Goal: Task Accomplishment & Management: Complete application form

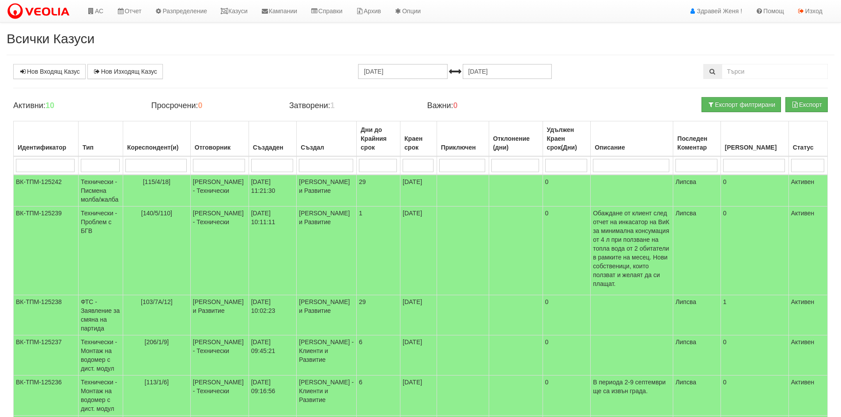
click at [619, 107] on div "Експорт Експорт филтрирани" at bounding box center [696, 109] width 276 height 24
click at [104, 10] on link "АС" at bounding box center [95, 11] width 30 height 22
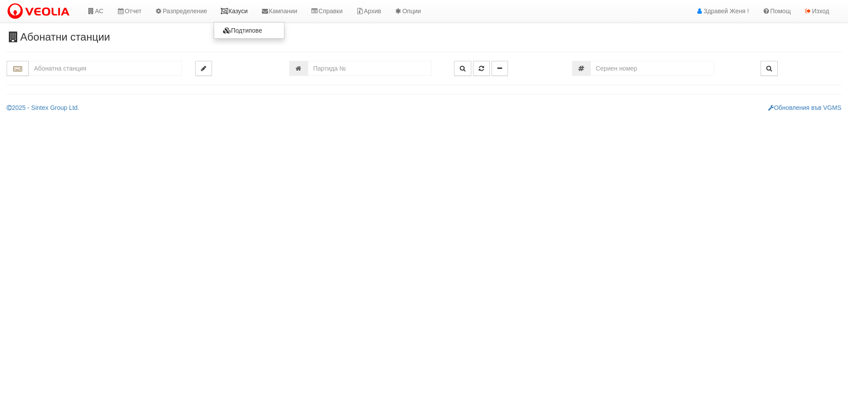
click at [247, 11] on link "Казуси" at bounding box center [234, 11] width 41 height 22
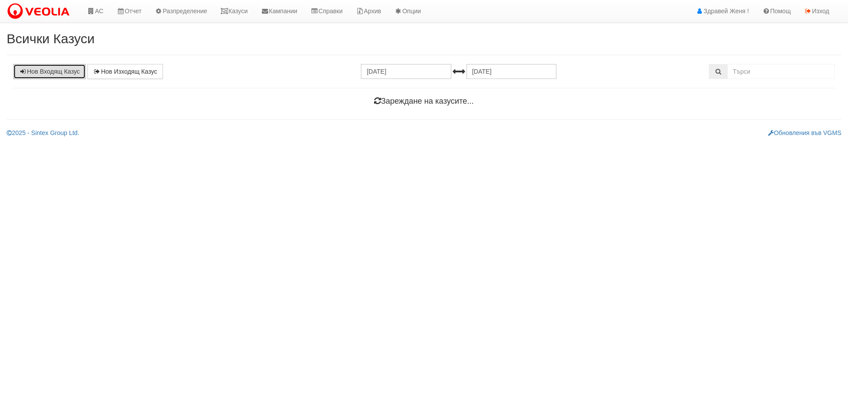
click at [57, 69] on link "Нов Входящ Казус" at bounding box center [49, 71] width 72 height 15
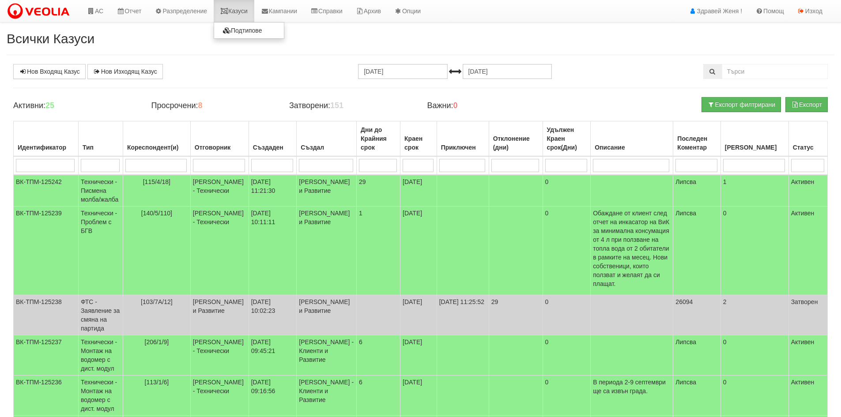
click at [236, 10] on link "Казуси" at bounding box center [234, 11] width 41 height 22
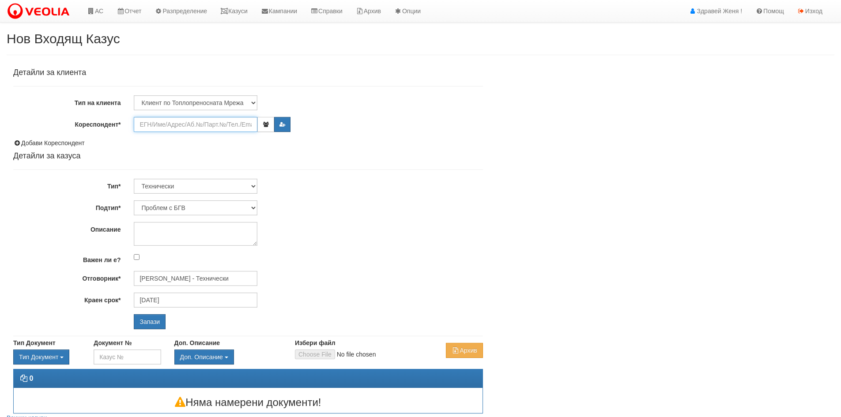
click at [150, 126] on input "Кореспондент*" at bounding box center [196, 124] width 124 height 15
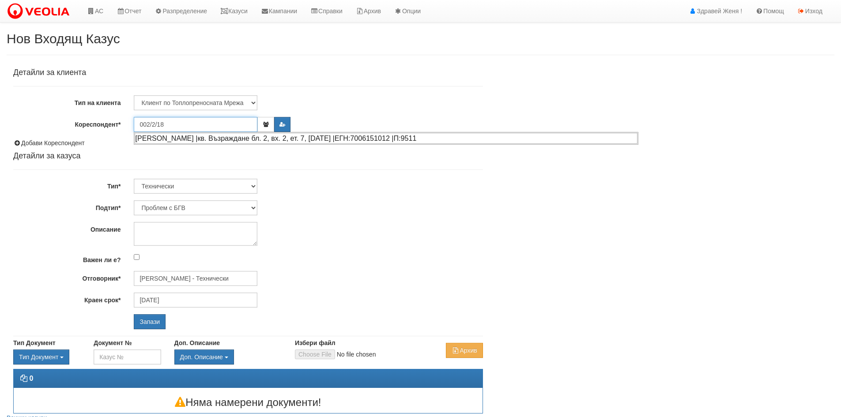
click at [162, 136] on div "ЖИВКА ДОНЧЕВА ЯНАКИЕВА |кв. Възраждане бл. 2, вх. 2, ет. 7, ап. 18 |ЕГН:7006151…" at bounding box center [386, 138] width 503 height 11
type input "ЖИВКА ДОНЧЕВА ЯНАКИЕВА"
type input "[PERSON_NAME] - Технически"
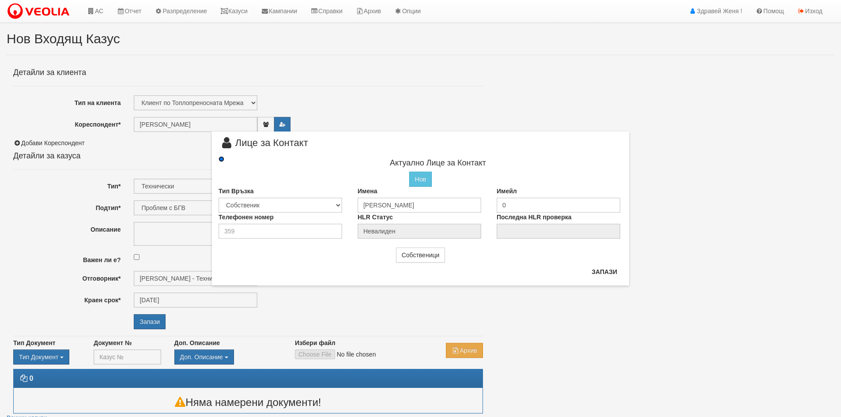
click at [219, 159] on input "radio" at bounding box center [222, 159] width 6 height 6
radio input "false"
click at [652, 254] on div "× Лице за Контакт Актуално Лице за Контакт Нов Промени Актуалното Лице Тип Връз…" at bounding box center [420, 143] width 516 height 286
drag, startPoint x: 602, startPoint y: 271, endPoint x: 587, endPoint y: 274, distance: 15.8
click at [602, 271] on button "Запази" at bounding box center [604, 272] width 36 height 14
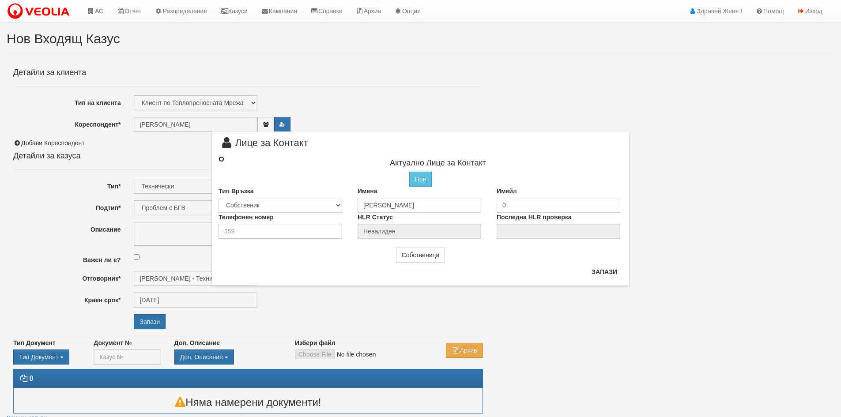
click at [223, 158] on input "radio" at bounding box center [222, 159] width 6 height 6
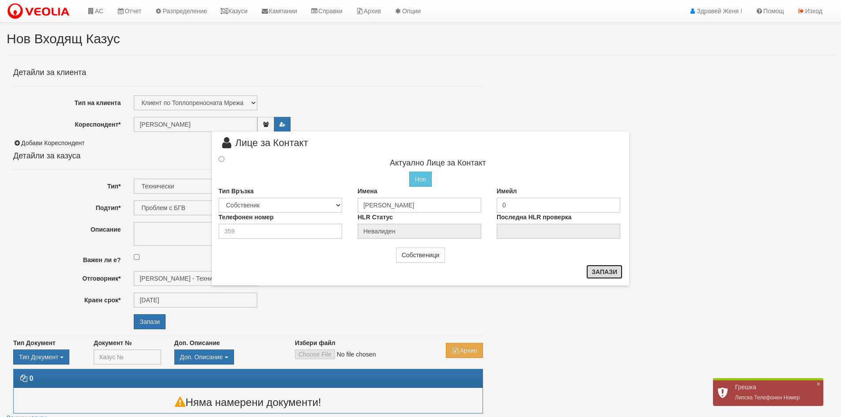
click at [606, 273] on button "Запази" at bounding box center [604, 272] width 36 height 14
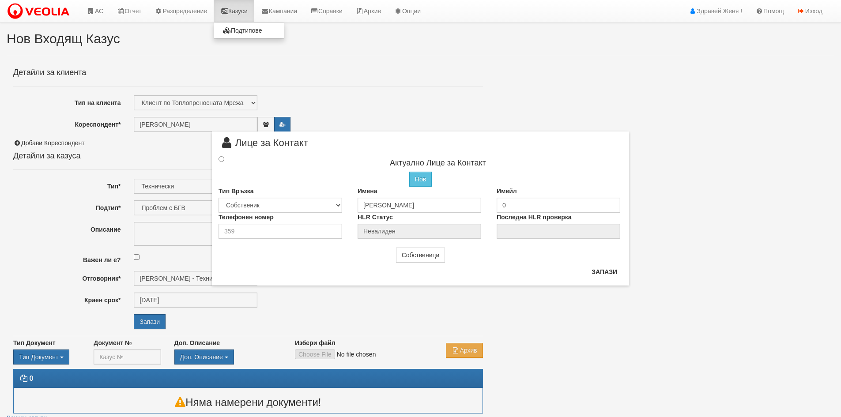
click at [235, 11] on link "Казуси" at bounding box center [234, 11] width 41 height 22
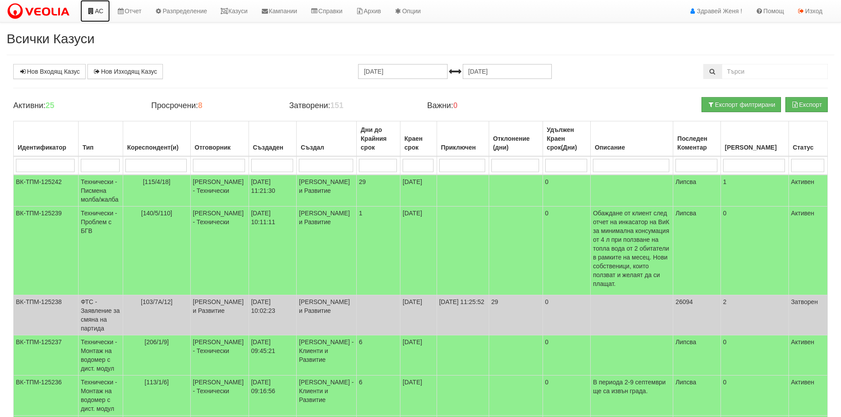
click at [97, 13] on link "АС" at bounding box center [95, 11] width 30 height 22
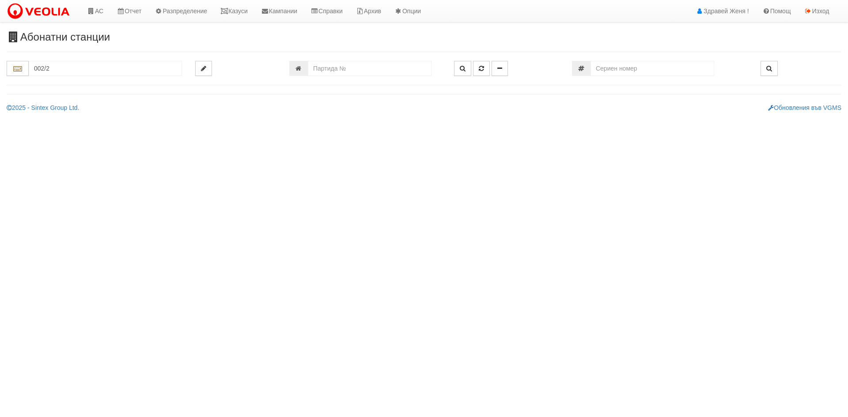
click at [64, 73] on input "002/2" at bounding box center [105, 68] width 153 height 15
click at [62, 74] on input "002/2" at bounding box center [105, 68] width 153 height 15
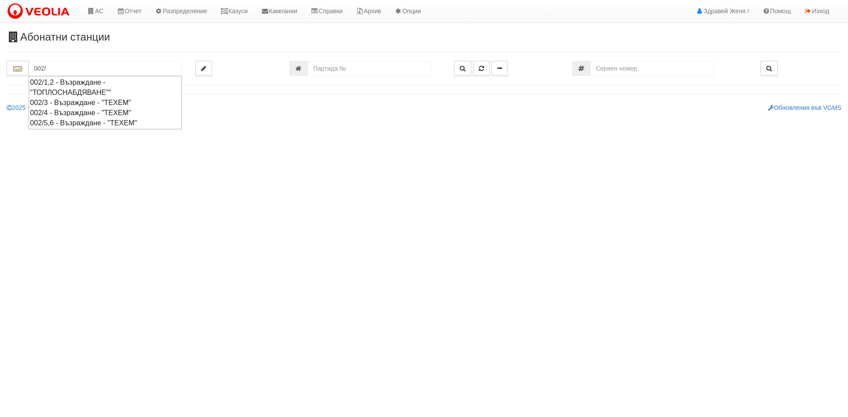
click at [74, 82] on div "002/1,2 - Възраждане - "ТОПЛОСНАБДЯВАНЕ""" at bounding box center [105, 87] width 151 height 20
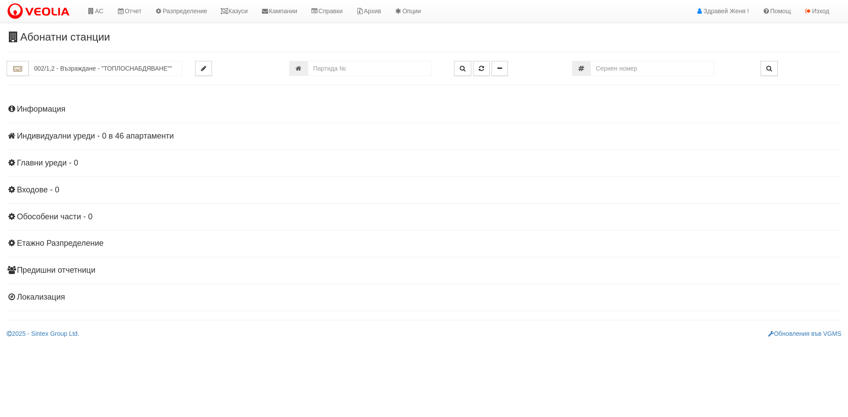
click at [121, 135] on h4 "Индивидуални уреди - 0 в 46 апартаменти" at bounding box center [424, 136] width 834 height 9
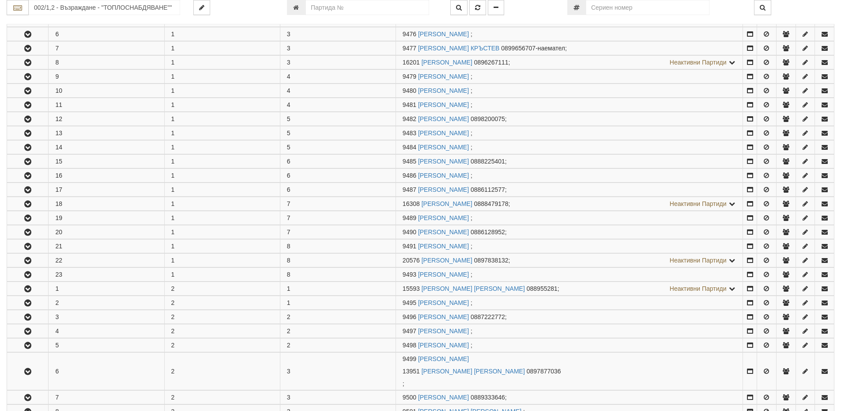
scroll to position [221, 0]
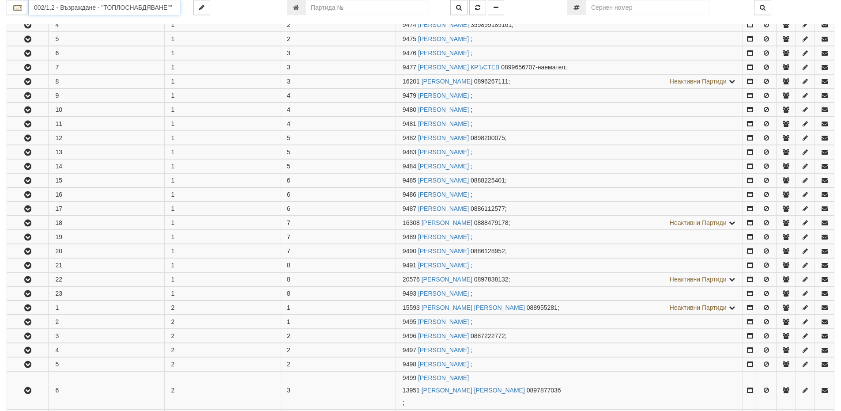
click at [57, 9] on input "002/1,2 - Възраждане - "ТОПЛОСНАБДЯВАНЕ""" at bounding box center [104, 7] width 151 height 15
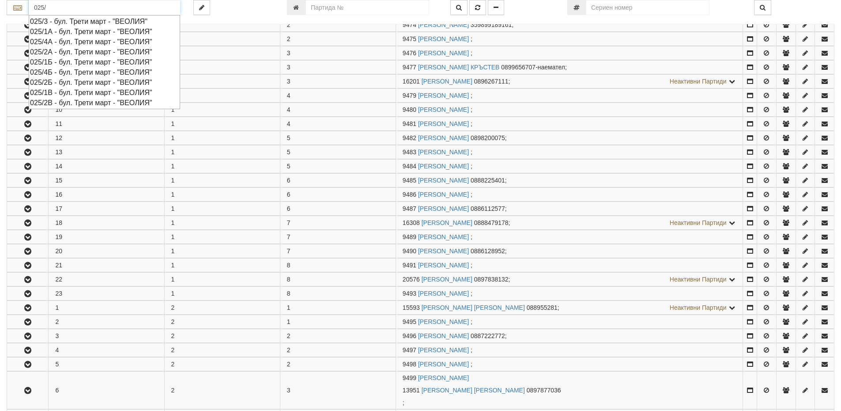
click at [56, 102] on div "025/2В - бул. Трети март - "ВЕОЛИЯ"" at bounding box center [104, 103] width 149 height 10
type input "025/2В - бул. Трети март - "ВЕОЛИЯ""
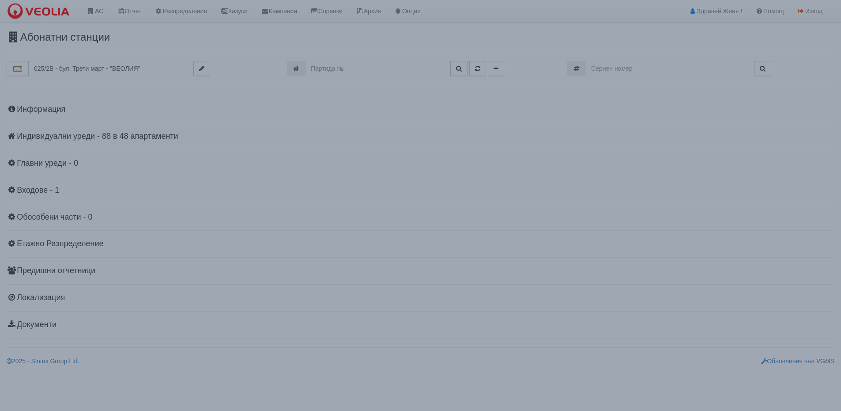
scroll to position [0, 0]
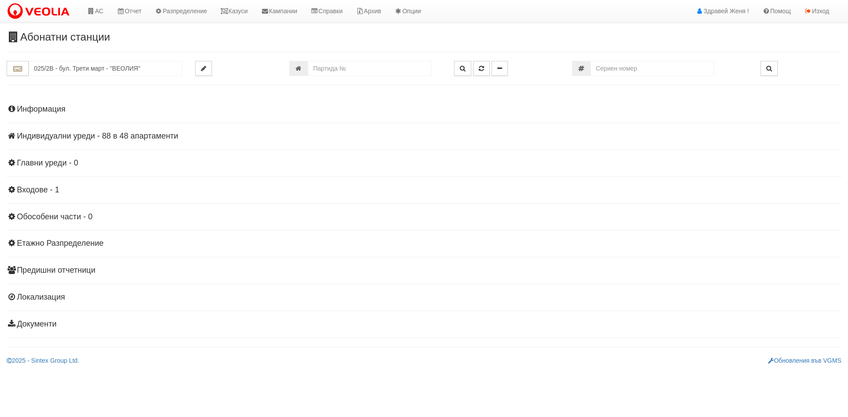
click at [116, 137] on h4 "Индивидуални уреди - 88 в 48 апартаменти" at bounding box center [424, 136] width 834 height 9
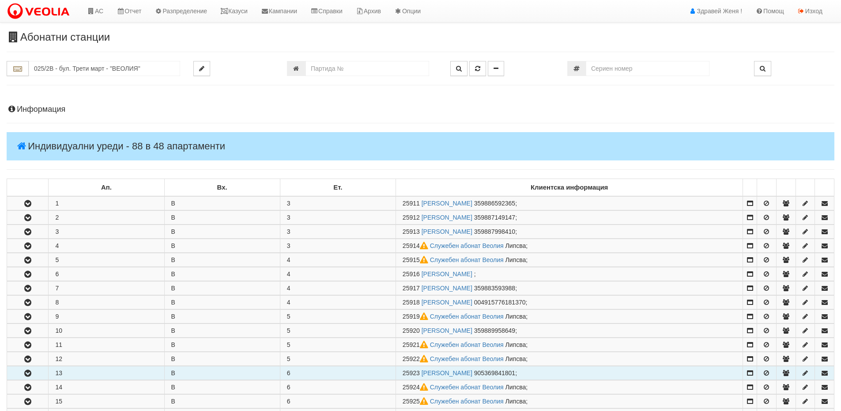
scroll to position [44, 0]
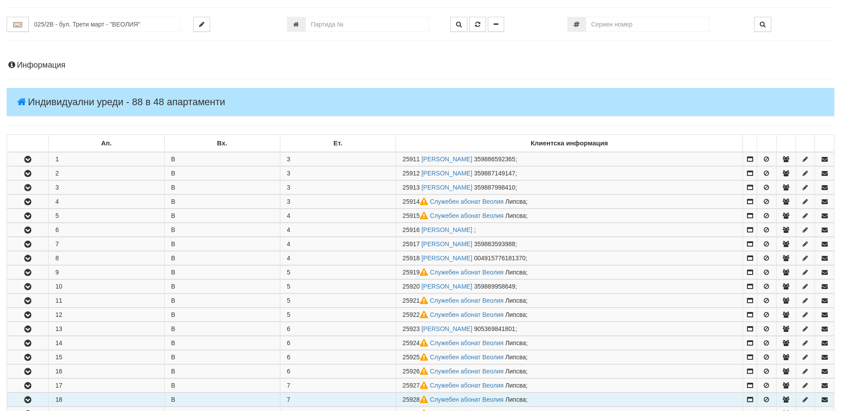
click at [93, 396] on td "18" at bounding box center [107, 399] width 116 height 14
click at [30, 398] on icon "button" at bounding box center [28, 399] width 11 height 6
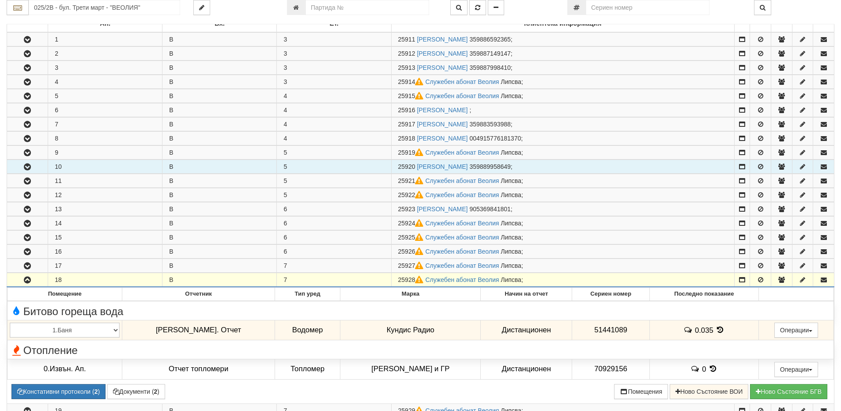
scroll to position [177, 0]
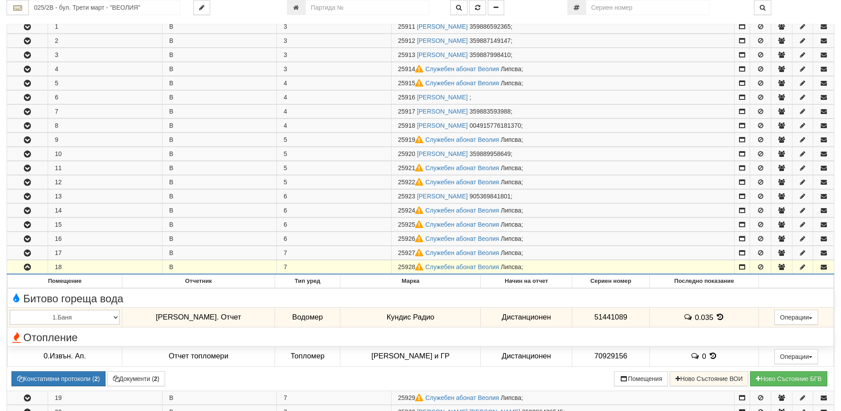
drag, startPoint x: 416, startPoint y: 266, endPoint x: 392, endPoint y: 267, distance: 23.4
click at [392, 267] on td "25928 Служебен абонат Веолия Липсва ;" at bounding box center [562, 267] width 343 height 14
copy span "25928"
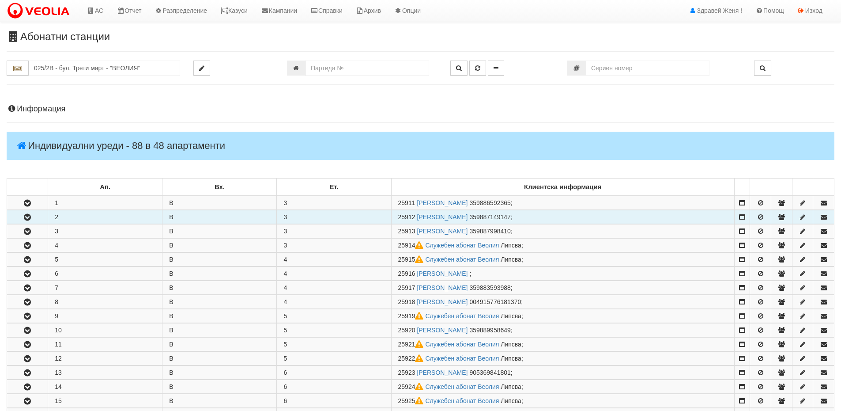
scroll to position [0, 0]
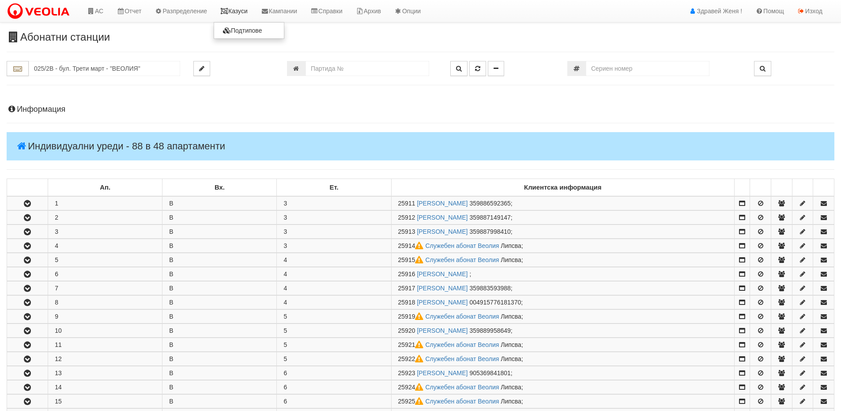
click at [242, 12] on link "Казуси" at bounding box center [234, 11] width 41 height 22
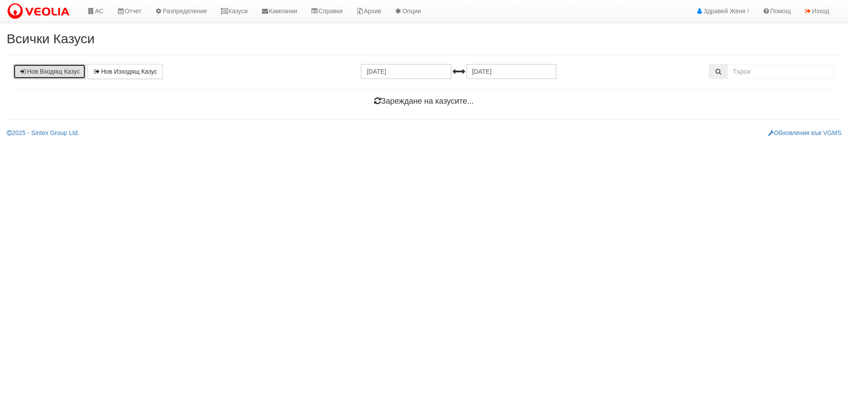
click at [56, 73] on link "Нов Входящ Казус" at bounding box center [49, 71] width 72 height 15
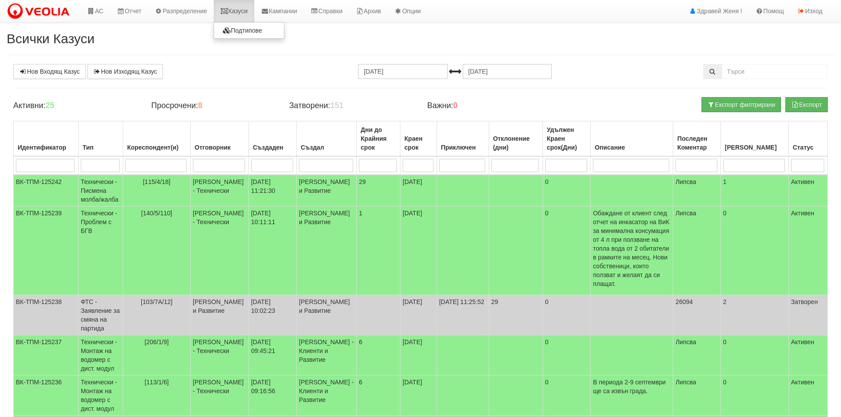
click at [247, 8] on link "Казуси" at bounding box center [234, 11] width 41 height 22
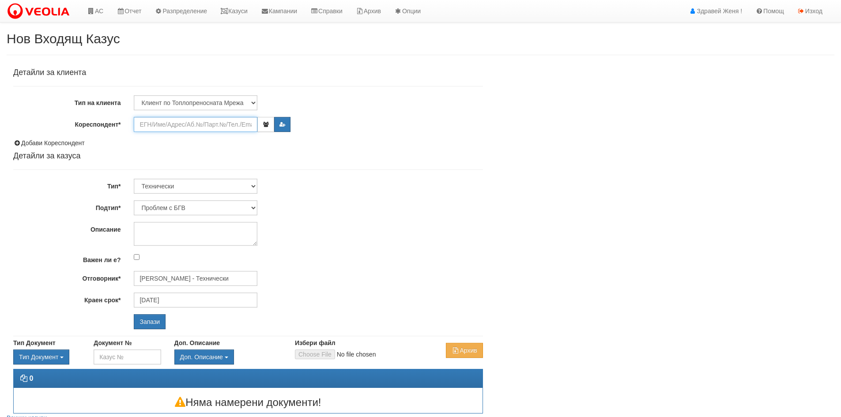
click at [172, 124] on input "Кореспондент*" at bounding box center [196, 124] width 124 height 15
paste input "25928"
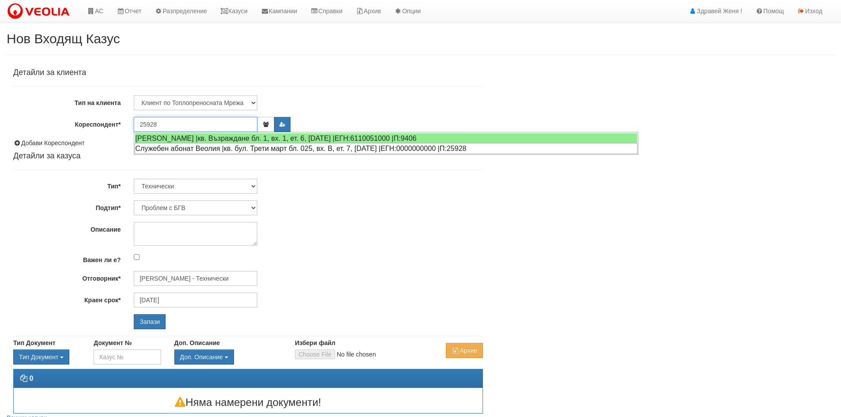
click at [245, 146] on div "Служебен абонат Веолия |кв. бул. Трети март бл. 025, вх. В, ет. 7, ап. 18 |ЕГН:…" at bounding box center [386, 148] width 503 height 11
type input "Служебен абонат Веолия"
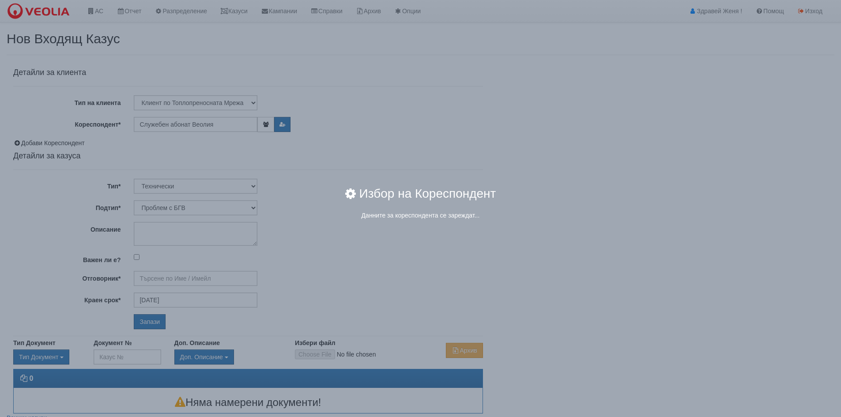
type input "[PERSON_NAME] - Технически"
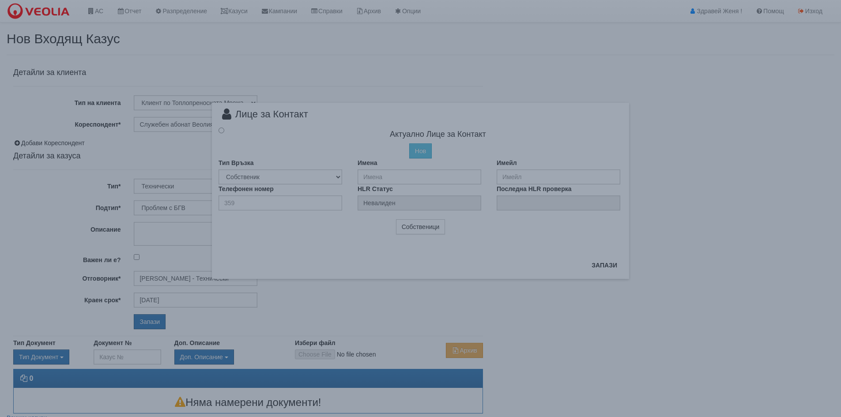
radio input "true"
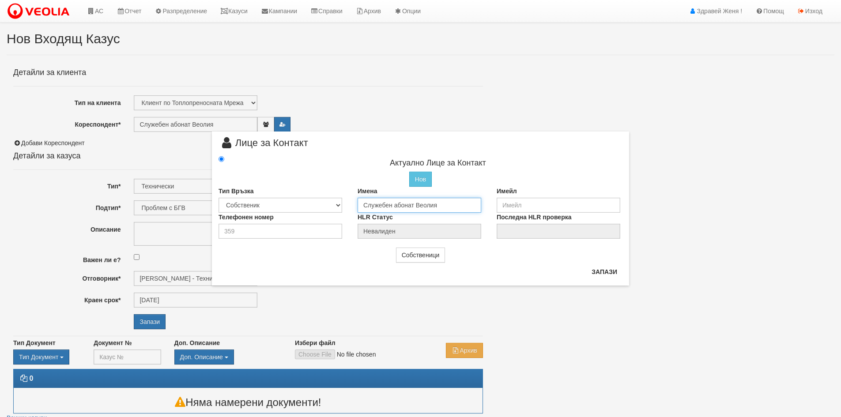
click at [390, 207] on input "Служебен абонат Веолия" at bounding box center [420, 205] width 124 height 15
drag, startPoint x: 445, startPoint y: 202, endPoint x: 350, endPoint y: 211, distance: 95.3
click at [350, 211] on div "Тип Връзка Собственик Наемател Роднина Съсед Приятел Имена СлужебеIsн абонат Ве…" at bounding box center [420, 200] width 417 height 26
type input "Исмаил Мехмедов Исмаилов"
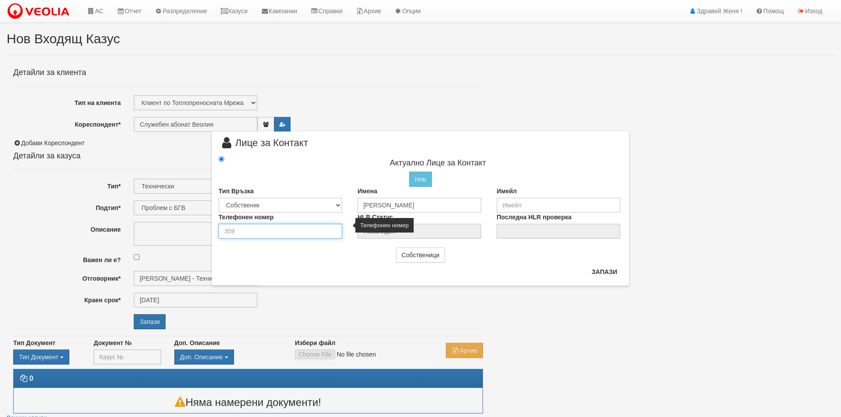
click at [265, 230] on input "number" at bounding box center [281, 231] width 124 height 15
type input "00447850245691"
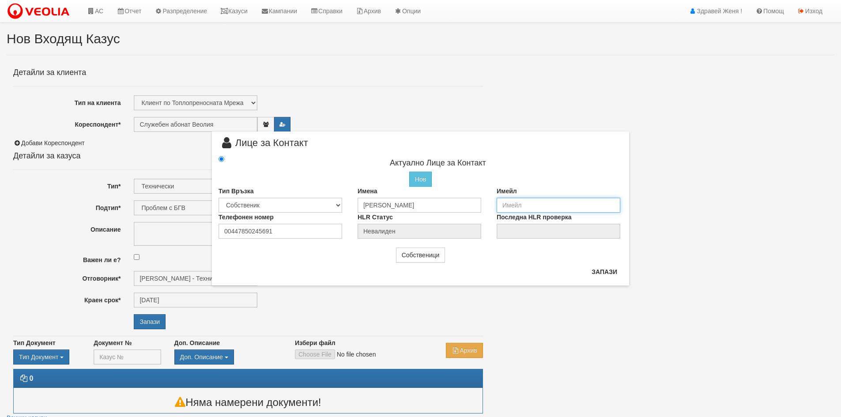
click at [506, 201] on input "email" at bounding box center [559, 205] width 124 height 15
drag, startPoint x: 522, startPoint y: 207, endPoint x: 493, endPoint y: 206, distance: 28.7
click at [493, 206] on div "Имейл ismail" at bounding box center [559, 200] width 139 height 26
click at [565, 205] on input "imismailov@yahoo.co.k" at bounding box center [559, 205] width 124 height 15
type input "imismailov@yahoo.co.uk"
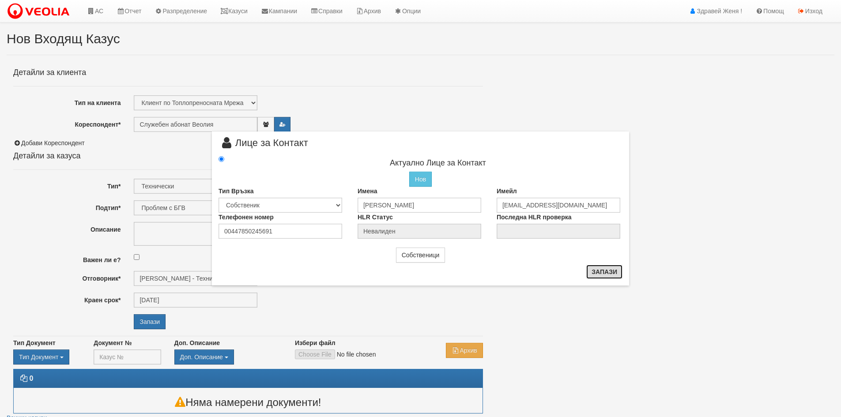
click at [600, 272] on button "Запази" at bounding box center [604, 272] width 36 height 14
type input "Исмаил Мехмедов Исмаилов"
radio input "true"
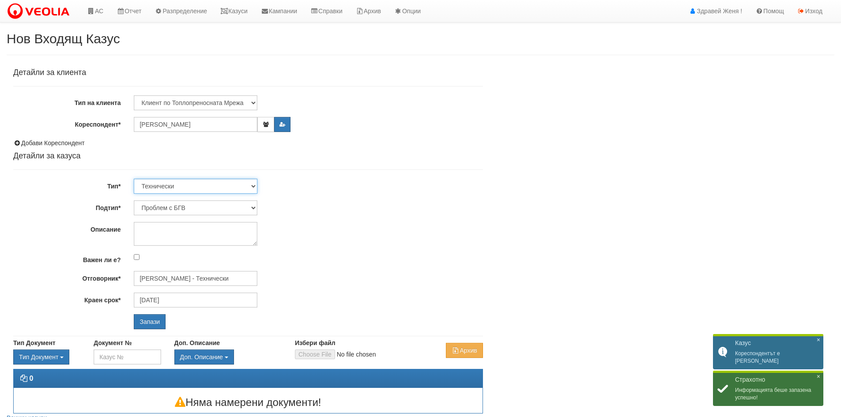
click at [254, 187] on select "Технически ФТС Търговски Административен Производствен Експлоатационен Финансов…" at bounding box center [196, 186] width 124 height 15
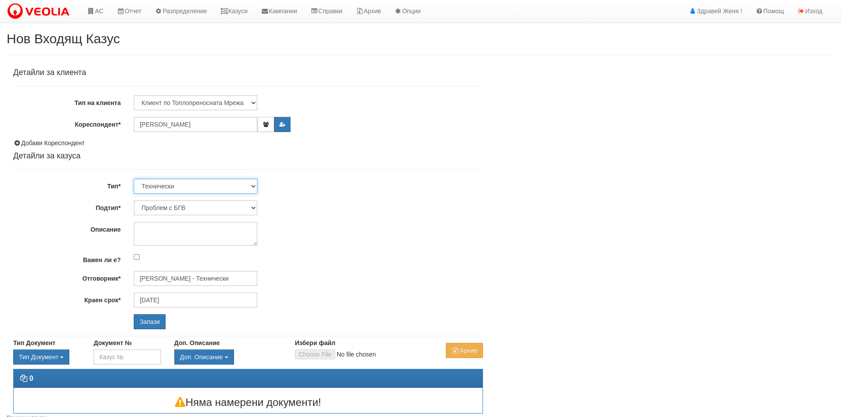
select select "1"
click at [134, 179] on select "Технически ФТС Търговски Административен Производствен Експлоатационен Финансов…" at bounding box center [196, 186] width 124 height 15
type input "[DATE]"
type input "[PERSON_NAME] и Развитие"
click at [150, 322] on input "Запази" at bounding box center [150, 321] width 32 height 15
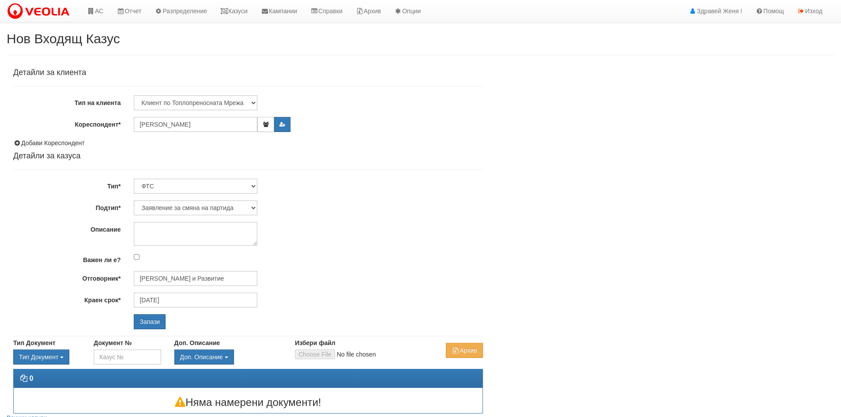
click at [607, 90] on div "Детайли за клиента Тип на клиента Клиент по Топлопреносната Мрежа Институция Па…" at bounding box center [421, 239] width 828 height 350
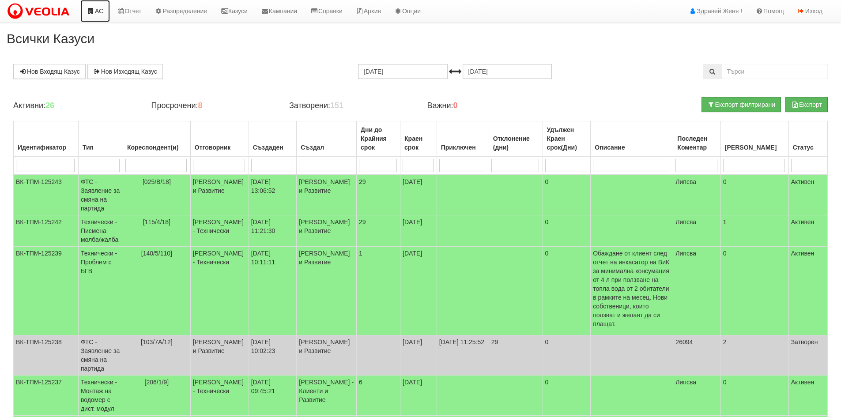
click at [100, 8] on link "АС" at bounding box center [95, 11] width 30 height 22
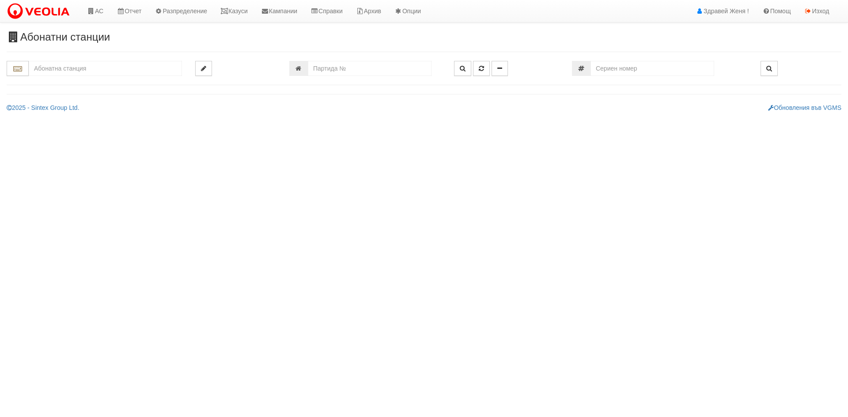
click at [65, 64] on input "text" at bounding box center [105, 68] width 153 height 15
click at [68, 80] on div "083/1 - Трошево - "ВЕОЛИЯ"" at bounding box center [105, 82] width 151 height 10
type input "083/1 - Трошево - "ВЕОЛИЯ""
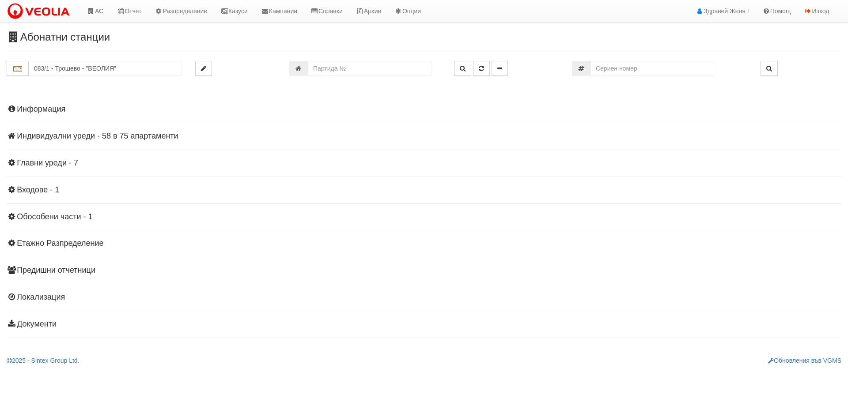
click at [72, 139] on h4 "Индивидуални уреди - 58 в 75 апартаменти" at bounding box center [424, 136] width 834 height 9
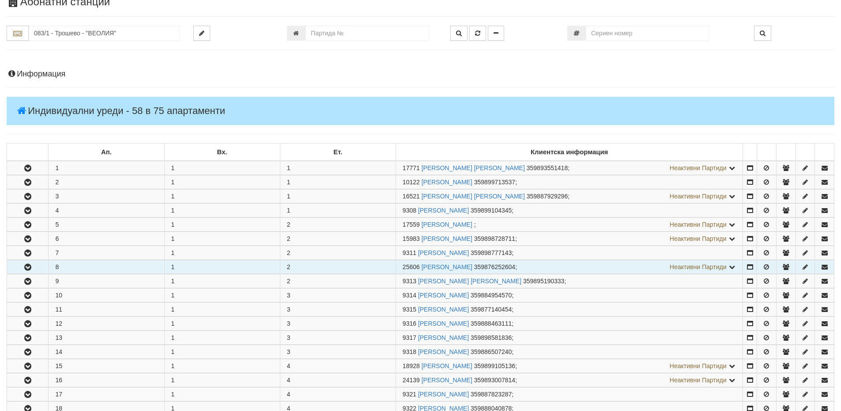
scroll to position [88, 0]
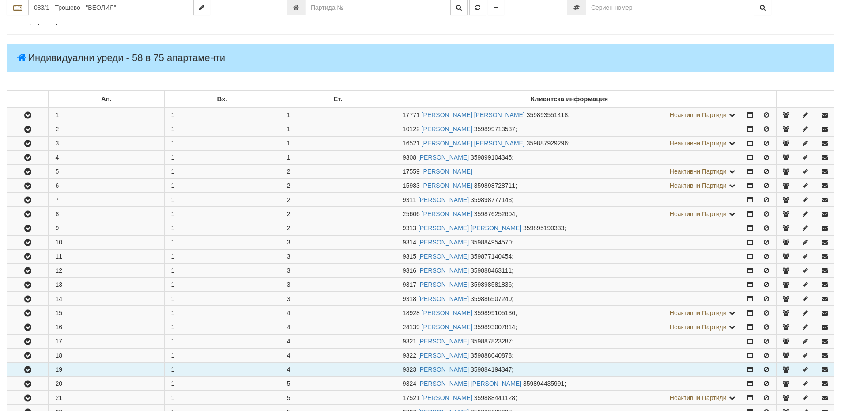
click at [69, 369] on td "19" at bounding box center [107, 369] width 116 height 14
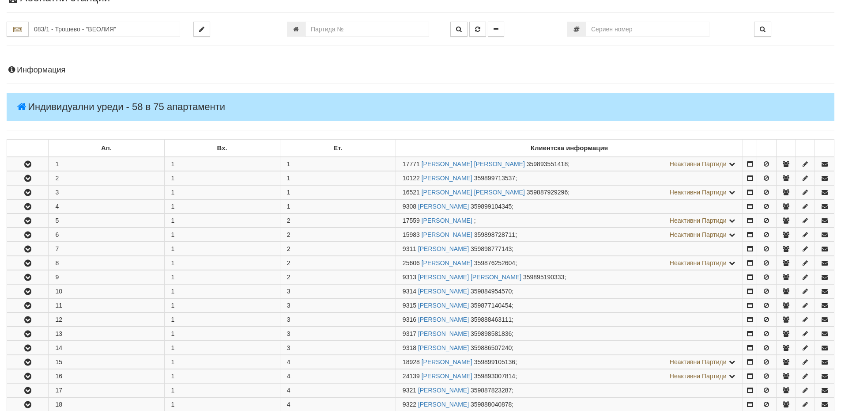
scroll to position [0, 0]
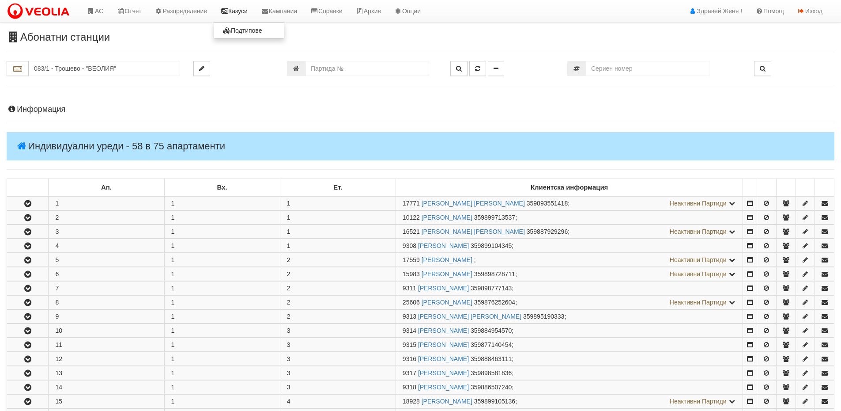
click at [238, 10] on link "Казуси" at bounding box center [234, 11] width 41 height 22
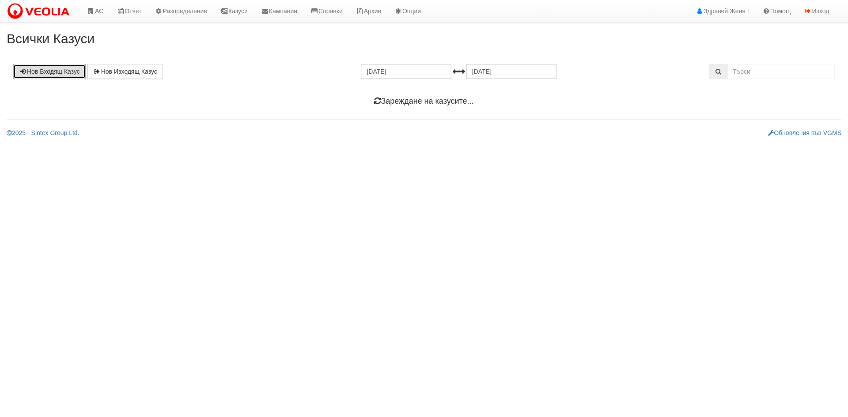
click at [62, 74] on link "Нов Входящ Казус" at bounding box center [49, 71] width 72 height 15
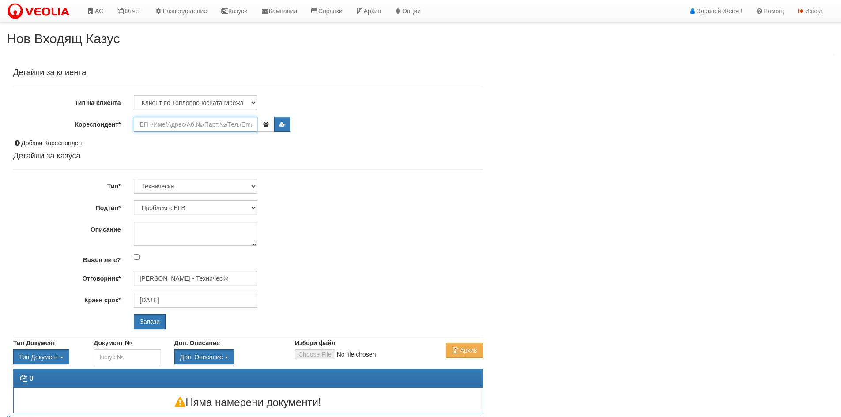
click at [161, 128] on input "Кореспондент*" at bounding box center [196, 124] width 124 height 15
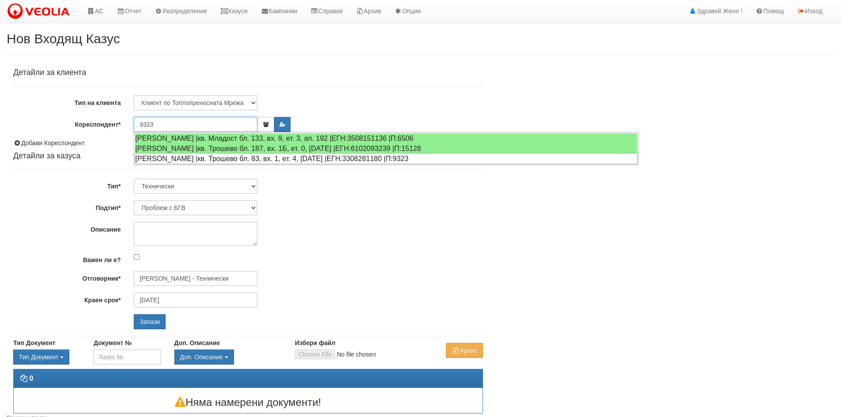
click at [225, 155] on div "[PERSON_NAME] |кв. Трошево бл. 83, вх. 1, ет. 4, [DATE] |ЕГН:3308281180 |П:9323" at bounding box center [386, 158] width 503 height 11
type input "[PERSON_NAME]"
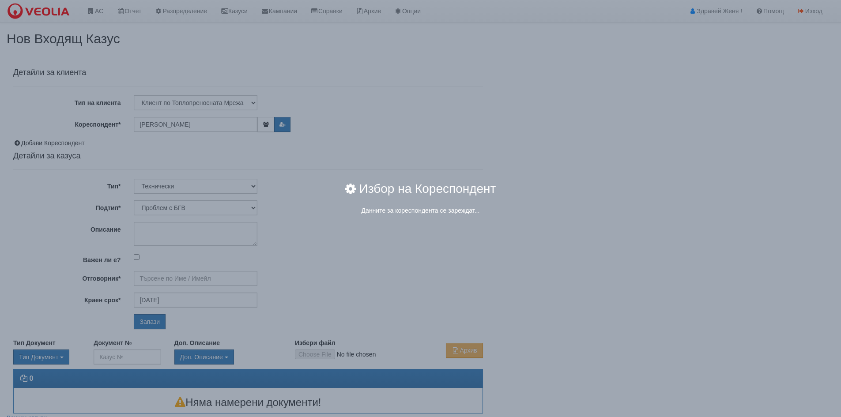
type input "[PERSON_NAME] - Технически"
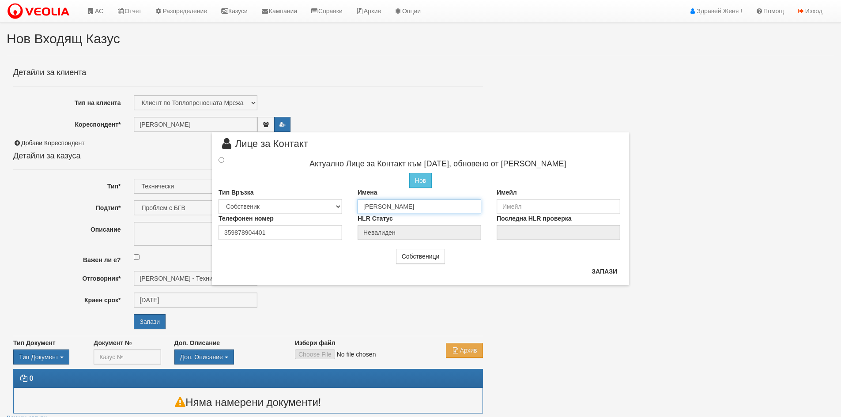
drag, startPoint x: 415, startPoint y: 205, endPoint x: 322, endPoint y: 207, distance: 92.3
click at [322, 207] on div "Тип Връзка Собственик [PERSON_NAME] Съсед Приятел Имена [PERSON_NAME] Имейл" at bounding box center [420, 201] width 417 height 26
type input "E"
type input "[PERSON_NAME]"
drag, startPoint x: 274, startPoint y: 232, endPoint x: 194, endPoint y: 229, distance: 79.9
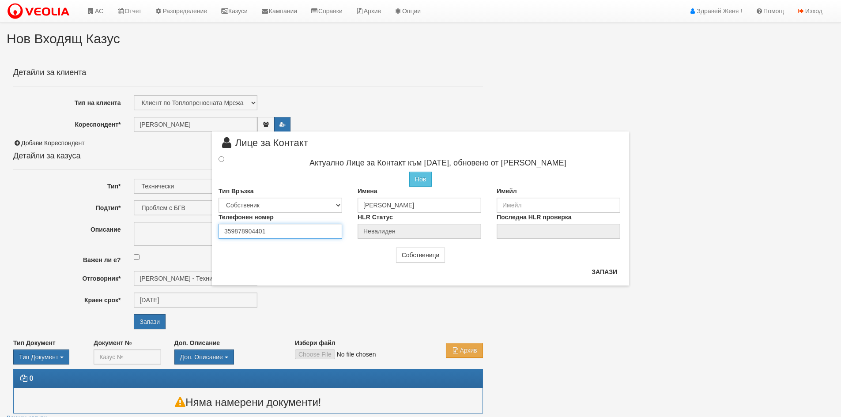
click at [194, 229] on div "× Лице за Контакт Актуално Лице за Контакт към 12/08/2025, обновено от Стефка К…" at bounding box center [420, 143] width 516 height 286
type input "0878904401"
click at [222, 158] on input "radio" at bounding box center [222, 159] width 6 height 6
radio input "true"
type input "[PERSON_NAME]"
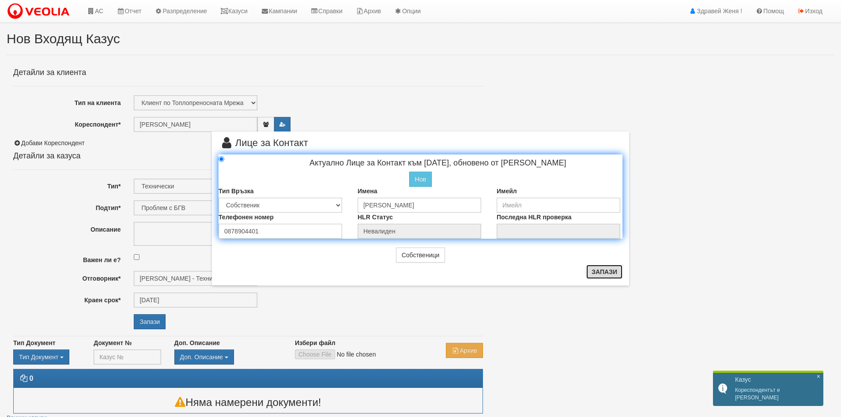
click at [597, 271] on button "Запази" at bounding box center [604, 272] width 36 height 14
radio input "true"
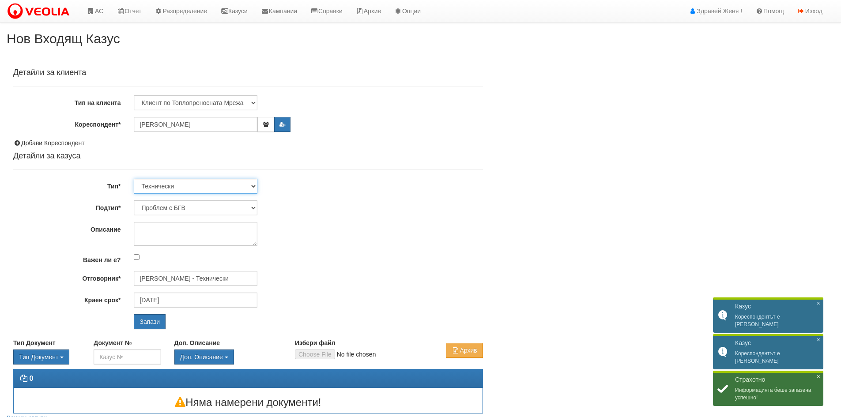
click at [254, 186] on select "Технически ФТС Търговски Административен Производствен Експлоатационен Финансов…" at bounding box center [196, 186] width 124 height 15
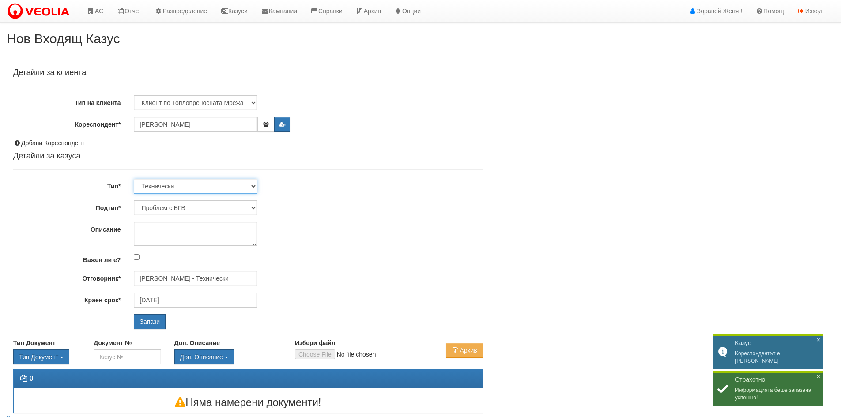
select select "1"
click at [134, 179] on select "Технически ФТС Търговски Административен Производствен Експлоатационен Финансов…" at bounding box center [196, 186] width 124 height 15
type input "[DATE]"
type input "[PERSON_NAME] и Развитие"
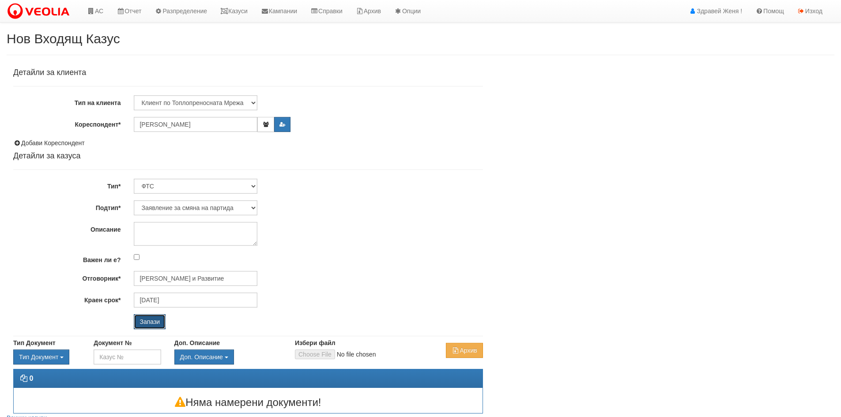
click at [144, 318] on input "Запази" at bounding box center [150, 321] width 32 height 15
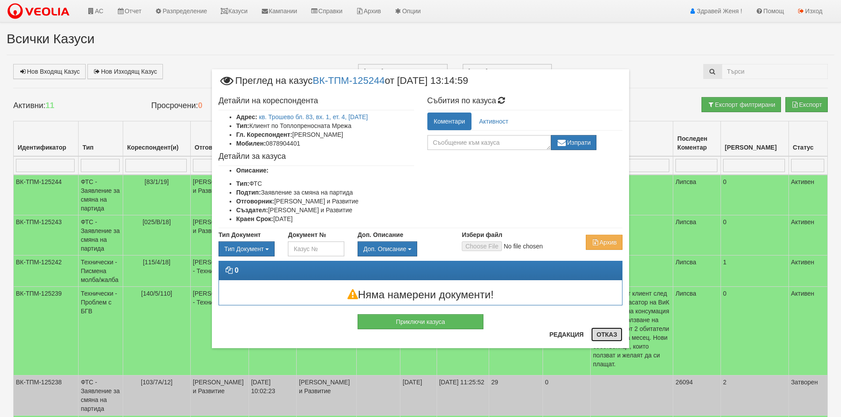
click at [613, 331] on button "Отказ" at bounding box center [606, 335] width 31 height 14
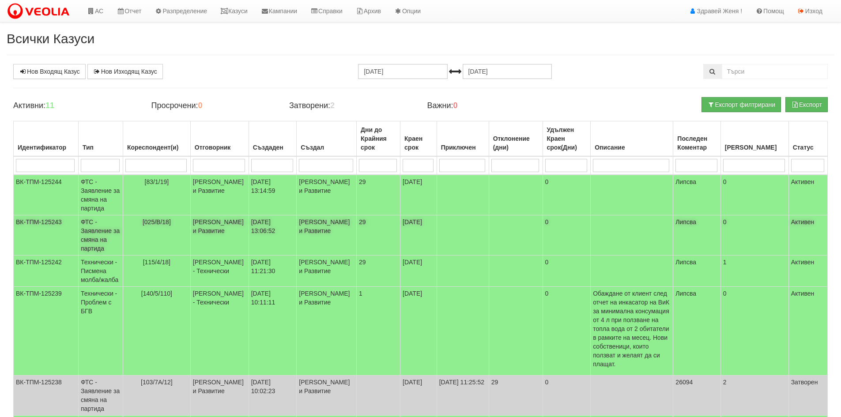
click at [190, 226] on td "[025/В/18]" at bounding box center [157, 235] width 68 height 40
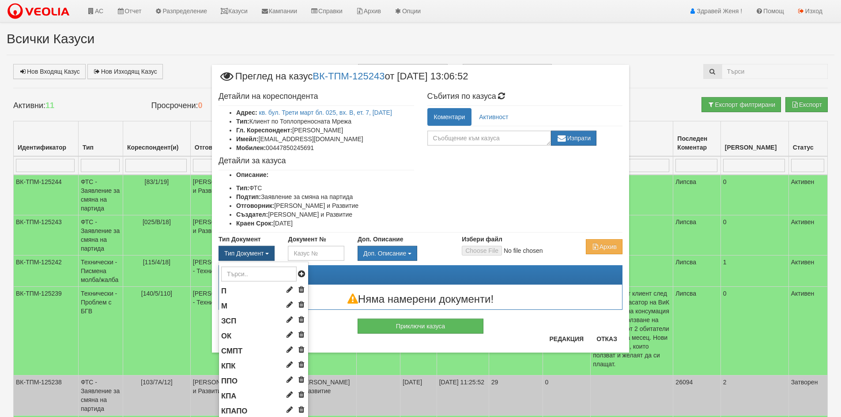
click at [260, 250] on span "Тип Документ" at bounding box center [243, 253] width 39 height 7
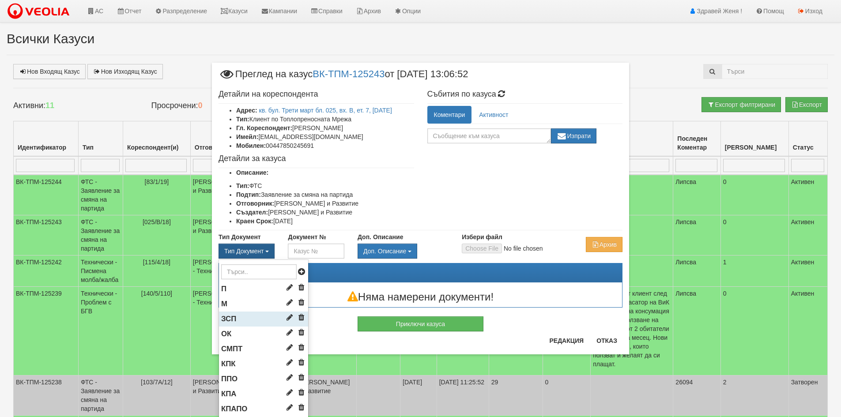
click at [257, 318] on li "ЗСП" at bounding box center [263, 319] width 89 height 15
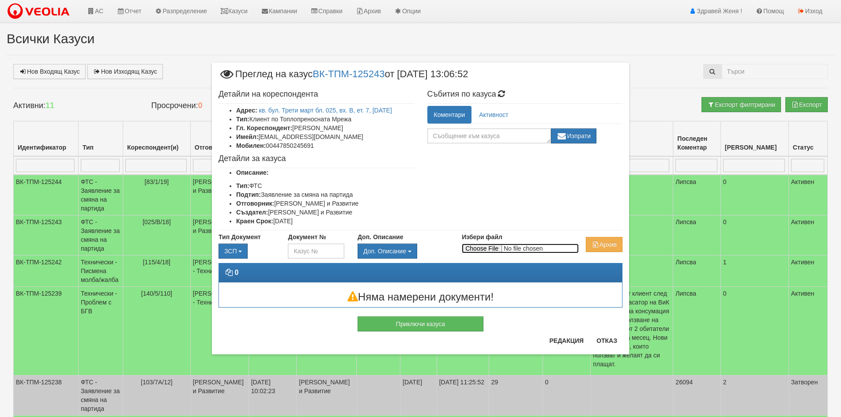
click at [486, 249] on input "Избери файл" at bounding box center [520, 249] width 117 height 10
type input "C:\fakepath\DOC051.pdf"
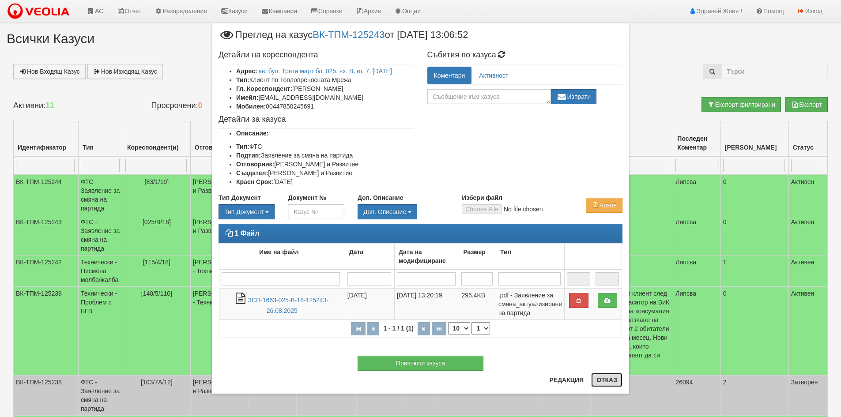
click at [609, 380] on button "Отказ" at bounding box center [606, 380] width 31 height 14
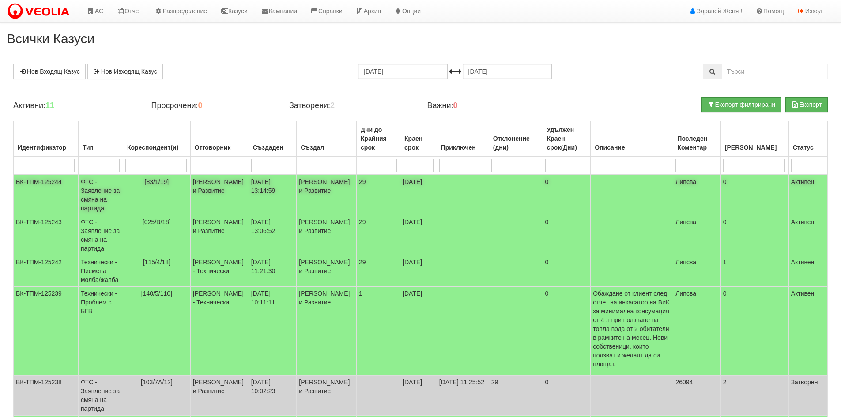
click at [226, 196] on td "Миглена Михова - Клиенти и Развитие" at bounding box center [219, 195] width 58 height 41
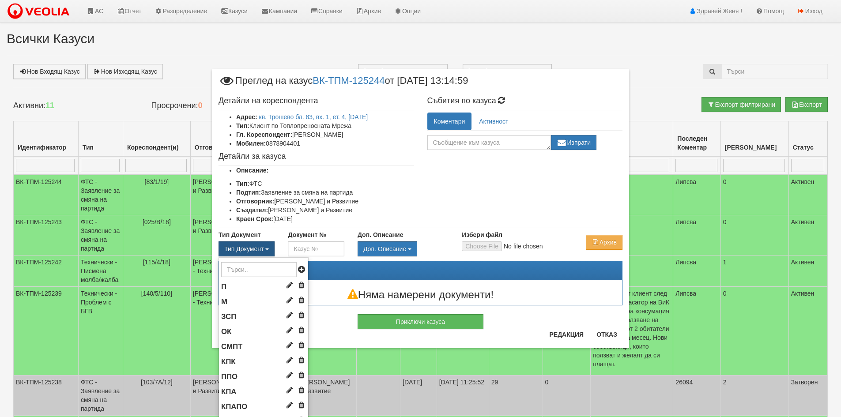
click at [263, 245] on button "Тип Документ" at bounding box center [247, 248] width 56 height 15
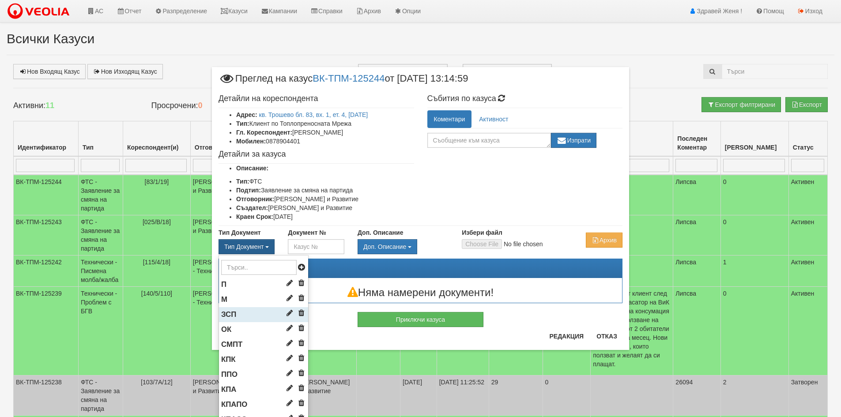
click at [251, 315] on li "ЗСП" at bounding box center [263, 314] width 89 height 15
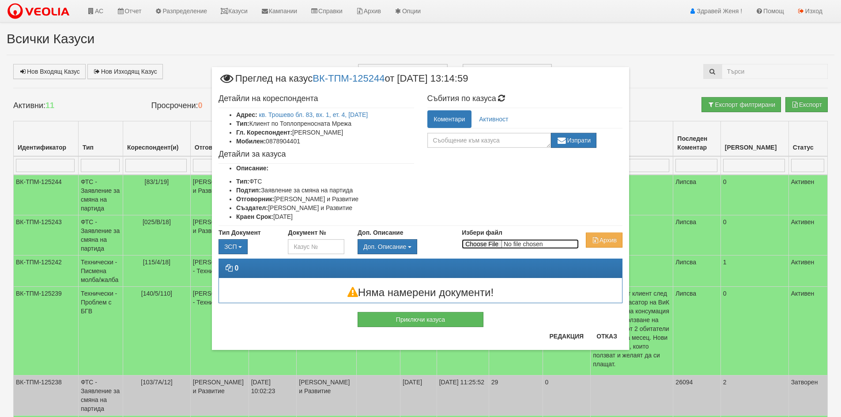
click at [490, 241] on input "Избери файл" at bounding box center [520, 244] width 117 height 10
click at [466, 244] on input "Избери файл" at bounding box center [520, 244] width 117 height 10
type input "C:\fakepath\DOC052.pdf"
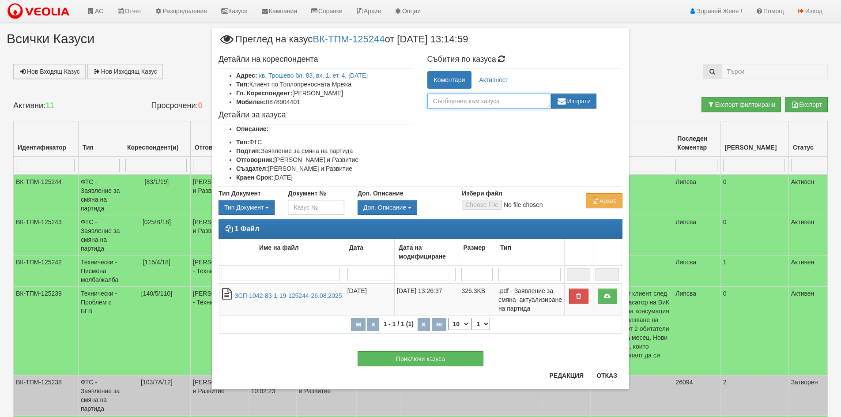
click at [484, 102] on textarea at bounding box center [489, 101] width 124 height 15
click at [508, 106] on textarea at bounding box center [489, 101] width 124 height 15
type textarea "+Декларация за платформа"
click at [570, 101] on button "Изпрати" at bounding box center [574, 101] width 46 height 15
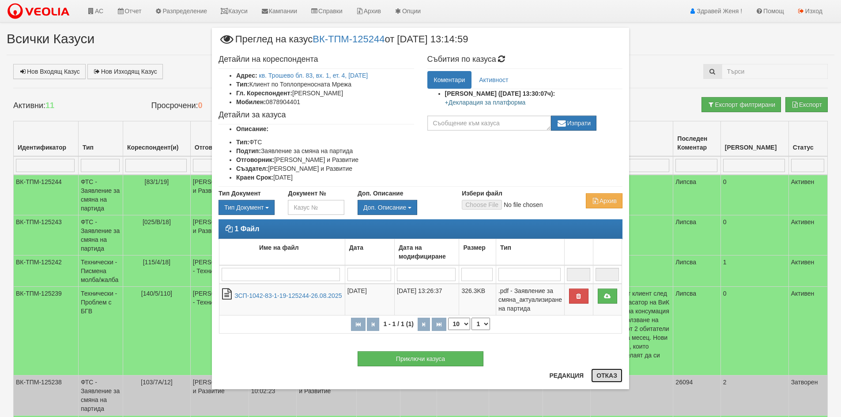
click at [604, 377] on button "Отказ" at bounding box center [606, 376] width 31 height 14
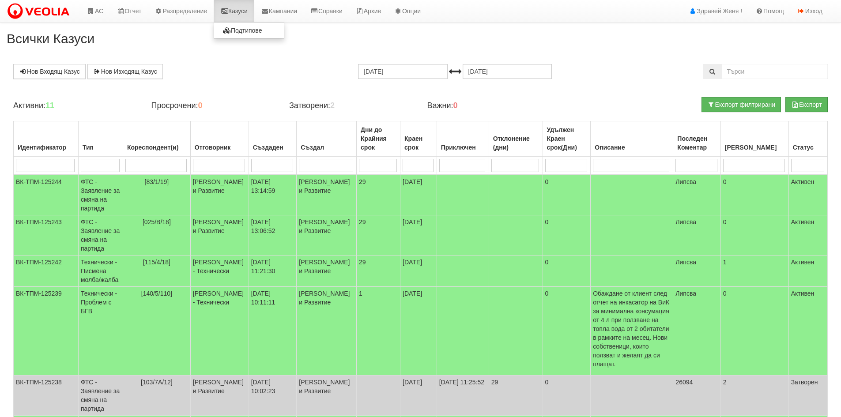
click at [238, 15] on link "Казуси" at bounding box center [234, 11] width 41 height 22
click at [64, 74] on link "Нов Входящ Казус" at bounding box center [49, 71] width 72 height 15
click at [234, 14] on link "Казуси" at bounding box center [234, 11] width 41 height 22
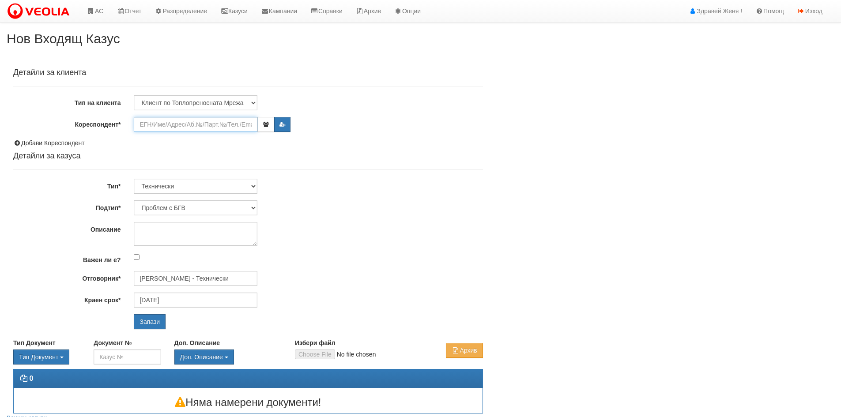
click at [222, 124] on input "Кореспондент*" at bounding box center [196, 124] width 124 height 15
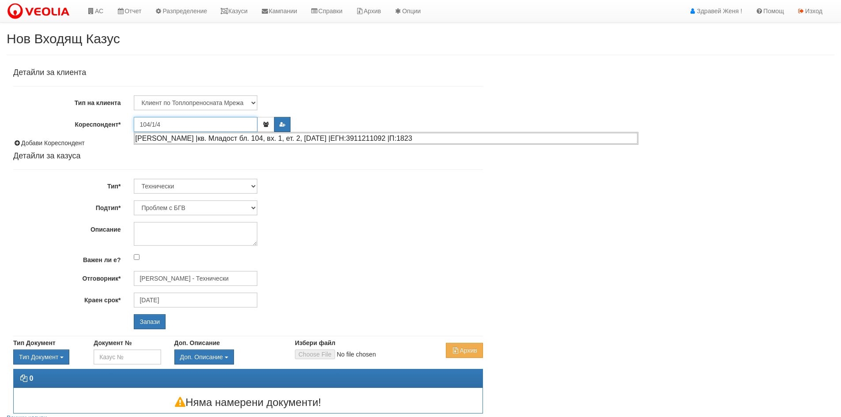
click at [185, 139] on div "[PERSON_NAME] |кв. Младост бл. 104, вх. 1, ет. 2, [DATE] |ЕГН:3911211092 |П:1823" at bounding box center [386, 138] width 503 height 11
type input "СНЕЖАНА ГЕОРГИЕВА ПОПОВА"
type input "[PERSON_NAME] - Технически"
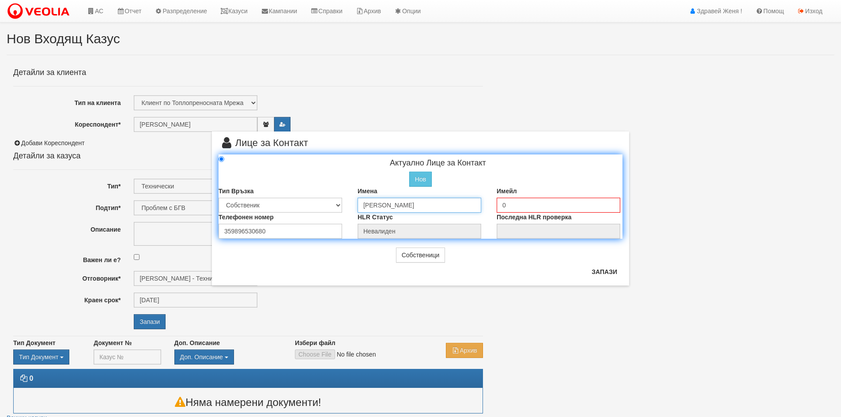
drag, startPoint x: 466, startPoint y: 205, endPoint x: 341, endPoint y: 204, distance: 124.9
click at [341, 204] on div "Тип Връзка Собственик Наемател Роднина Съсед Приятел Имена СНЕЖАНА ГЕОРГИЕВА ПО…" at bounding box center [420, 200] width 417 height 26
click at [419, 204] on input "Гергана НиколаеваКо" at bounding box center [420, 205] width 124 height 15
click at [432, 206] on input "Гергана Николаева Ко" at bounding box center [420, 205] width 124 height 15
type input "Гергана Николаева Колева"
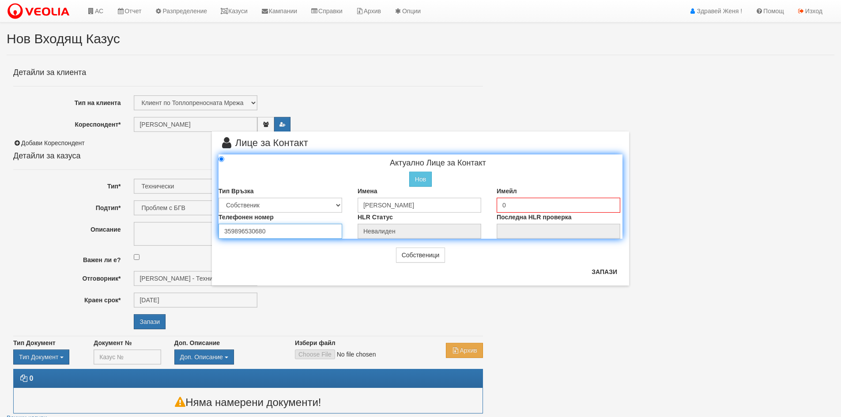
drag, startPoint x: 266, startPoint y: 233, endPoint x: 182, endPoint y: 233, distance: 83.9
click at [182, 233] on div "× Лице за Контакт Актуално Лице за Контакт Нов Промени Актуалното Лице Тип Връз…" at bounding box center [420, 143] width 516 height 286
click at [602, 272] on button "Запази" at bounding box center [604, 272] width 36 height 14
radio input "true"
click at [531, 209] on input "0" at bounding box center [559, 205] width 124 height 15
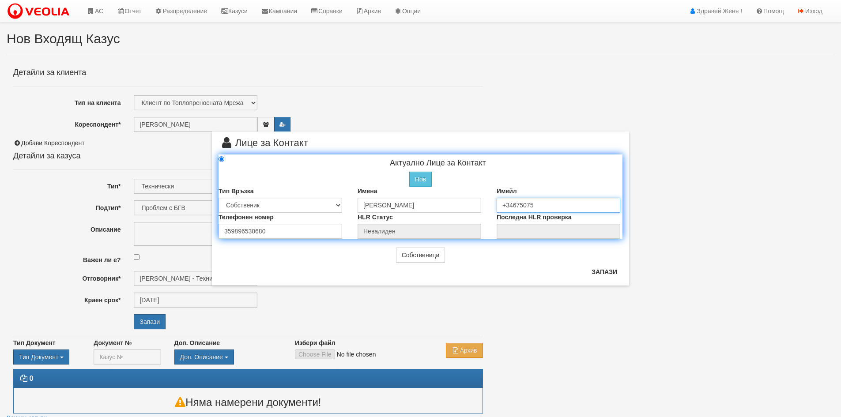
type input "+346750754"
drag, startPoint x: 543, startPoint y: 210, endPoint x: 469, endPoint y: 208, distance: 73.7
click at [469, 208] on div "Тип Връзка Собственик Наемател Роднина Съсед Приятел Имена Гергана Николаева Ко…" at bounding box center [420, 200] width 417 height 26
drag, startPoint x: 292, startPoint y: 234, endPoint x: 169, endPoint y: 230, distance: 123.2
click at [169, 230] on div "× Лице за Контакт Актуално Лице за Контакт Нов Промени Актуалното Лице Тип Връз…" at bounding box center [420, 143] width 516 height 286
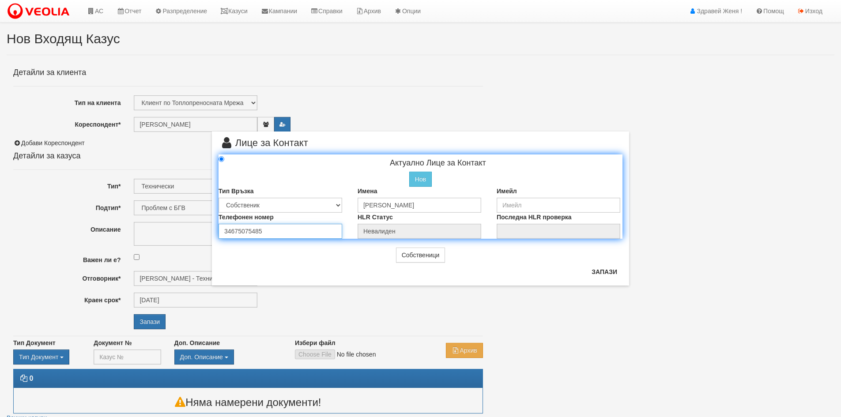
type input "34675075485"
click at [558, 197] on div "Имейл" at bounding box center [559, 200] width 139 height 26
click at [540, 204] on input "email" at bounding box center [559, 205] width 124 height 15
type input "г"
click at [517, 201] on input "email" at bounding box center [559, 205] width 124 height 15
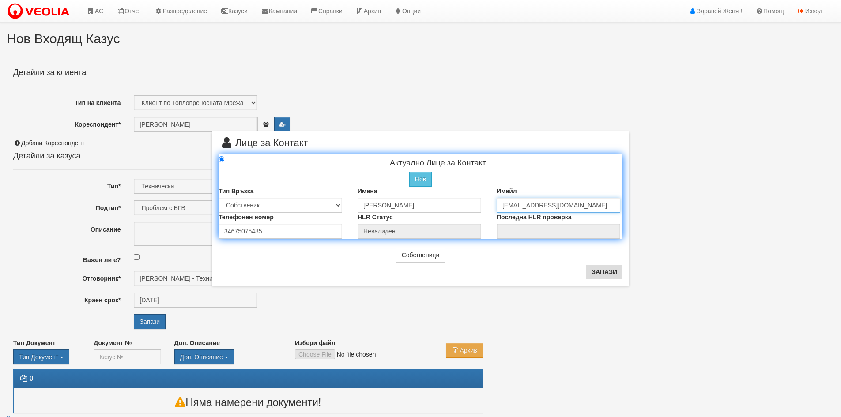
type input "[EMAIL_ADDRESS][DOMAIN_NAME]"
click at [605, 275] on button "Запази" at bounding box center [604, 272] width 36 height 14
type input "[PERSON_NAME]"
radio input "true"
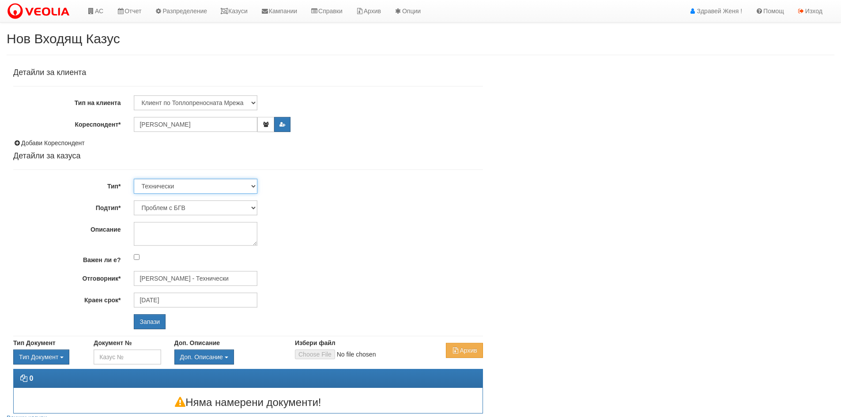
click at [254, 185] on select "Технически ФТС Търговски Административен Производствен Експлоатационен Финансов…" at bounding box center [196, 186] width 124 height 15
select select "1"
click at [134, 179] on select "Технически ФТС Търговски Административен Производствен Експлоатационен Финансов…" at bounding box center [196, 186] width 124 height 15
type input "[DATE]"
type input "[PERSON_NAME] и Развитие"
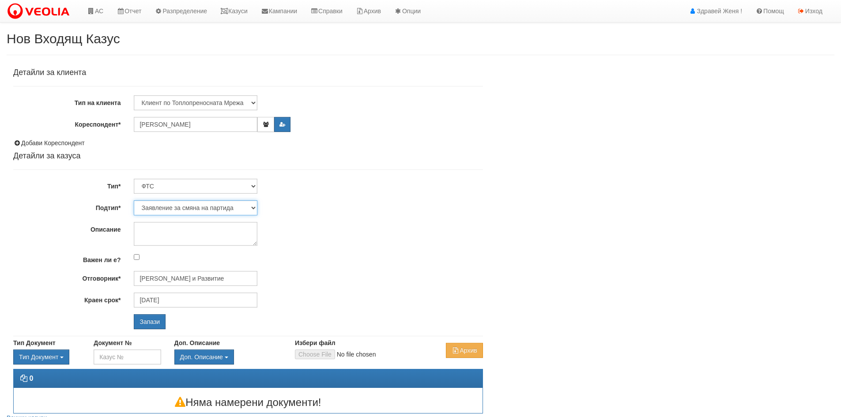
click at [255, 207] on select "Заявление за смяна на партида Заявление за равни месечни вноски Разпределение о…" at bounding box center [196, 207] width 124 height 15
click at [134, 200] on select "Заявление за смяна на партида Заявление за равни месечни вноски Разпределение о…" at bounding box center [196, 207] width 124 height 15
click at [149, 322] on input "Запази" at bounding box center [150, 321] width 32 height 15
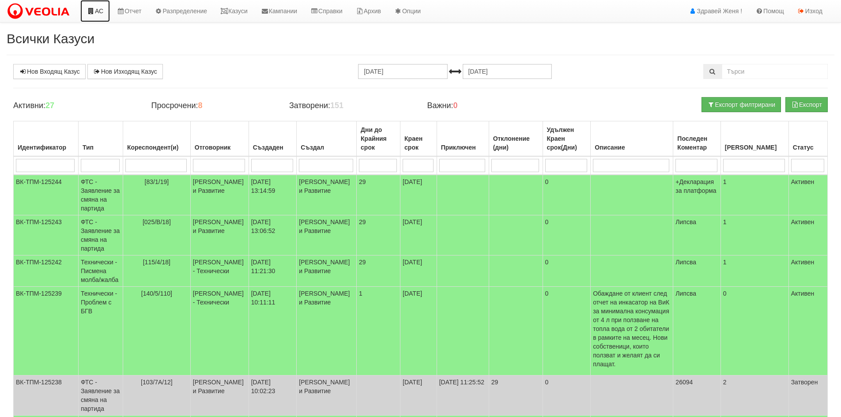
click at [96, 11] on link "АС" at bounding box center [95, 11] width 30 height 22
click at [101, 10] on link "АС" at bounding box center [95, 11] width 30 height 22
click at [98, 12] on link "АС" at bounding box center [95, 11] width 30 height 22
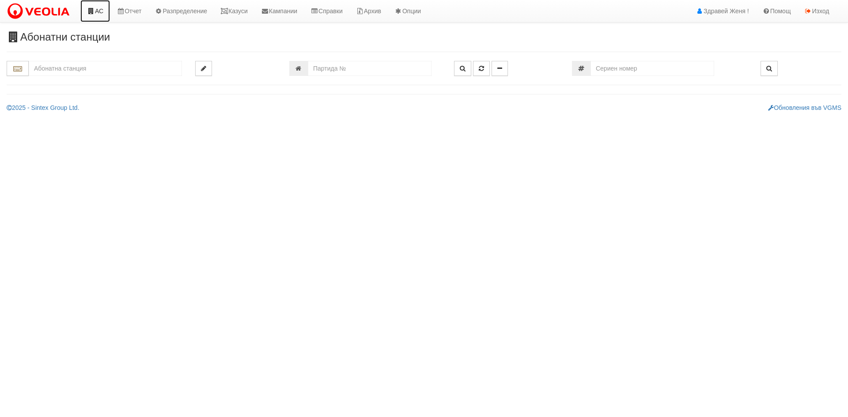
click at [98, 10] on link "АС" at bounding box center [95, 11] width 30 height 22
click at [46, 72] on input "text" at bounding box center [105, 68] width 153 height 15
click at [72, 83] on div "104/1 - Младост - "ТЕХЕМ"" at bounding box center [105, 82] width 151 height 10
type input "104/1 - Младост - "ТЕХЕМ""
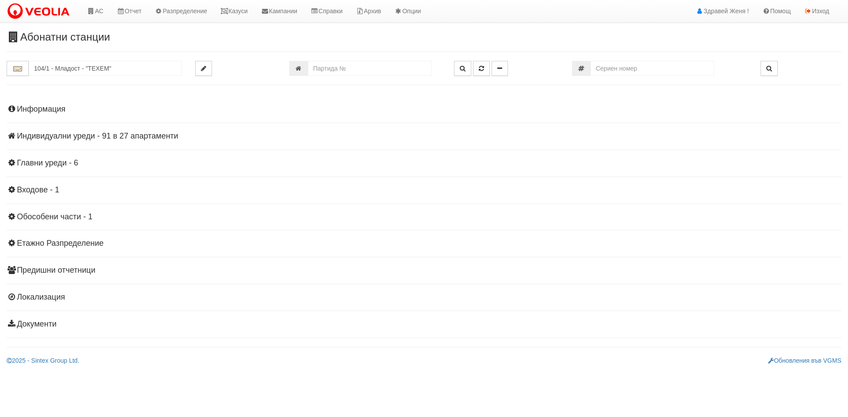
click at [147, 135] on h4 "Индивидуални уреди - 91 в 27 апартаменти" at bounding box center [424, 136] width 834 height 9
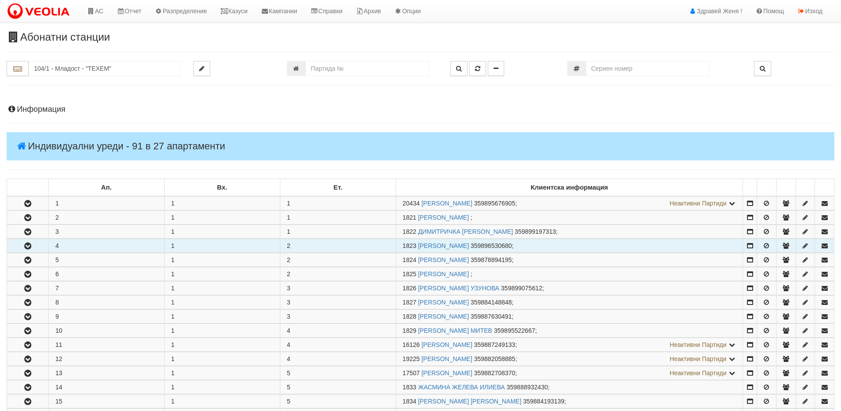
click at [52, 243] on td "4" at bounding box center [107, 246] width 116 height 14
click at [28, 245] on icon "button" at bounding box center [28, 246] width 11 height 6
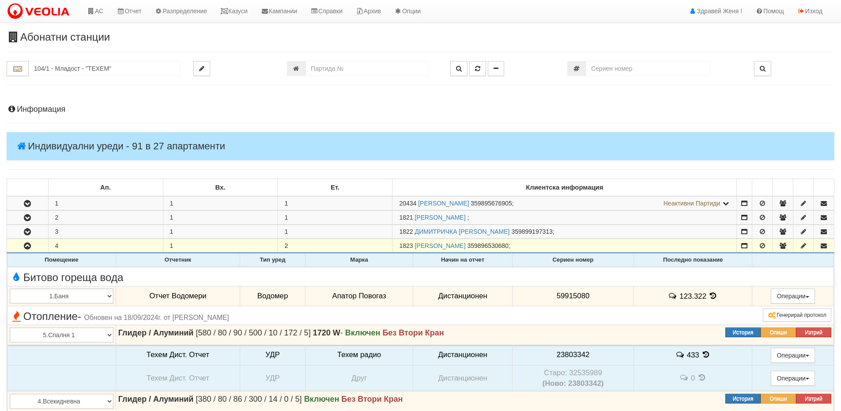
click at [709, 294] on icon at bounding box center [714, 296] width 10 height 8
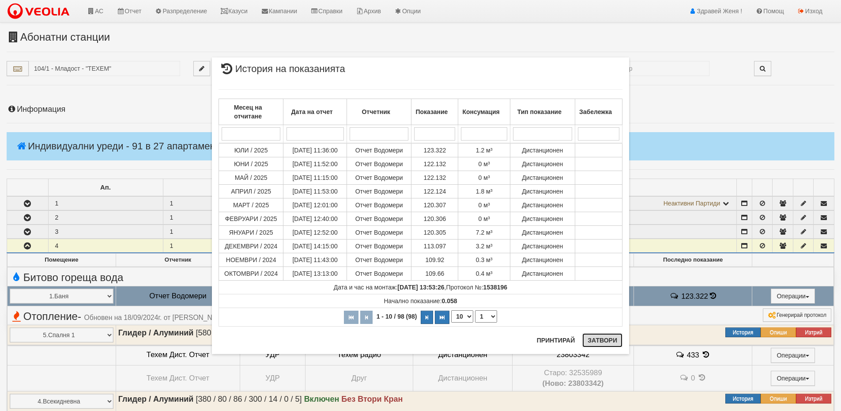
click at [611, 338] on button "Затвори" at bounding box center [602, 340] width 40 height 14
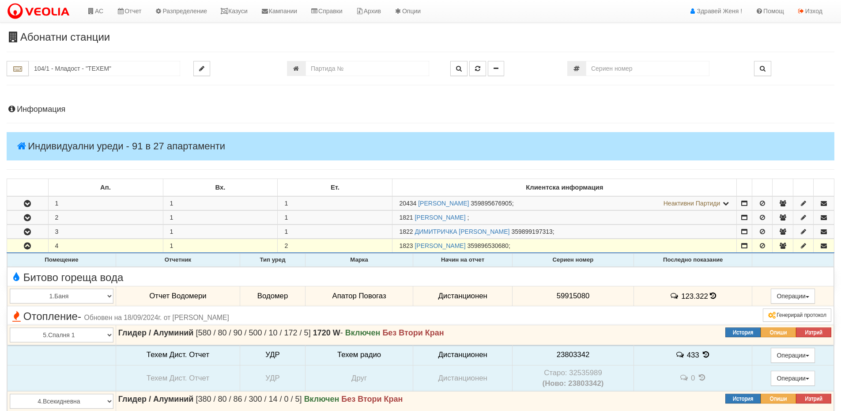
click at [712, 296] on icon at bounding box center [713, 296] width 6 height 8
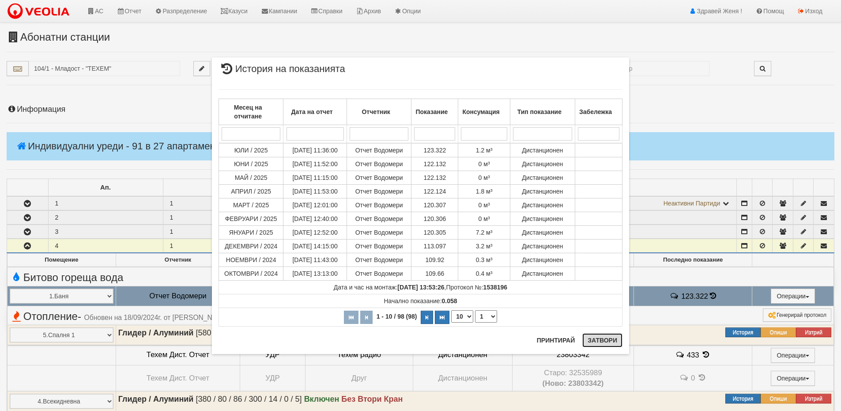
click at [604, 338] on button "Затвори" at bounding box center [602, 340] width 40 height 14
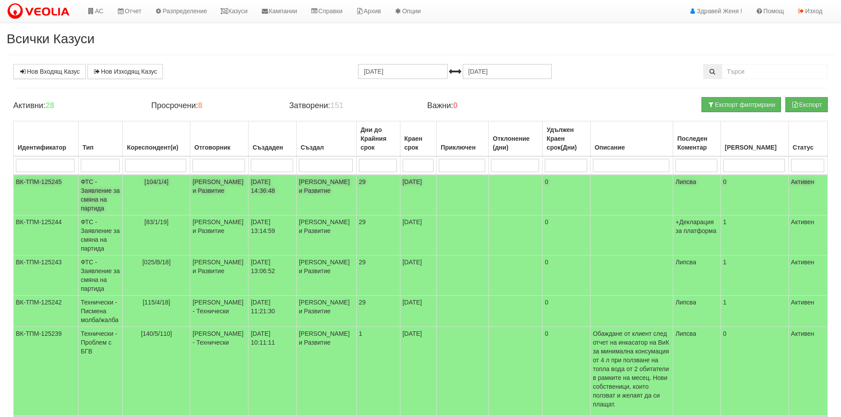
click at [223, 188] on td "[PERSON_NAME] и Развитие" at bounding box center [219, 195] width 58 height 41
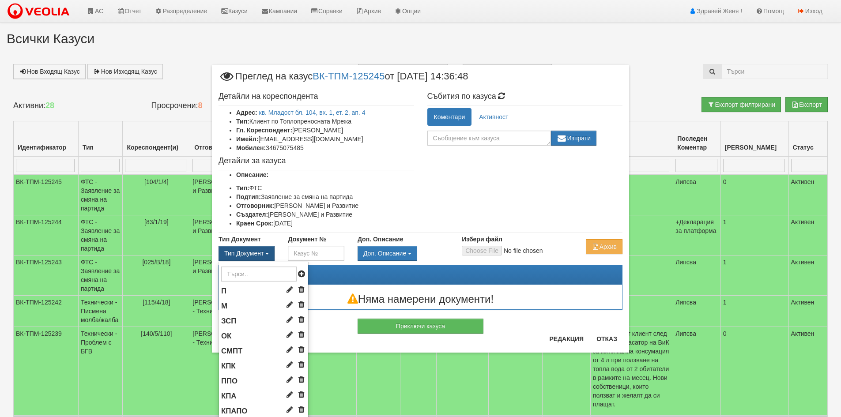
click at [255, 250] on span "Тип Документ" at bounding box center [243, 253] width 39 height 7
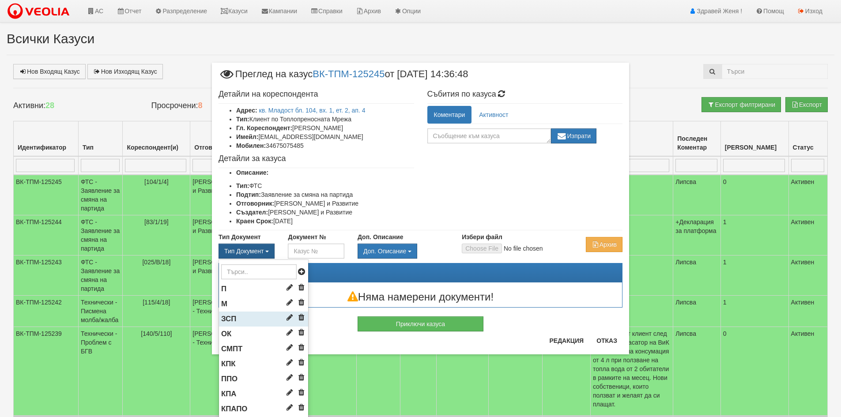
click at [237, 316] on li "ЗСП" at bounding box center [263, 319] width 89 height 15
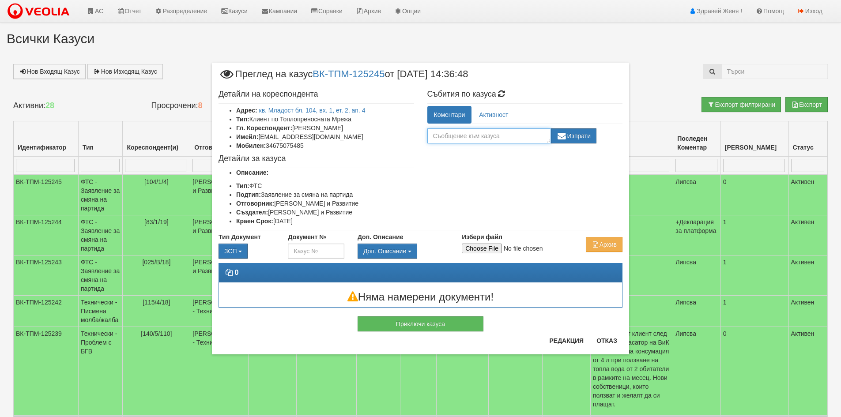
click at [456, 136] on textarea at bounding box center [489, 135] width 124 height 15
type textarea "+"
type textarea "+Декларация за платформа"
click at [593, 136] on button "Изпрати" at bounding box center [574, 135] width 46 height 15
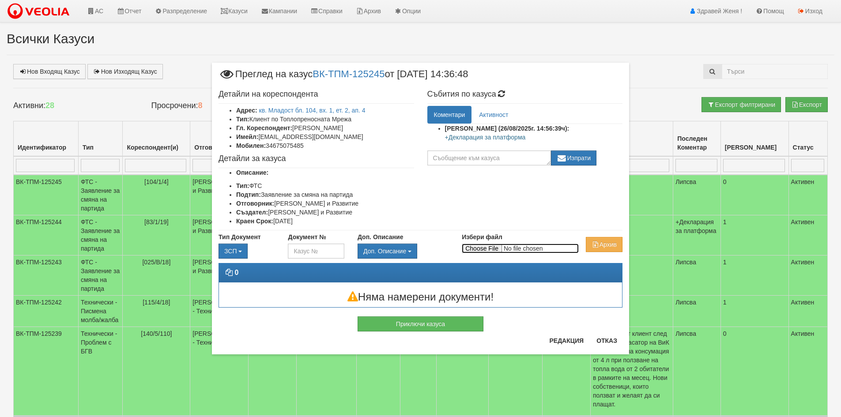
click at [471, 246] on input "Избери файл" at bounding box center [520, 249] width 117 height 10
type input "C:\fakepath\DOC053.pdf"
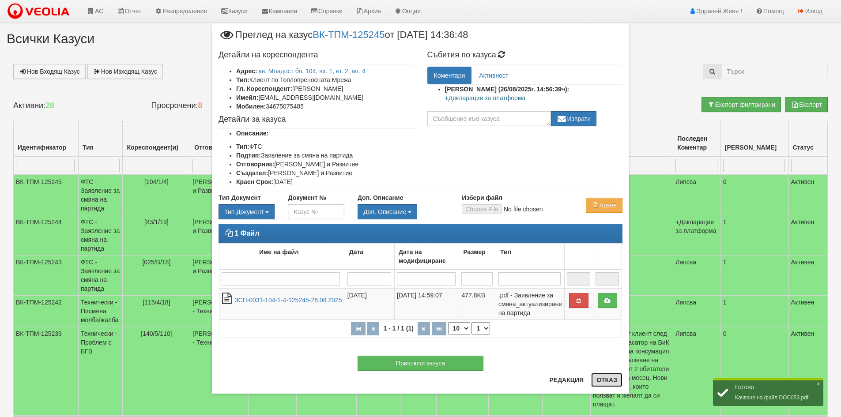
click at [606, 382] on button "Отказ" at bounding box center [606, 380] width 31 height 14
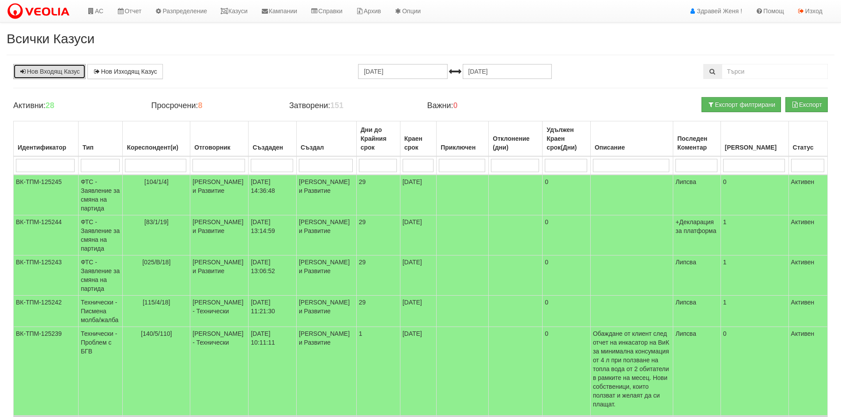
click at [67, 75] on link "Нов Входящ Казус" at bounding box center [49, 71] width 72 height 15
click at [101, 15] on link "АС" at bounding box center [95, 11] width 30 height 22
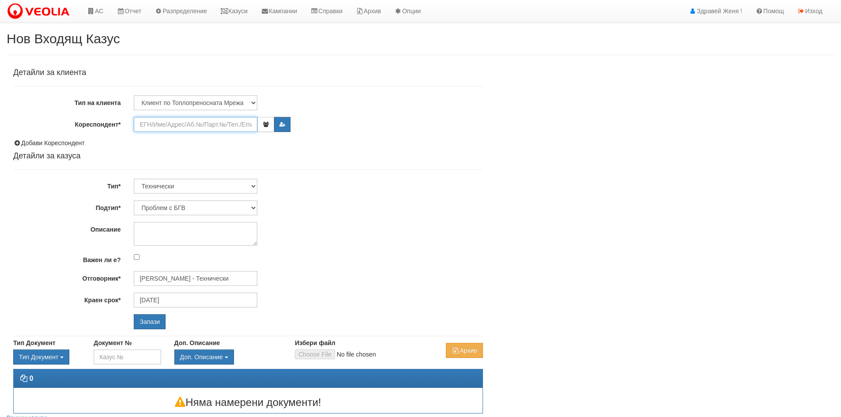
click at [190, 121] on input "Кореспондент*" at bounding box center [196, 124] width 124 height 15
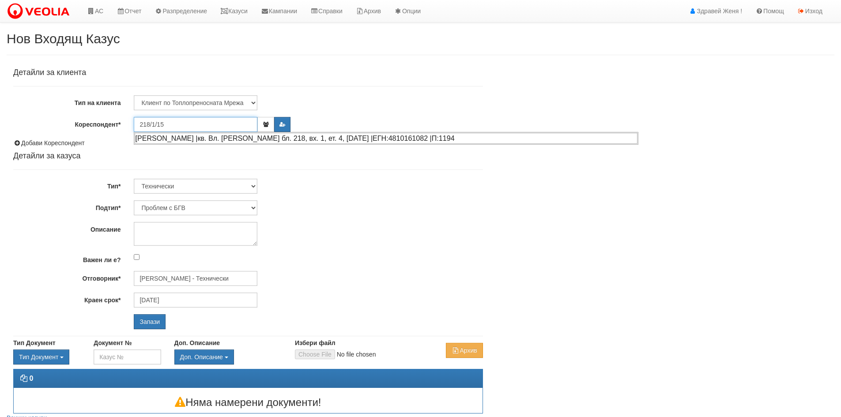
click at [194, 141] on div "[PERSON_NAME] |кв. Вл. [PERSON_NAME] бл. 218, вх. 1, ет. 4, [DATE] |ЕГН:4810161…" at bounding box center [386, 138] width 503 height 11
type input "[PERSON_NAME]"
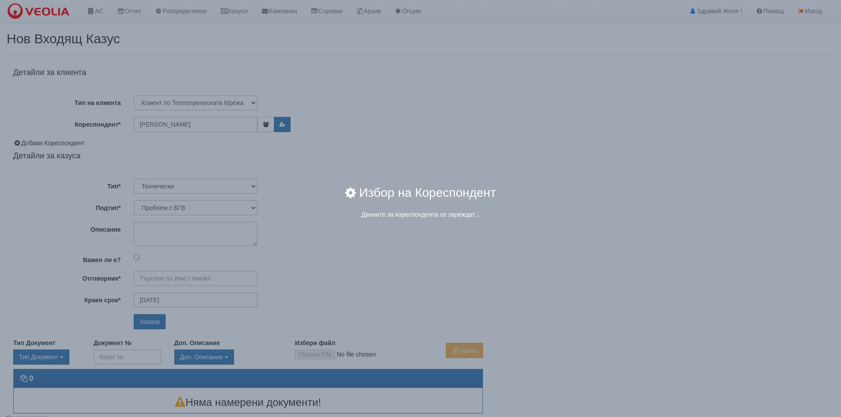
type input "[PERSON_NAME] - Технически"
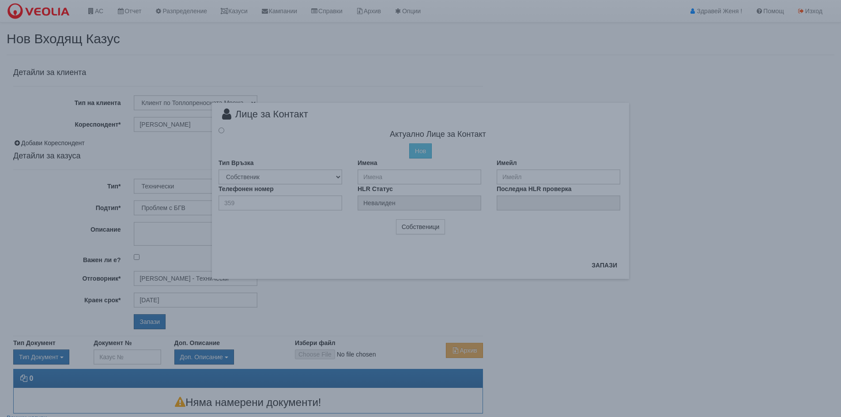
radio input "true"
type input "СПИРИДОН ИВАНОВ ТАСКОВ"
type input "0"
type input "359885412410"
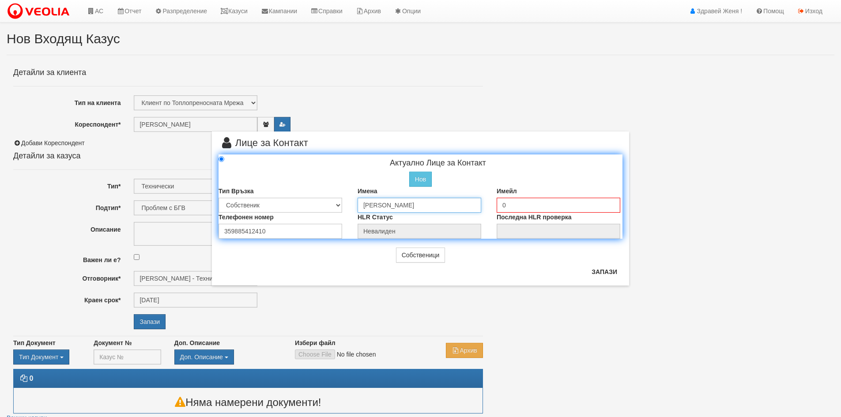
drag, startPoint x: 462, startPoint y: 207, endPoint x: 351, endPoint y: 204, distance: 111.3
click at [351, 204] on div "Имена СПИРИДОН ИВАНОВ ТАСКОВ" at bounding box center [420, 200] width 139 height 26
type input "и"
type input "[PERSON_NAME]"
drag, startPoint x: 238, startPoint y: 230, endPoint x: 182, endPoint y: 226, distance: 56.1
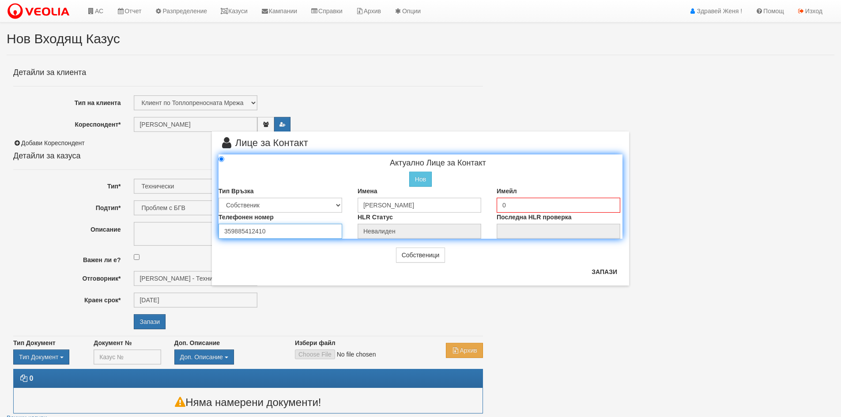
click at [182, 226] on div "× Лице за Контакт Актуално Лице за Контакт Нов Промени Актуалното Лице Тип Връз…" at bounding box center [420, 143] width 516 height 286
type input "0898635503"
click at [512, 202] on input "0" at bounding box center [559, 205] width 124 height 15
drag, startPoint x: 519, startPoint y: 205, endPoint x: 491, endPoint y: 206, distance: 27.8
click at [491, 206] on div "Имейл 0 Please enter a valid email address." at bounding box center [559, 200] width 139 height 26
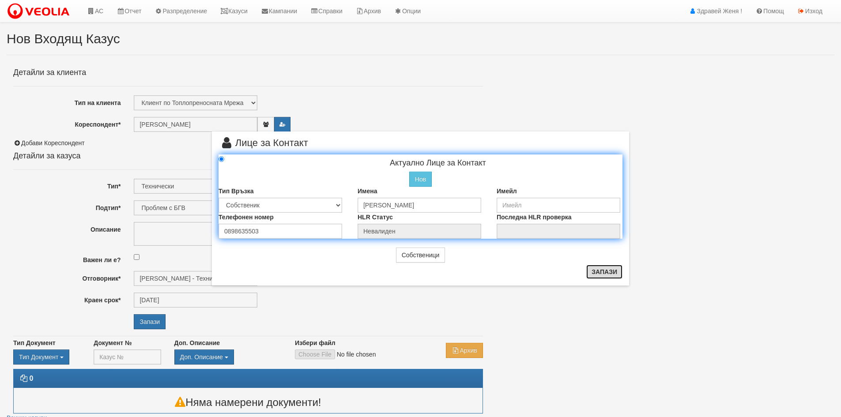
click at [617, 270] on button "Запази" at bounding box center [604, 272] width 36 height 14
type input "[PERSON_NAME]"
radio input "true"
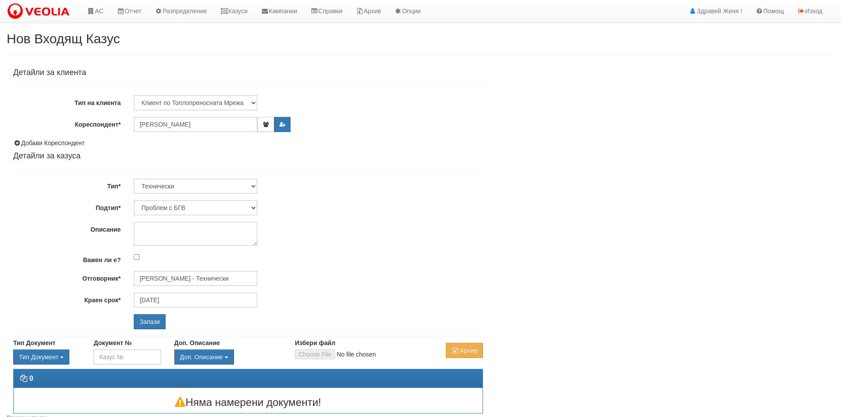
drag, startPoint x: 636, startPoint y: 196, endPoint x: 631, endPoint y: 196, distance: 5.3
click at [636, 196] on div "Детайли за клиента Тип на клиента Клиент по Топлопреносната Мрежа Институция Па…" at bounding box center [421, 239] width 828 height 350
click at [253, 188] on select "Технически ФТС Търговски Административен Производствен Експлоатационен Финансов…" at bounding box center [196, 186] width 124 height 15
select select "1"
click at [134, 179] on select "Технически ФТС Търговски Административен Производствен Експлоатационен Финансов…" at bounding box center [196, 186] width 124 height 15
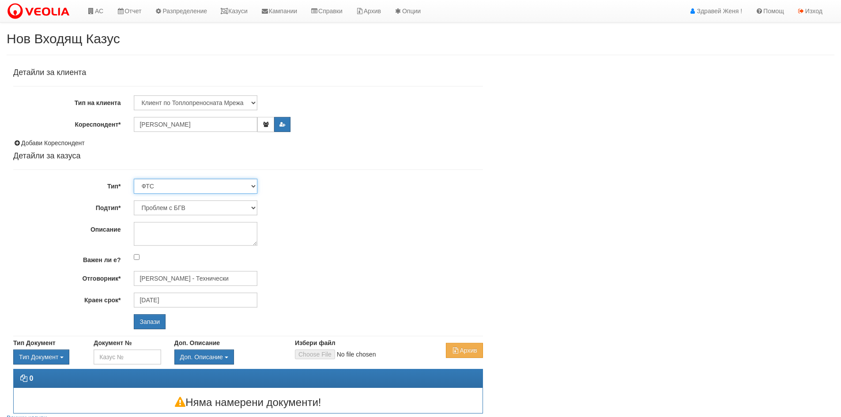
type input "[DATE]"
type input "[PERSON_NAME] и Развитие"
click at [148, 319] on input "Запази" at bounding box center [150, 321] width 32 height 15
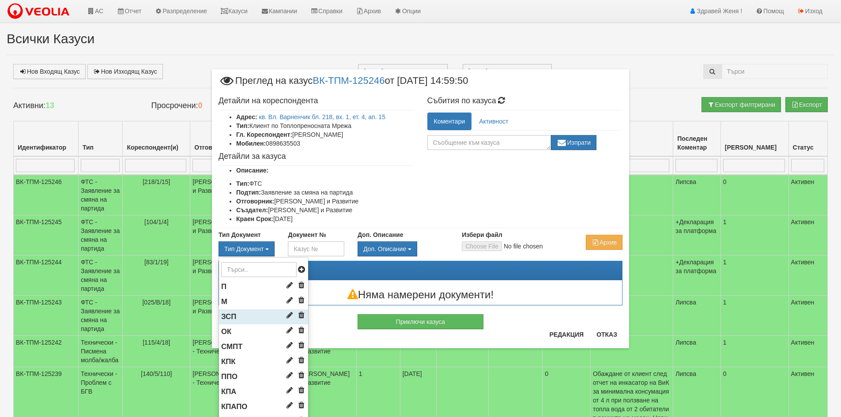
click at [245, 316] on li "ЗСП" at bounding box center [263, 316] width 89 height 15
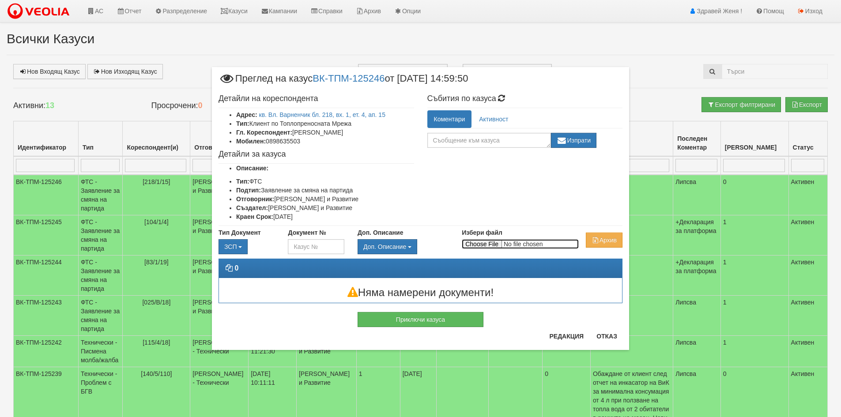
click at [474, 240] on input "Избери файл" at bounding box center [520, 244] width 117 height 10
click at [475, 246] on input "Избери файл" at bounding box center [520, 244] width 117 height 10
click at [467, 241] on input "Избери файл" at bounding box center [520, 244] width 117 height 10
type input "C:\fakepath\DOC055.pdf"
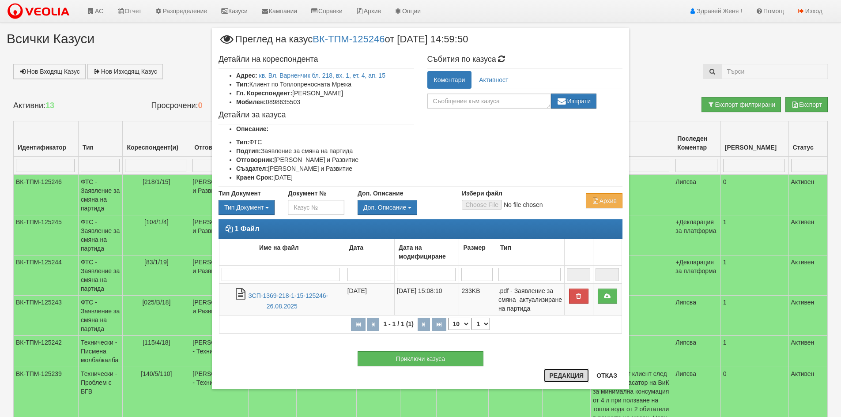
click at [577, 374] on button "Редакция" at bounding box center [566, 376] width 45 height 14
click at [555, 376] on button "Редакция" at bounding box center [566, 376] width 45 height 14
click at [514, 101] on textarea at bounding box center [489, 101] width 124 height 15
click at [565, 375] on button "Редакция" at bounding box center [566, 376] width 45 height 14
click at [608, 378] on button "Отказ" at bounding box center [606, 376] width 31 height 14
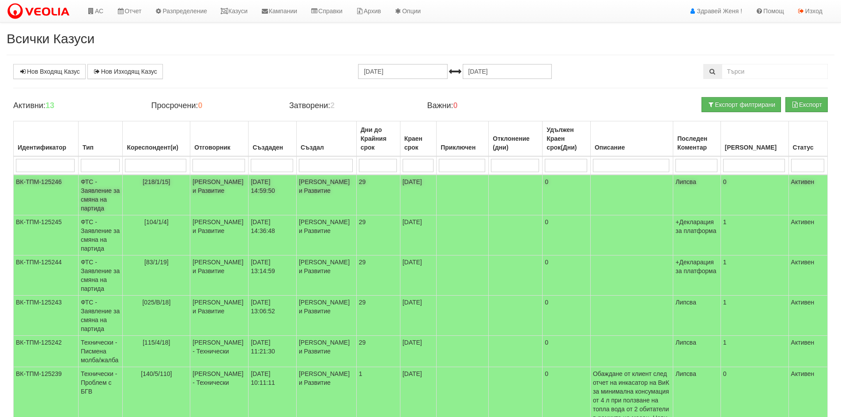
click at [203, 196] on td "Миглена Михова - Клиенти и Развитие" at bounding box center [219, 195] width 58 height 41
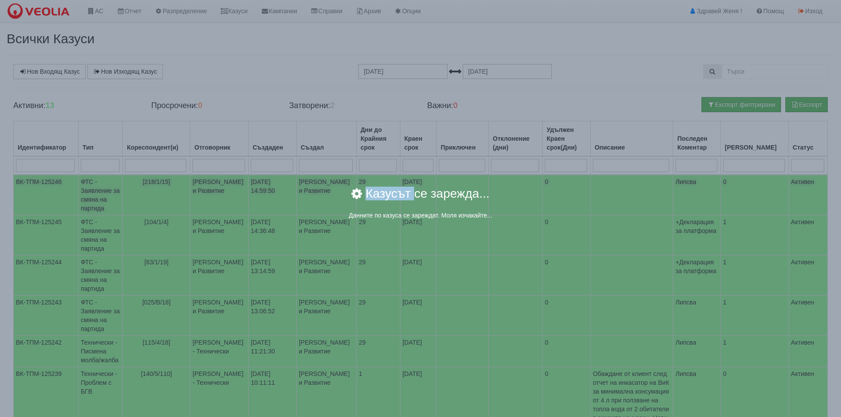
click at [203, 196] on div "Казусът се зарежда..." at bounding box center [421, 199] width 490 height 23
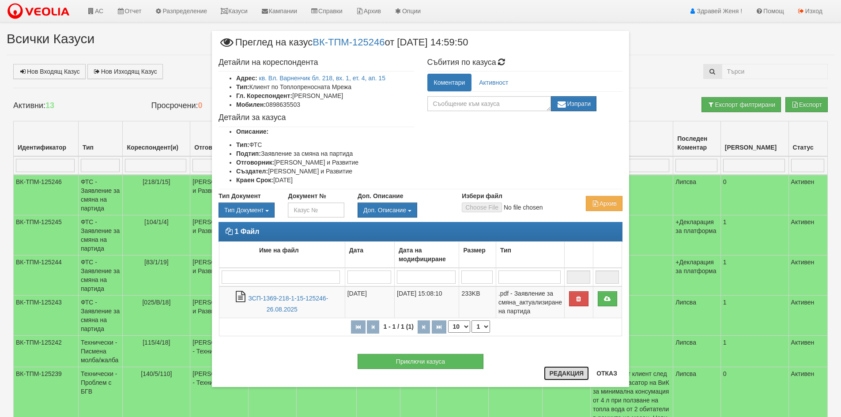
click at [558, 375] on button "Редакция" at bounding box center [566, 373] width 45 height 14
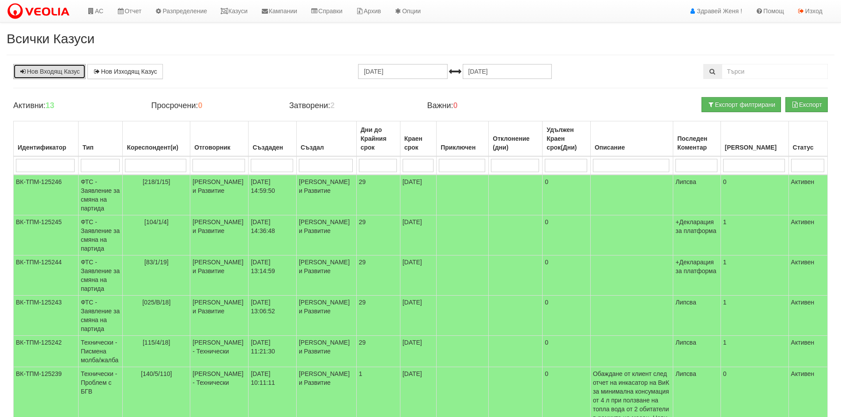
click at [55, 68] on link "Нов Входящ Казус" at bounding box center [49, 71] width 72 height 15
click at [254, 15] on link "Казуси" at bounding box center [234, 11] width 41 height 22
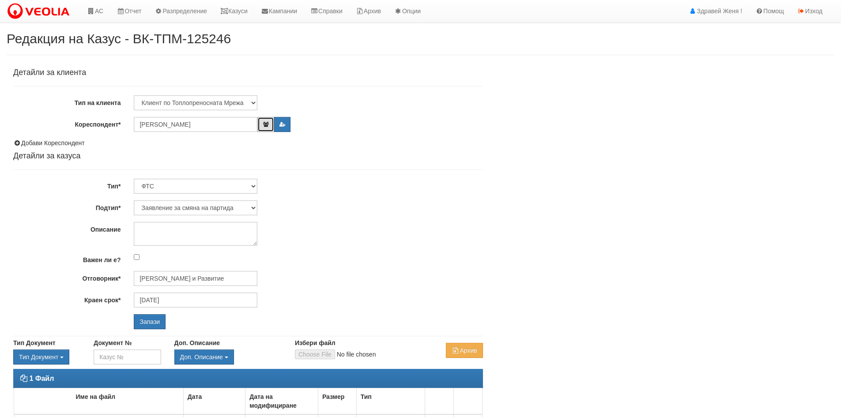
click at [265, 125] on icon "button" at bounding box center [265, 124] width 7 height 5
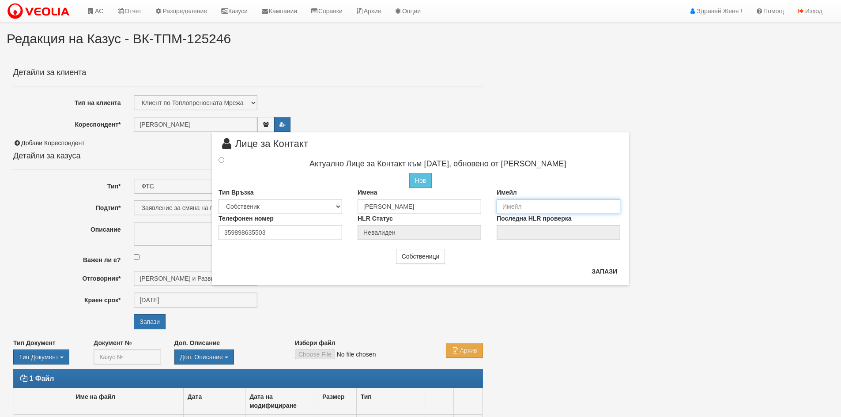
click at [501, 204] on input "email" at bounding box center [559, 206] width 124 height 15
type input "[EMAIL_ADDRESS][DOMAIN_NAME]"
click at [218, 159] on div at bounding box center [229, 160] width 35 height 10
click at [222, 159] on input "radio" at bounding box center [222, 159] width 6 height 6
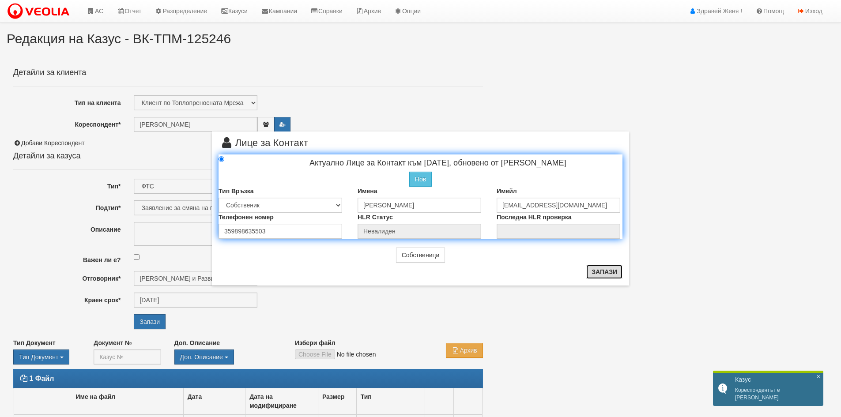
click at [594, 272] on button "Запази" at bounding box center [604, 272] width 36 height 14
radio input "true"
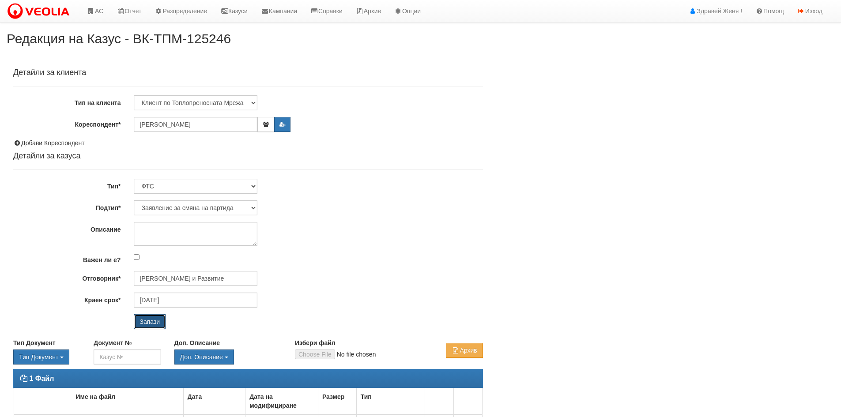
click at [144, 320] on input "Запази" at bounding box center [150, 321] width 32 height 15
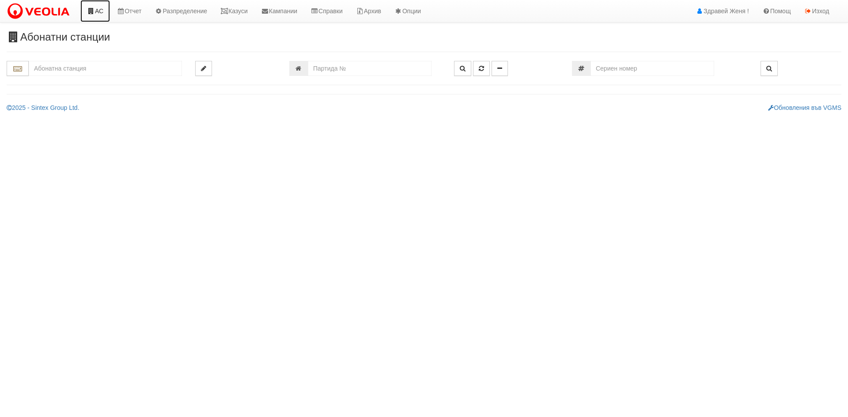
click at [95, 11] on link "АС" at bounding box center [95, 11] width 30 height 22
click at [119, 87] on div "029/2 - Възраждане - "ВЕОЛИЯ"" at bounding box center [105, 82] width 151 height 10
type input "029/2 - Възраждане - "ВЕОЛИЯ""
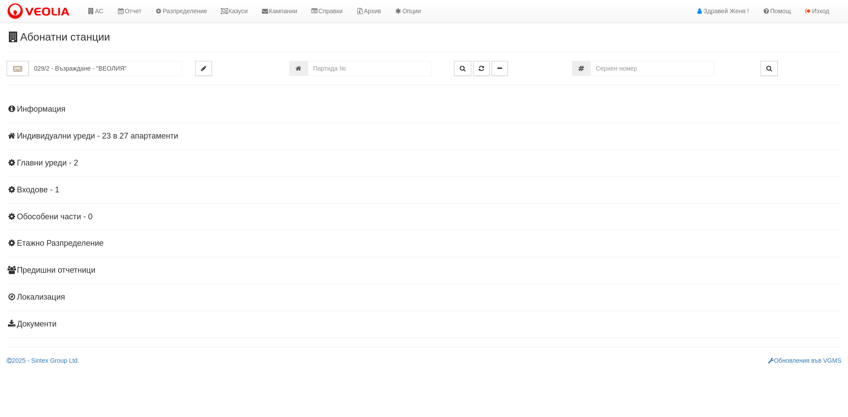
click at [154, 138] on h4 "Индивидуални уреди - 23 в 27 апартаменти" at bounding box center [424, 136] width 834 height 9
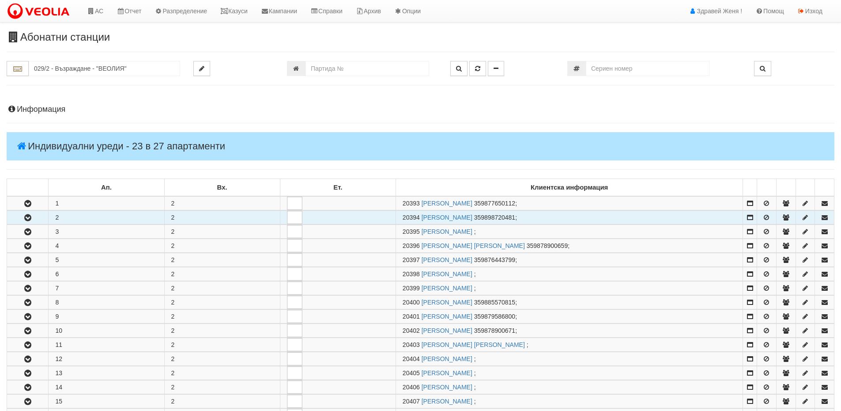
click at [33, 220] on icon "button" at bounding box center [28, 218] width 11 height 6
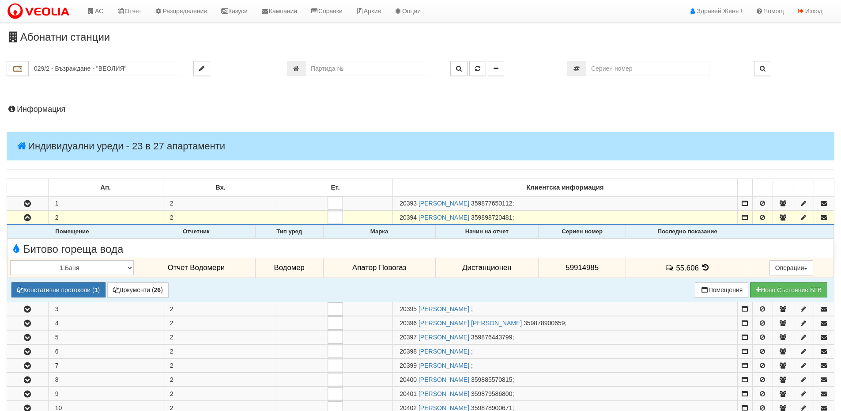
click at [701, 268] on icon at bounding box center [706, 268] width 10 height 8
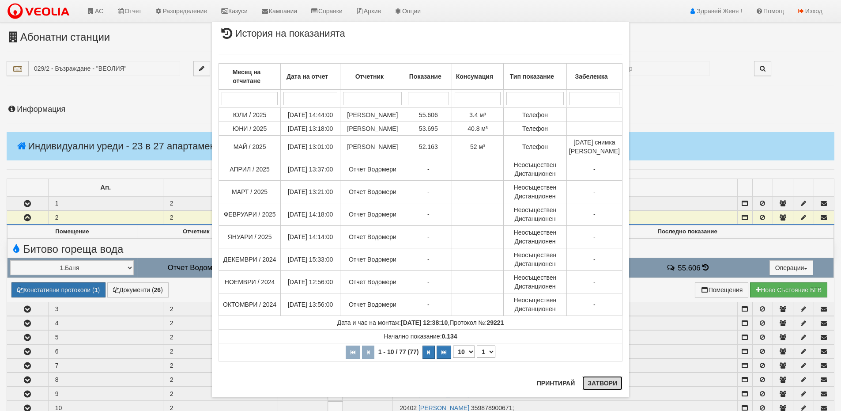
click at [608, 385] on button "Затвори" at bounding box center [602, 383] width 40 height 14
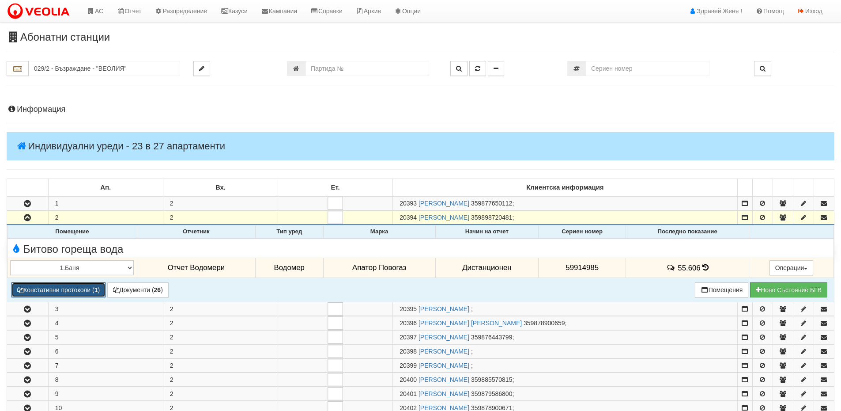
click at [95, 290] on button "Констативни протоколи ( 1 )" at bounding box center [58, 289] width 94 height 15
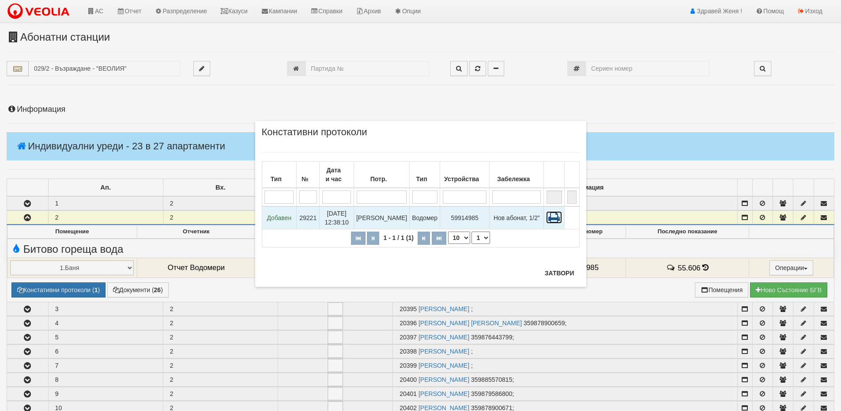
click at [554, 217] on icon at bounding box center [554, 217] width 16 height 12
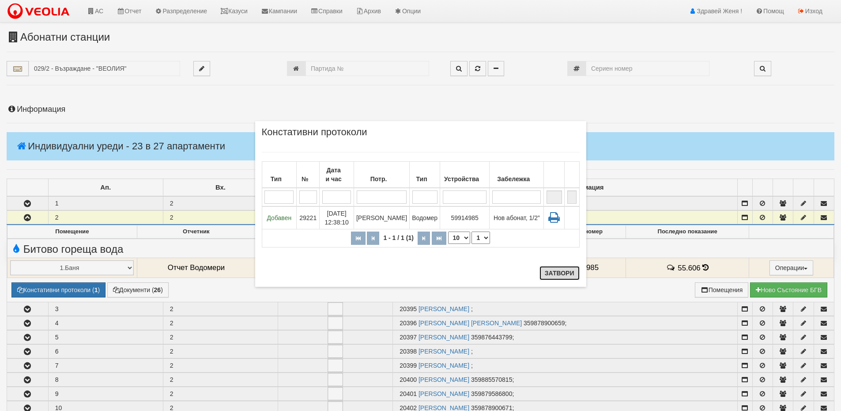
click at [566, 271] on button "Затвори" at bounding box center [559, 273] width 40 height 14
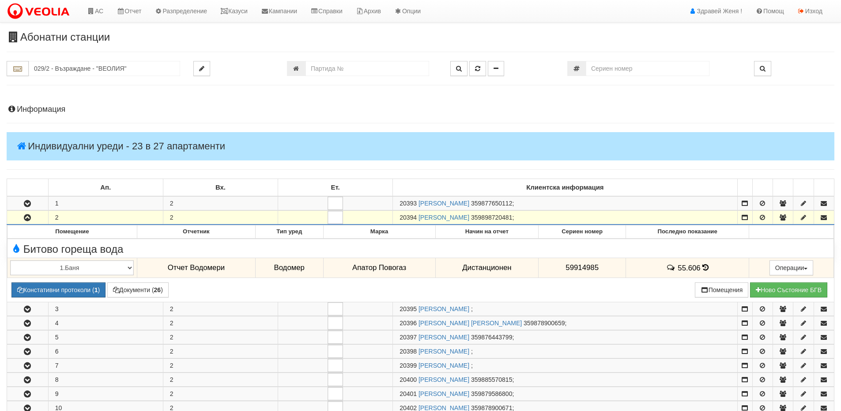
click at [62, 107] on h4 "Информация" at bounding box center [421, 109] width 828 height 9
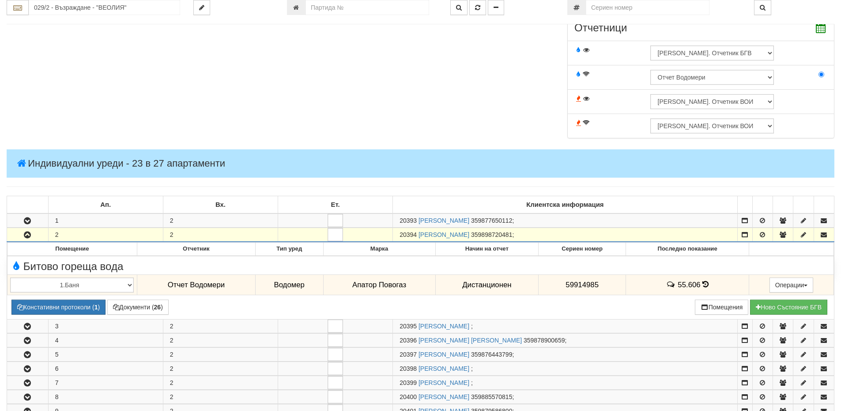
scroll to position [309, 0]
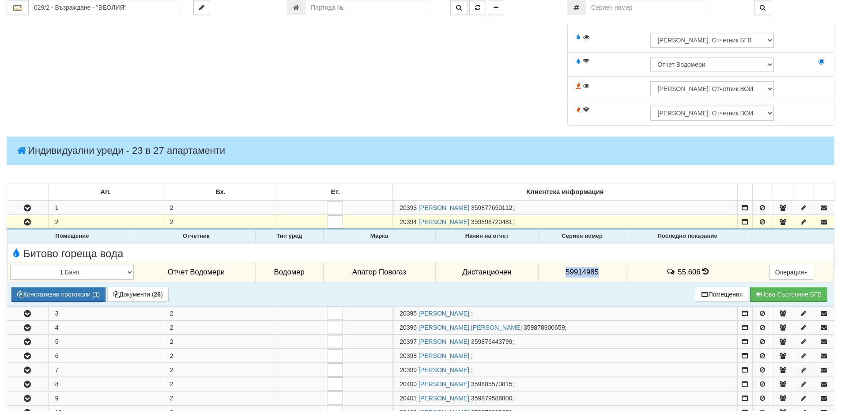
drag, startPoint x: 599, startPoint y: 270, endPoint x: 562, endPoint y: 271, distance: 36.7
click at [562, 271] on td "59914985" at bounding box center [582, 272] width 87 height 20
copy span "59914985"
click at [705, 271] on icon at bounding box center [705, 272] width 6 height 8
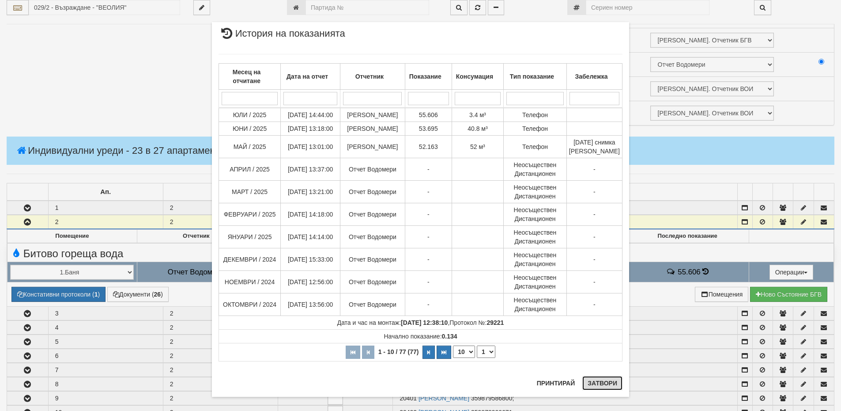
click at [593, 386] on button "Затвори" at bounding box center [602, 383] width 40 height 14
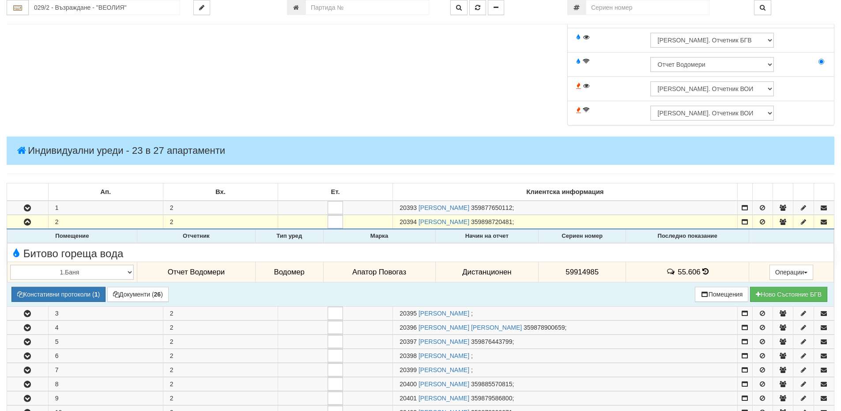
click at [703, 270] on icon at bounding box center [705, 272] width 6 height 8
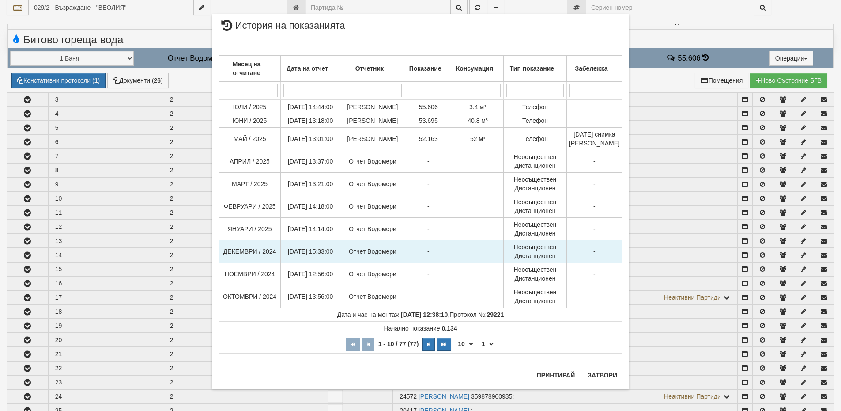
scroll to position [530, 0]
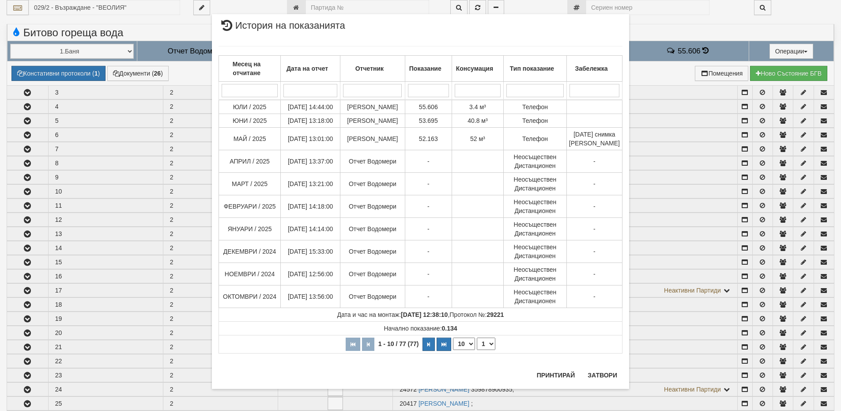
click at [466, 350] on select "10 20 30 40" at bounding box center [464, 343] width 22 height 12
select select "40"
click at [453, 350] on select "10 20 30 40" at bounding box center [464, 343] width 22 height 12
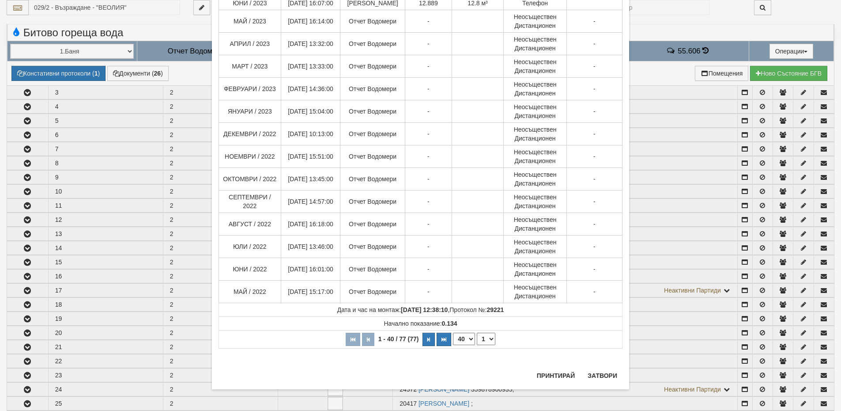
scroll to position [680, 0]
click at [466, 344] on select "10 20 30 40" at bounding box center [464, 338] width 22 height 12
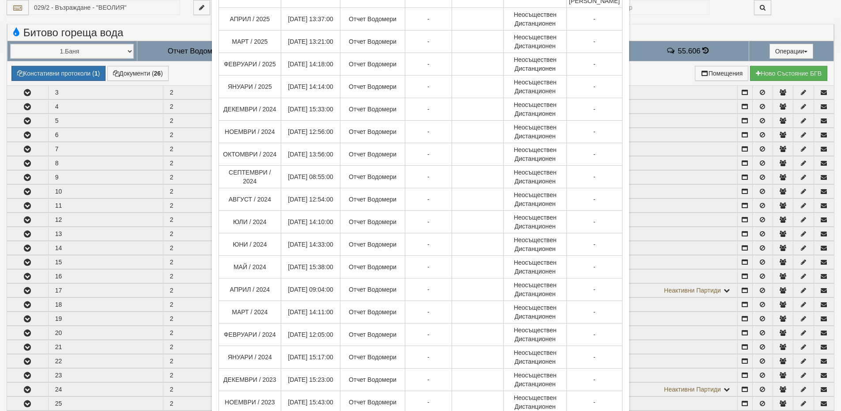
scroll to position [18, 0]
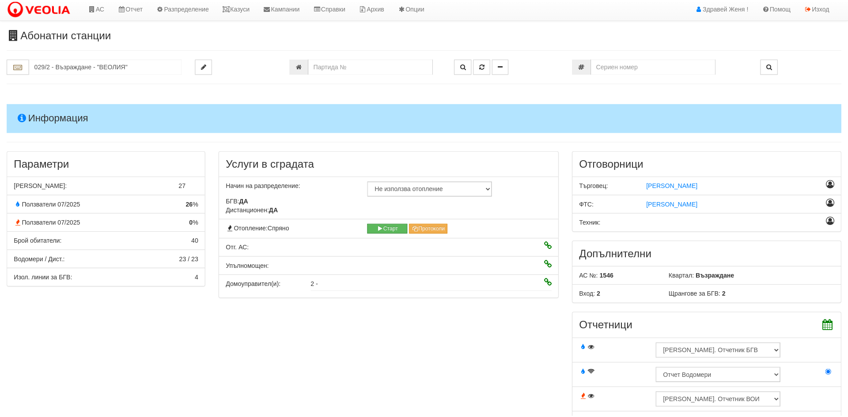
scroll to position [0, 0]
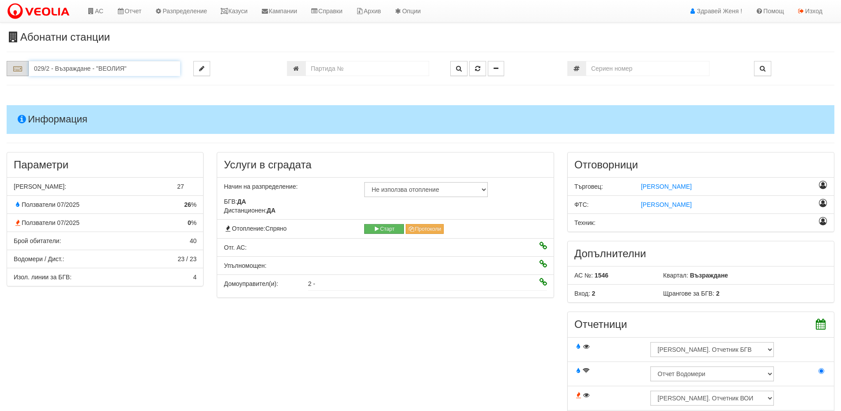
drag, startPoint x: 139, startPoint y: 71, endPoint x: 26, endPoint y: 67, distance: 113.5
click at [26, 67] on div "029/2 - Възраждане - "ВЕОЛИЯ"" at bounding box center [93, 68] width 173 height 15
click at [59, 84] on div "109/6 - Младост - "ВЕОЛИЯ"" at bounding box center [104, 82] width 149 height 10
type input "109/6 - Младост - "ВЕОЛИЯ""
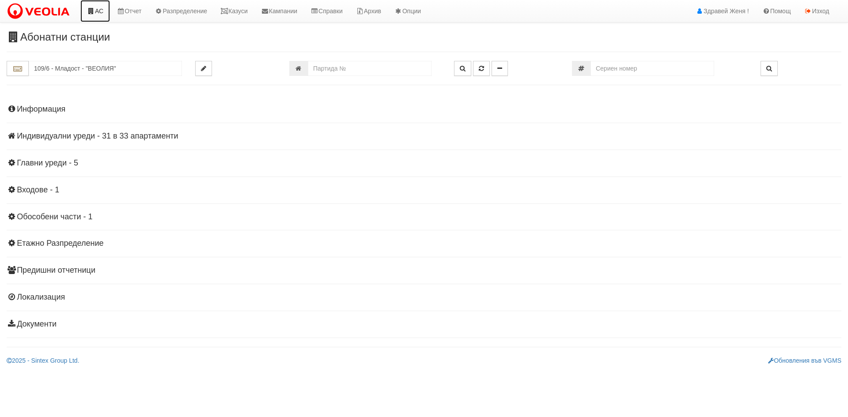
click at [94, 14] on icon at bounding box center [91, 11] width 8 height 6
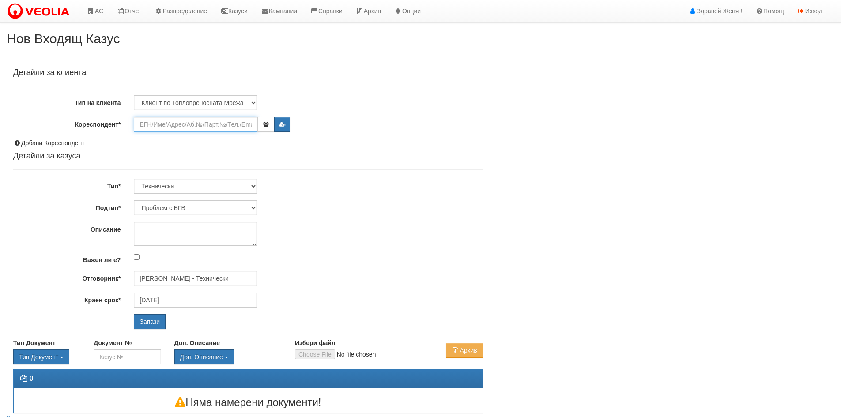
click at [153, 128] on input "Кореспондент*" at bounding box center [196, 124] width 124 height 15
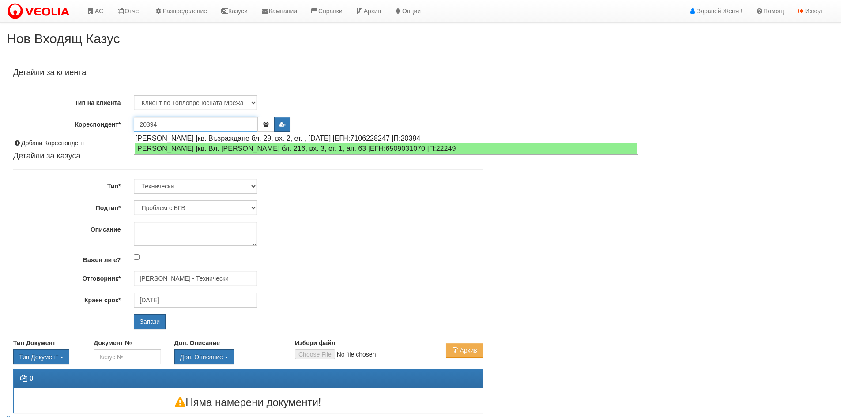
click at [185, 139] on div "[PERSON_NAME] |кв. Възраждане бл. 29, вх. 2, ет. , [DATE] |ЕГН:7106228247 |П:20…" at bounding box center [386, 138] width 503 height 11
type input "[PERSON_NAME] — син"
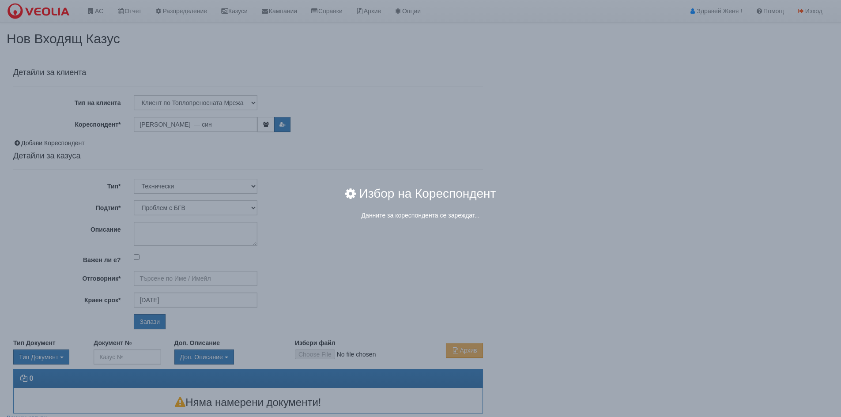
type input "[PERSON_NAME] - Технически"
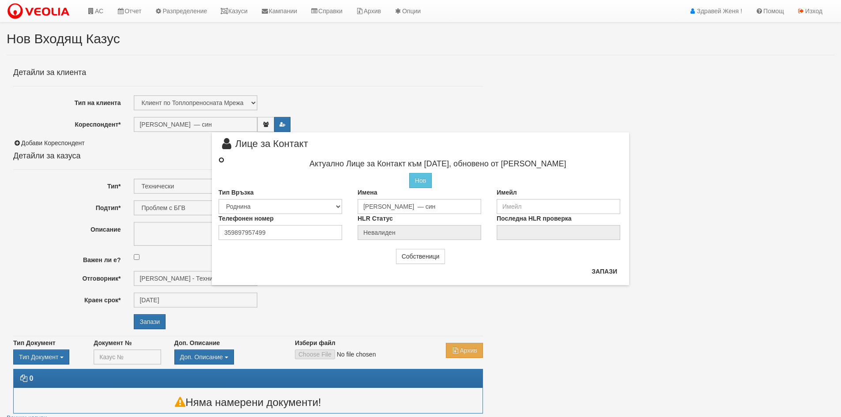
click at [219, 157] on div at bounding box center [229, 160] width 35 height 10
click at [222, 158] on input "radio" at bounding box center [222, 160] width 6 height 6
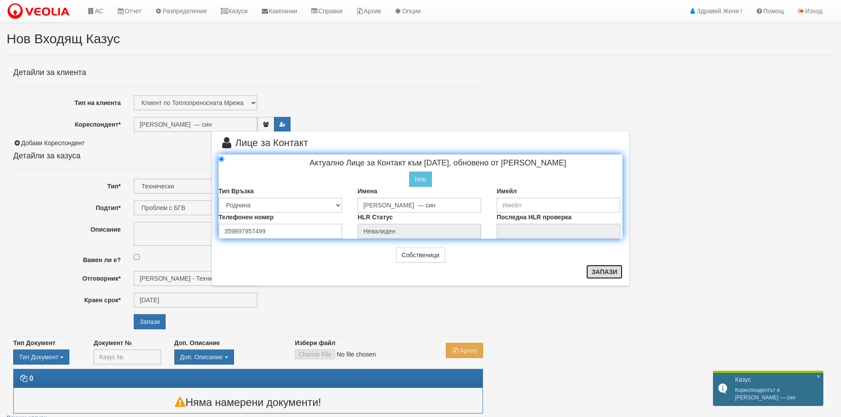
click at [599, 272] on button "Запази" at bounding box center [604, 272] width 36 height 14
radio input "true"
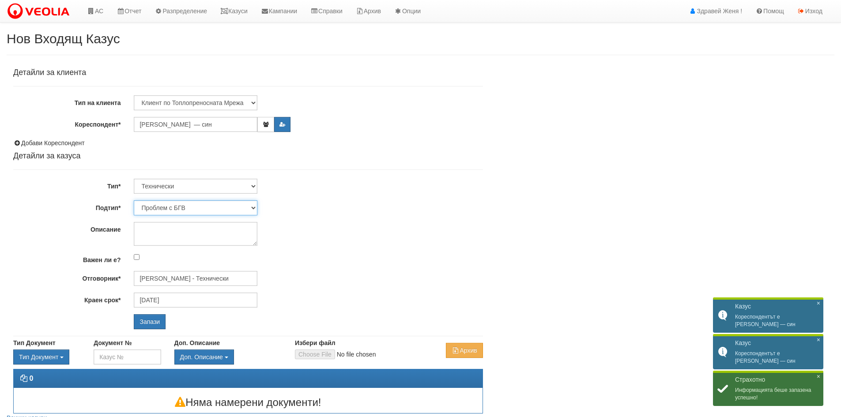
click at [253, 207] on select "Проблем с БГВ Теч ВОИ Теч БГВ Теч в АС Теч от водомер Проблем в АС Интервенция …" at bounding box center [196, 207] width 124 height 15
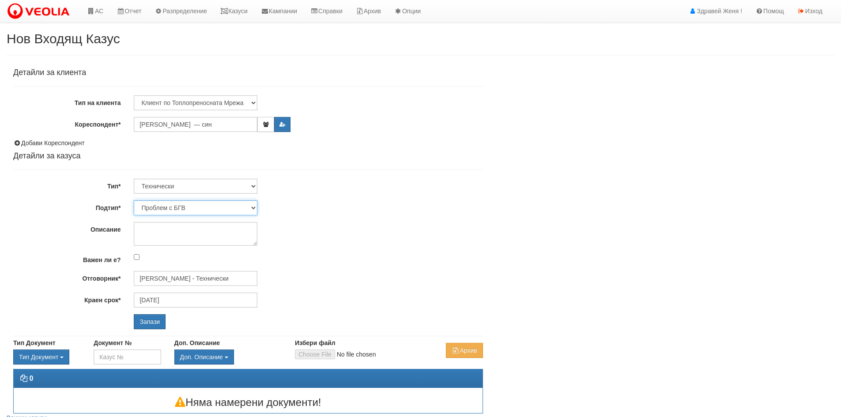
click at [255, 207] on select "Проблем с БГВ Теч ВОИ Теч БГВ Теч в АС Теч от водомер Проблем в АС Интервенция …" at bounding box center [196, 207] width 124 height 15
select select "Монтаж на водомер с дист. модул"
click at [134, 200] on select "Проблем с БГВ Теч ВОИ Теч БГВ Теч в АС Теч от водомер Проблем в АС Интервенция …" at bounding box center [196, 207] width 124 height 15
type input "02/09/2025"
type input "[PERSON_NAME] - Технически"
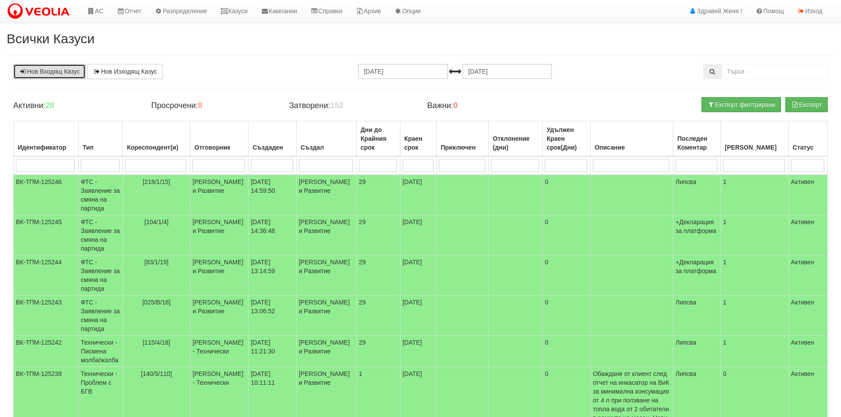
click at [64, 74] on link "Нов Входящ Казус" at bounding box center [49, 71] width 72 height 15
drag, startPoint x: 238, startPoint y: 11, endPoint x: 241, endPoint y: 16, distance: 5.7
click at [238, 11] on link "Казуси" at bounding box center [234, 11] width 41 height 22
click at [240, 14] on link "Казуси" at bounding box center [234, 11] width 41 height 22
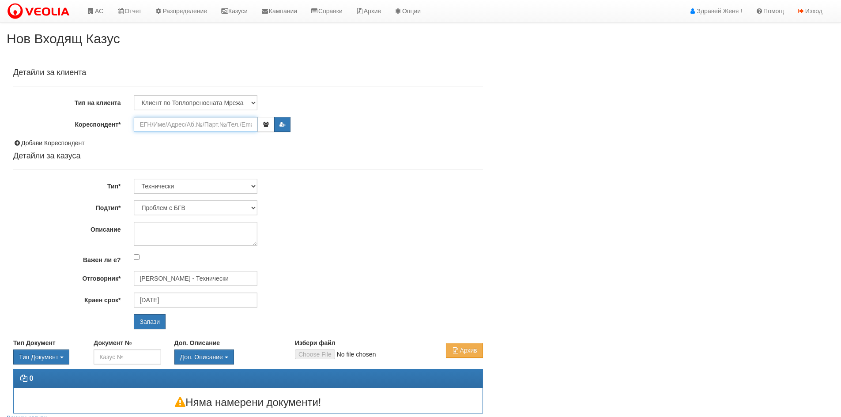
click at [166, 125] on input "Кореспондент*" at bounding box center [196, 124] width 124 height 15
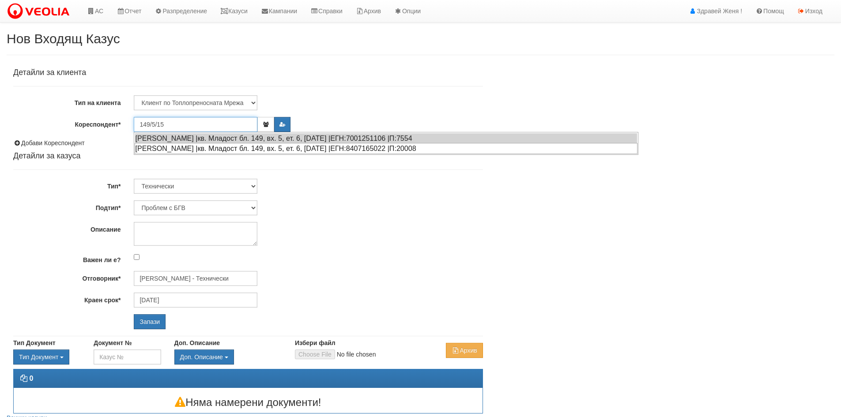
click at [208, 149] on div "[PERSON_NAME] |кв. Младост бл. 149, вх. 5, ет. 6, [DATE] |ЕГН:8407165022 |П:200…" at bounding box center [386, 148] width 503 height 11
type input "[PERSON_NAME]"
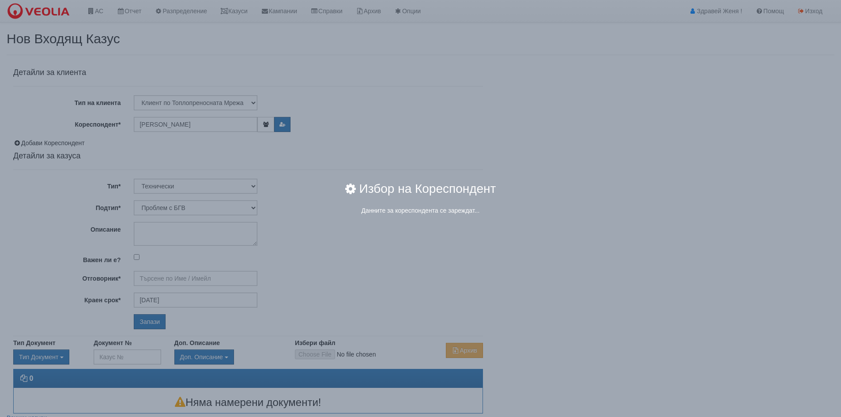
type input "[PERSON_NAME] - Технически"
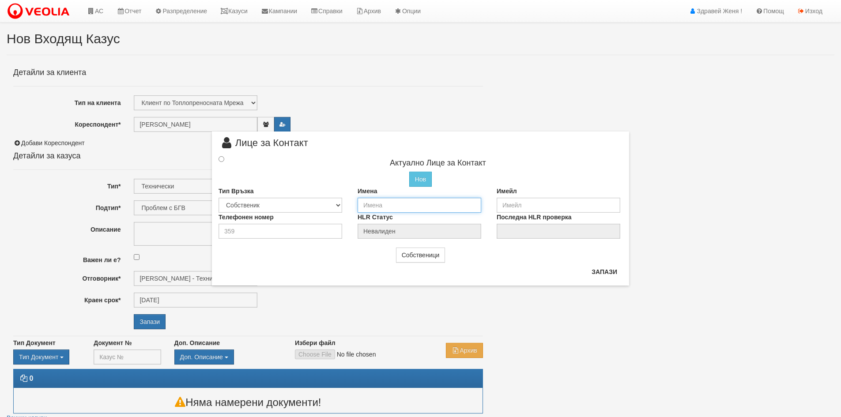
click at [383, 208] on input "text" at bounding box center [420, 205] width 124 height 15
type input "Димитър Здравков Стоянов"
click at [222, 159] on input "radio" at bounding box center [222, 159] width 6 height 6
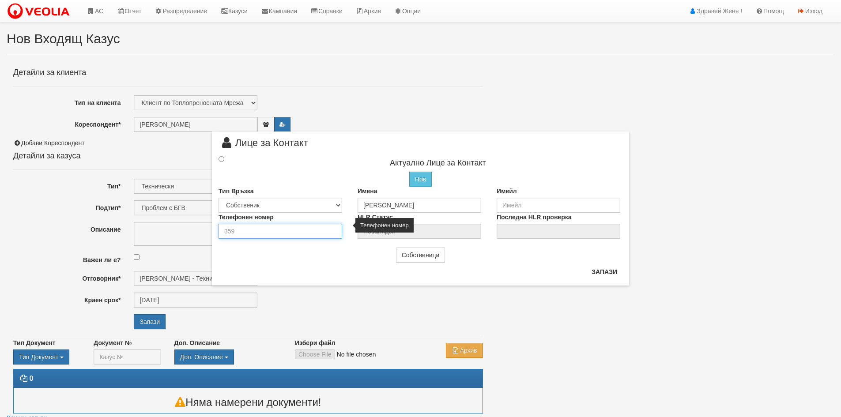
click at [280, 235] on input "number" at bounding box center [281, 231] width 124 height 15
click at [222, 158] on input "radio" at bounding box center [222, 159] width 6 height 6
click at [253, 235] on input "number" at bounding box center [281, 231] width 124 height 15
type input "0878716759"
click at [221, 159] on input "radio" at bounding box center [222, 159] width 6 height 6
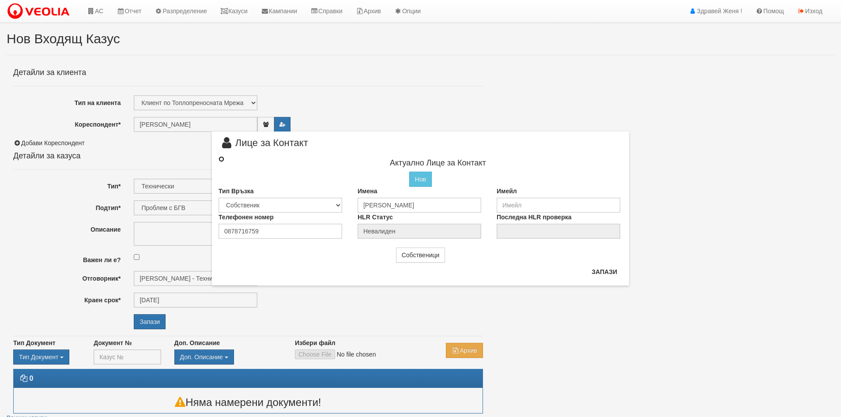
radio input "true"
type input "Димитър Здравков Стоянов"
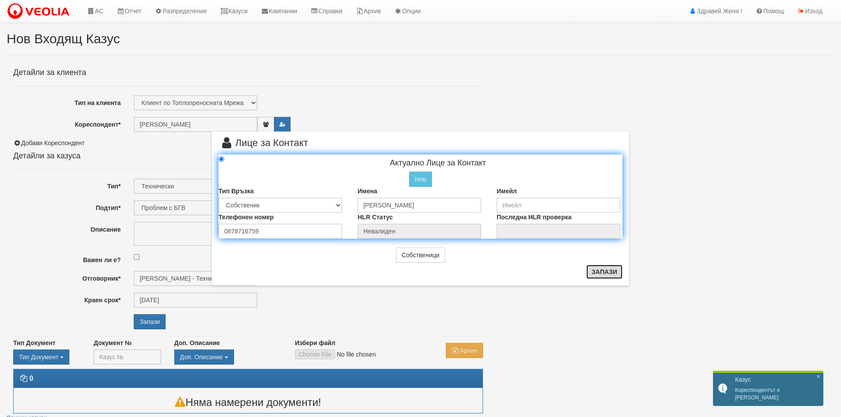
click at [595, 272] on button "Запази" at bounding box center [604, 272] width 36 height 14
radio input "true"
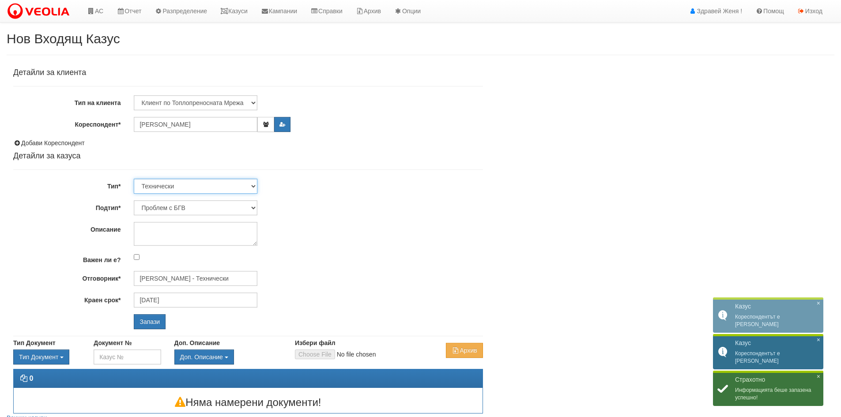
click at [252, 186] on select "Технически ФТС Търговски Административен Производствен Експлоатационен Финансов…" at bounding box center [196, 186] width 124 height 15
select select "1"
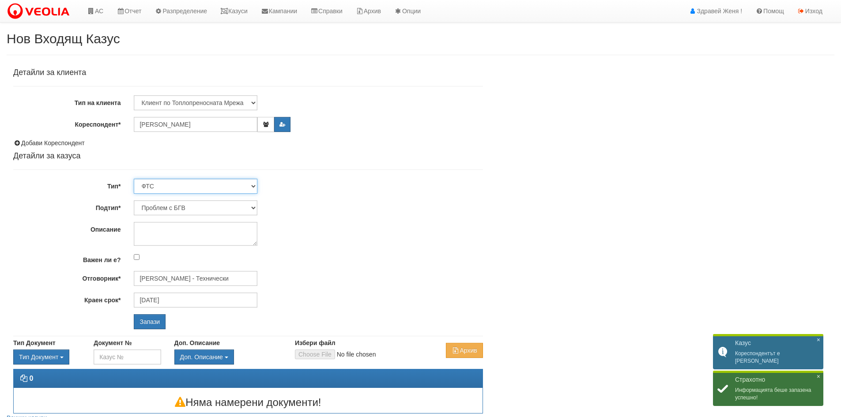
click at [134, 179] on select "Технически ФТС Търговски Административен Производствен Експлоатационен Финансов…" at bounding box center [196, 186] width 124 height 15
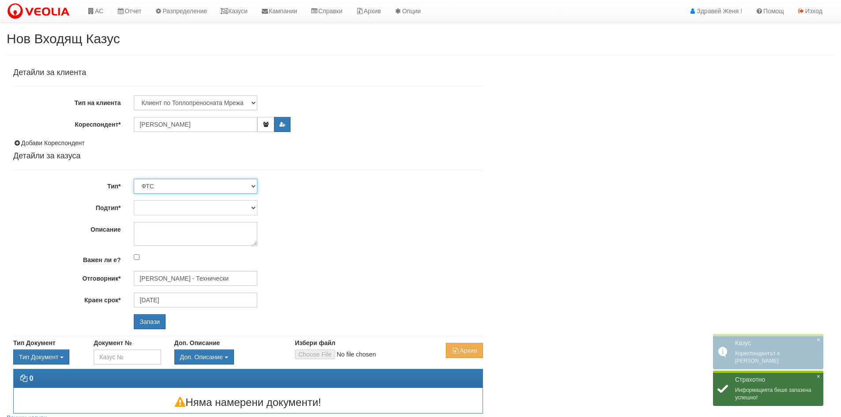
type input "25/09/2025"
type input "Миглена Михова - Клиенти и Развитие"
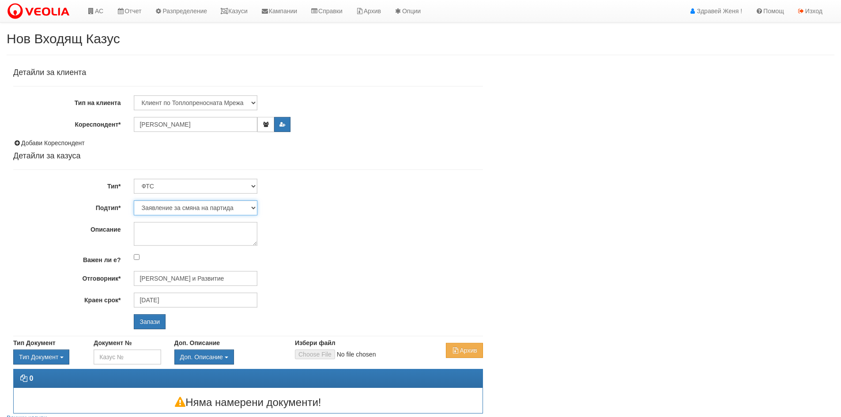
click at [253, 205] on select "Заявление за смяна на партида Заявление за равни месечни вноски Разпределение о…" at bounding box center [196, 207] width 124 height 15
select select "Заявление за равни месечни вноски"
click at [134, 200] on select "Заявление за смяна на партида Заявление за равни месечни вноски Разпределение о…" at bounding box center [196, 207] width 124 height 15
type input "Антоанета Ганева - Клиенти и Развитие"
click at [147, 323] on input "Запази" at bounding box center [150, 321] width 32 height 15
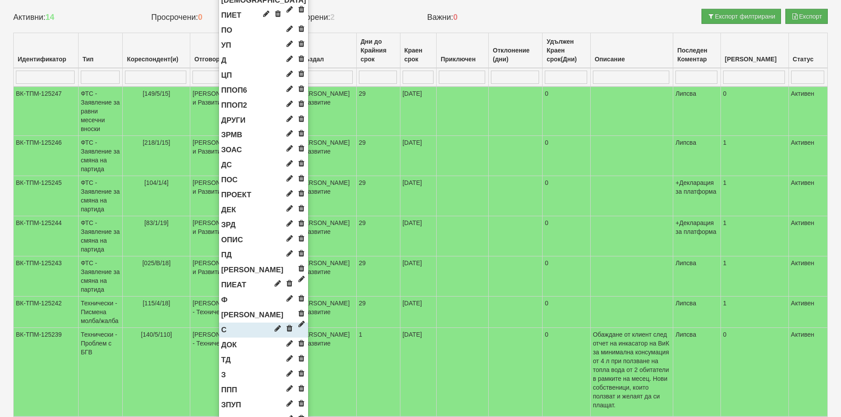
scroll to position [452, 0]
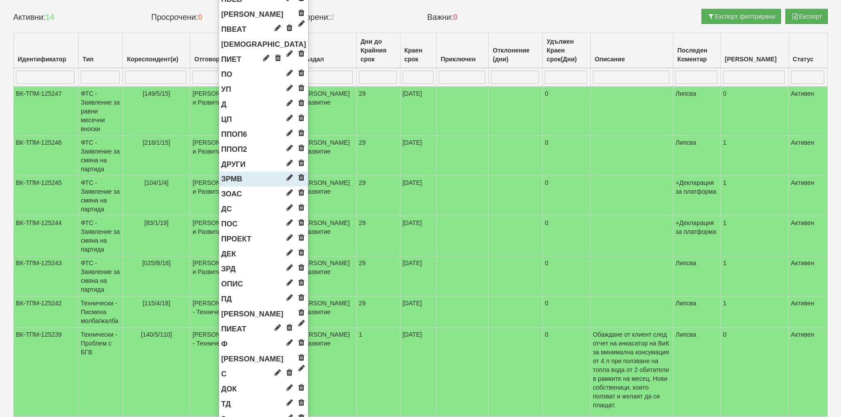
click at [237, 181] on span "ЗРМВ" at bounding box center [231, 179] width 21 height 8
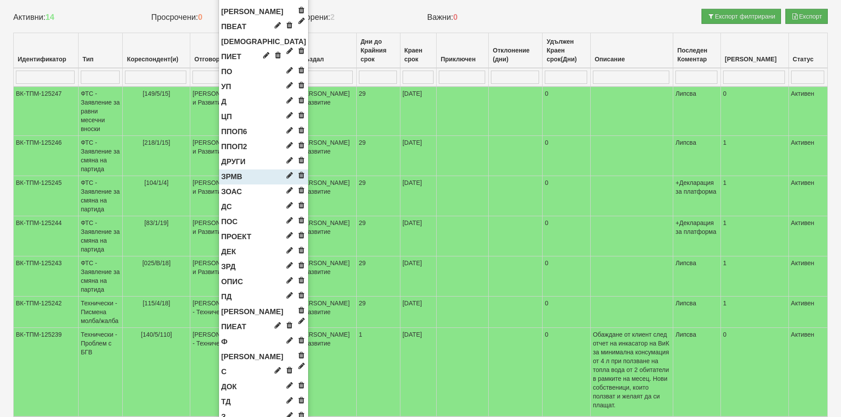
click at [235, 177] on span "ЗРМВ" at bounding box center [231, 177] width 21 height 8
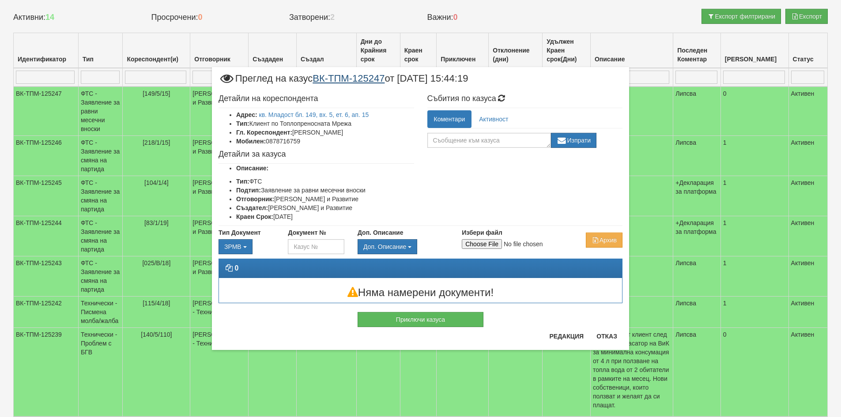
scroll to position [0, 0]
click at [479, 242] on input "Избери файл" at bounding box center [520, 244] width 117 height 10
type input "C:\fakepath\DOC056.pdf"
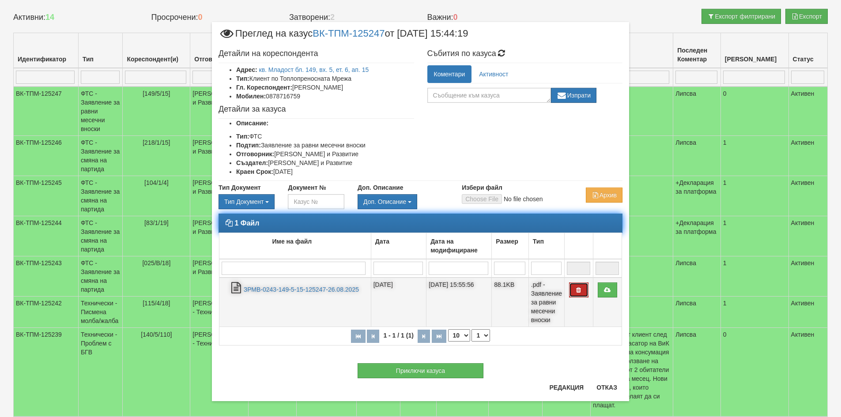
click at [569, 292] on button "button" at bounding box center [578, 290] width 19 height 15
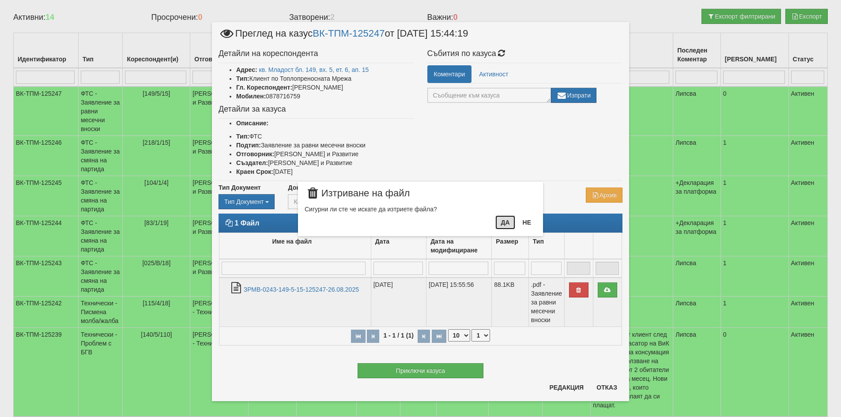
click at [507, 221] on button "Да" at bounding box center [504, 222] width 19 height 14
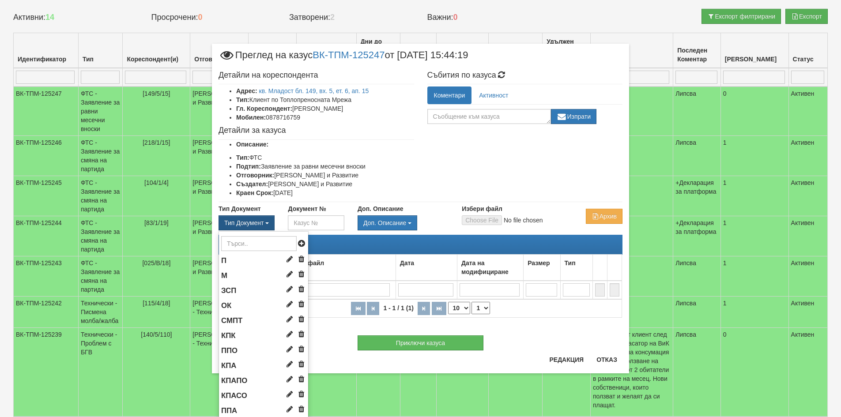
click at [244, 225] on span "Тип Документ" at bounding box center [243, 222] width 39 height 7
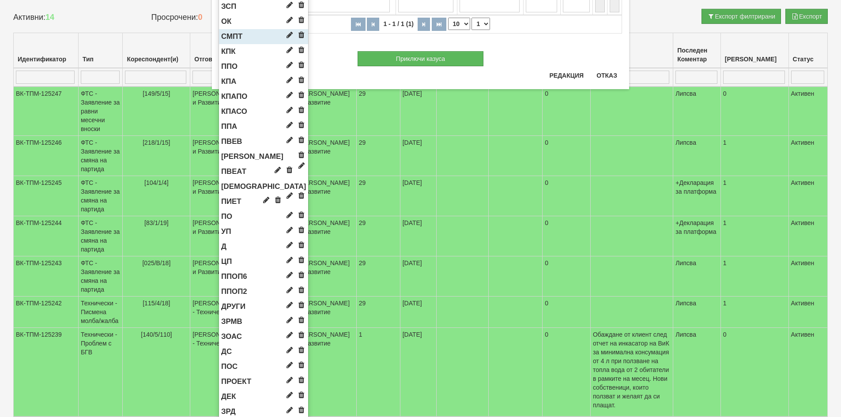
scroll to position [309, 0]
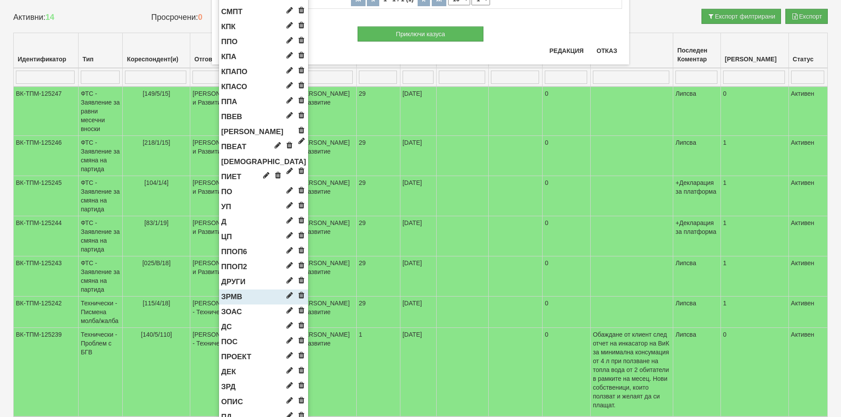
click at [242, 295] on li "ЗРМВ" at bounding box center [263, 297] width 89 height 15
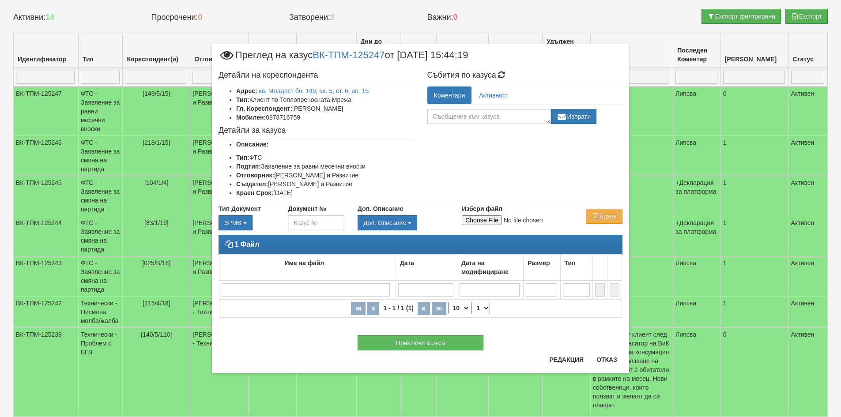
scroll to position [0, 0]
click at [481, 222] on input "Избери файл" at bounding box center [520, 220] width 117 height 10
type input "C:\fakepath\DOC057.pdf"
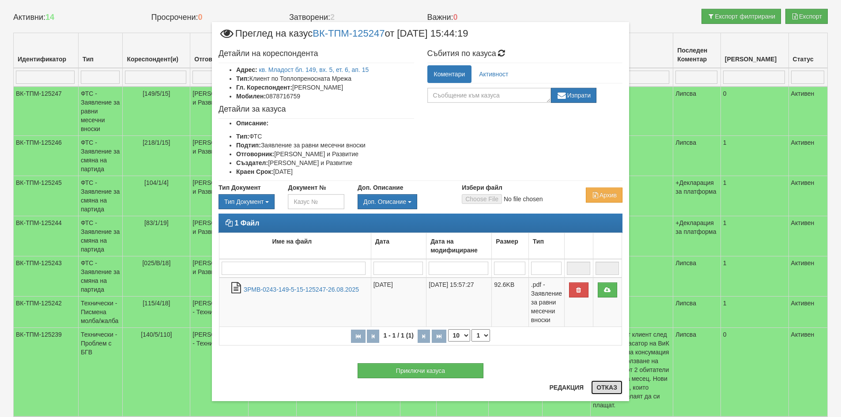
click at [606, 388] on button "Отказ" at bounding box center [606, 388] width 31 height 14
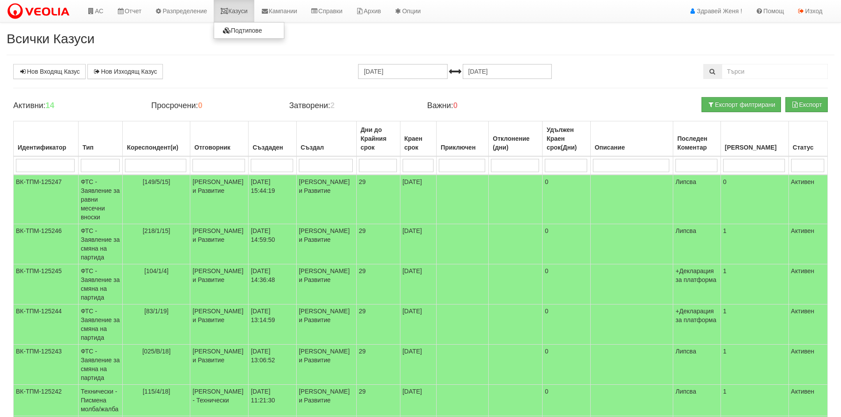
click at [240, 11] on link "Казуси" at bounding box center [234, 11] width 41 height 22
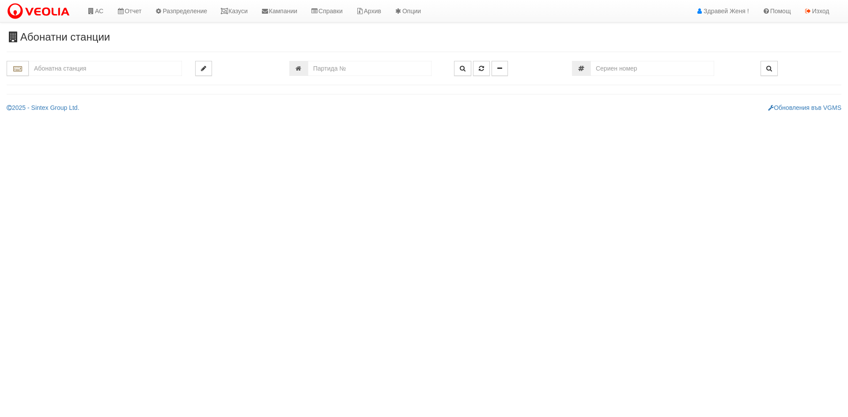
click at [57, 70] on input "text" at bounding box center [105, 68] width 153 height 15
click at [94, 83] on div "109/1,2 - Младост - "ВЕОЛИЯ"" at bounding box center [105, 82] width 151 height 10
type input "109/1,2 - Младост - "ВЕОЛИЯ""
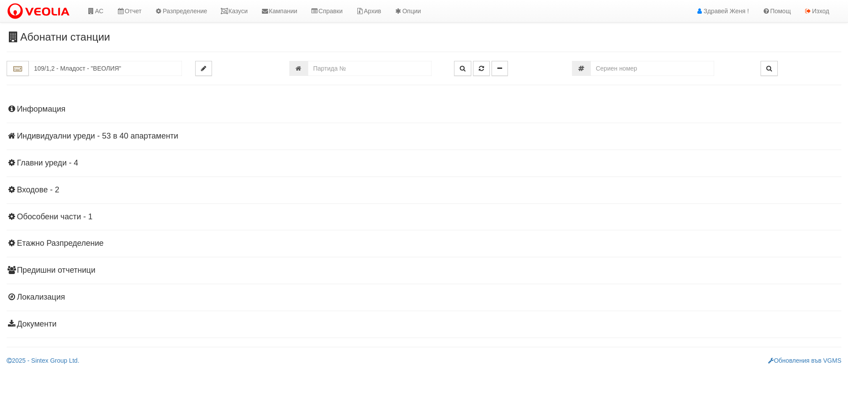
click at [116, 133] on h4 "Индивидуални уреди - 53 в 40 апартаменти" at bounding box center [424, 136] width 834 height 9
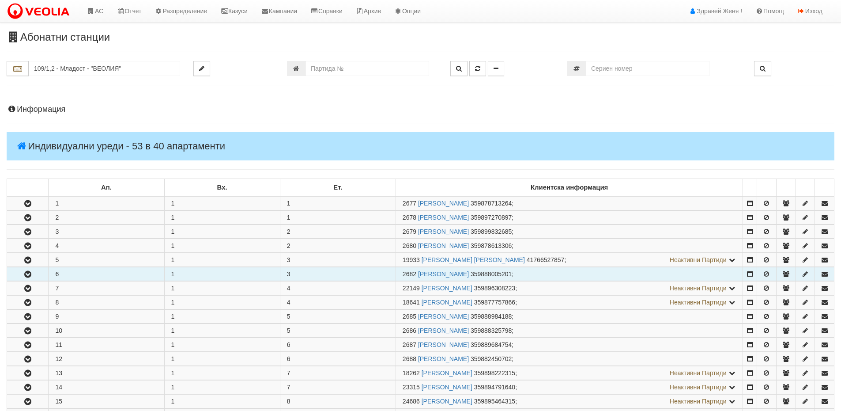
click at [32, 274] on icon "button" at bounding box center [28, 274] width 11 height 6
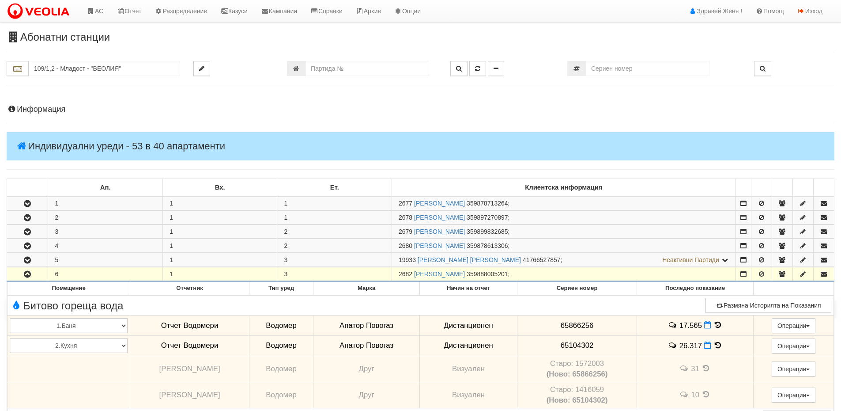
drag, startPoint x: 412, startPoint y: 275, endPoint x: 400, endPoint y: 278, distance: 12.7
click at [400, 278] on td "2682 [PERSON_NAME] 359888005201 ;" at bounding box center [564, 274] width 344 height 14
copy span "2682"
click at [249, 9] on link "Казуси" at bounding box center [234, 11] width 41 height 22
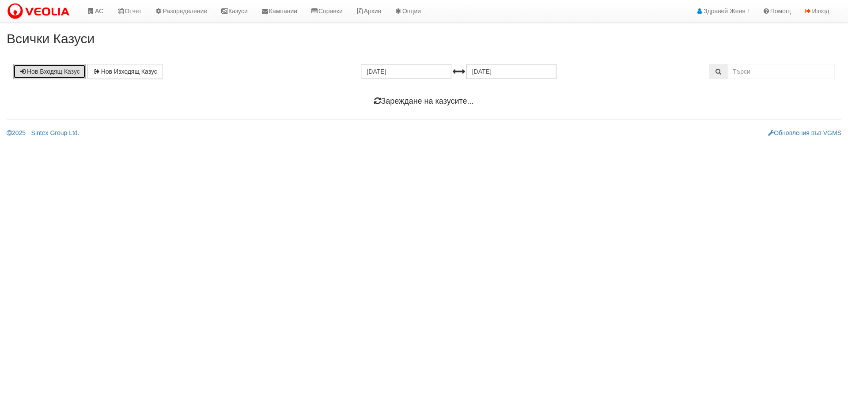
click at [57, 67] on link "Нов Входящ Казус" at bounding box center [49, 71] width 72 height 15
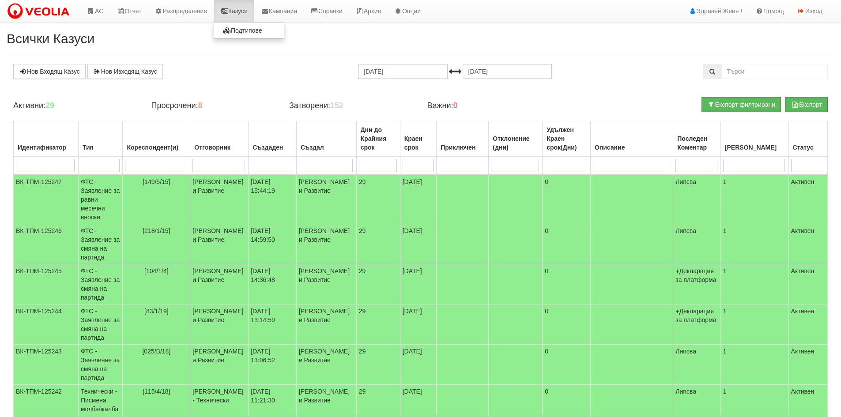
click at [235, 3] on link "Казуси" at bounding box center [234, 11] width 41 height 22
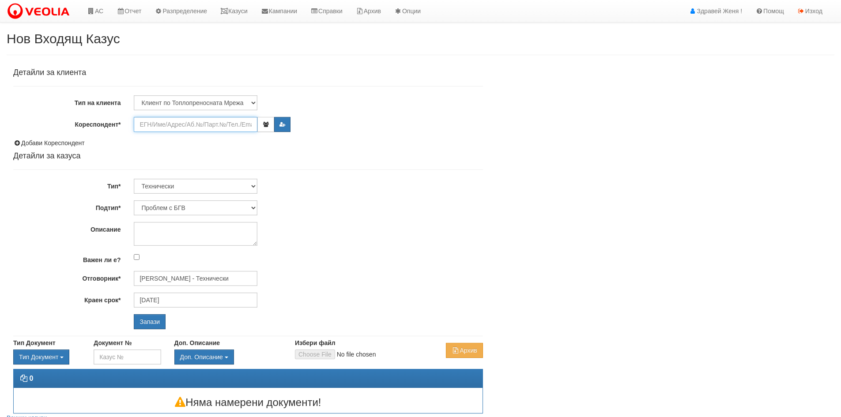
click at [152, 127] on input "Кореспондент*" at bounding box center [196, 124] width 124 height 15
paste input "2682"
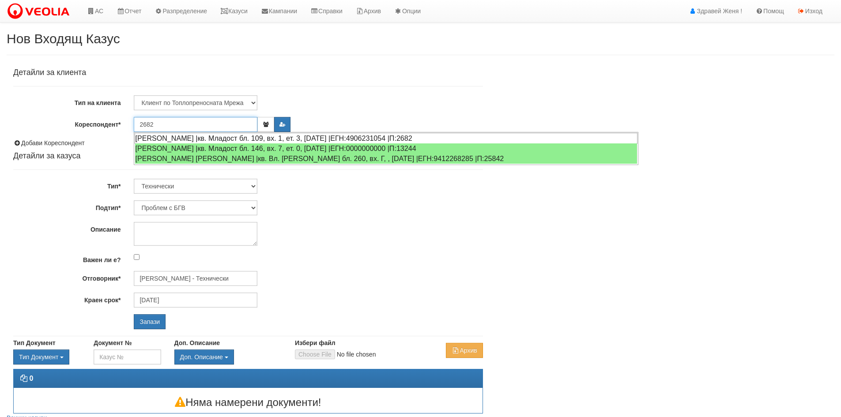
click at [205, 136] on div "[PERSON_NAME] |кв. Младост бл. 109, вх. 1, ет. 3, [DATE] |ЕГН:4906231054 |П:2682" at bounding box center [386, 138] width 503 height 11
type input "[PERSON_NAME]"
type input "[PERSON_NAME] - Технически"
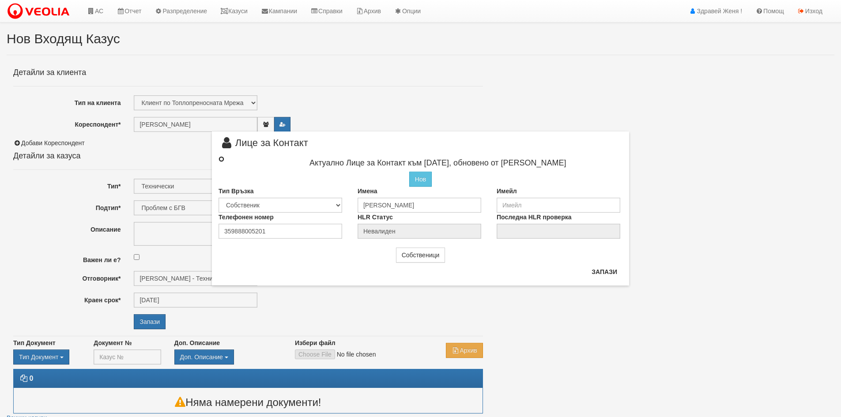
click at [222, 157] on input "radio" at bounding box center [222, 159] width 6 height 6
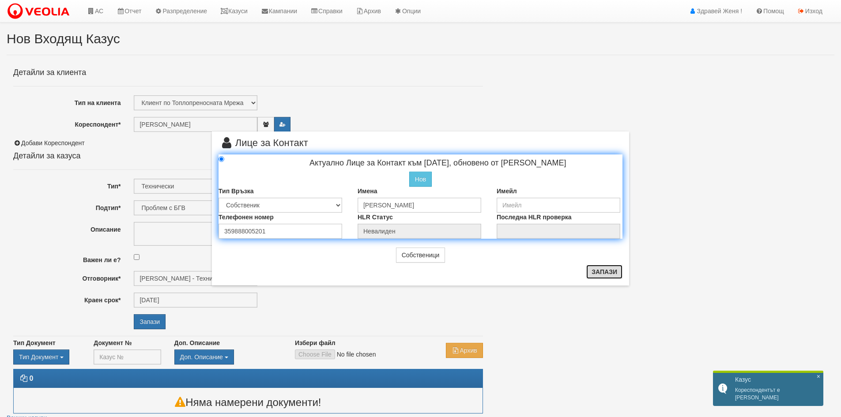
click at [597, 269] on button "Запази" at bounding box center [604, 272] width 36 height 14
radio input "true"
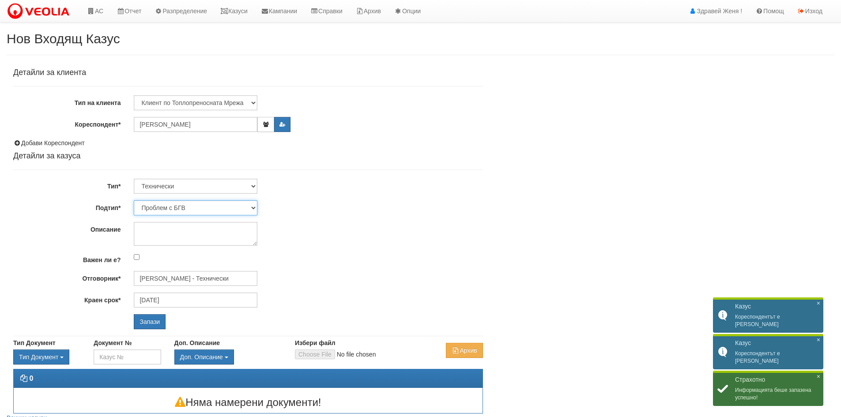
click at [253, 206] on select "Проблем с БГВ Теч ВОИ Теч БГВ Теч в АС Теч от водомер Проблем в АС Интервенция …" at bounding box center [196, 207] width 124 height 15
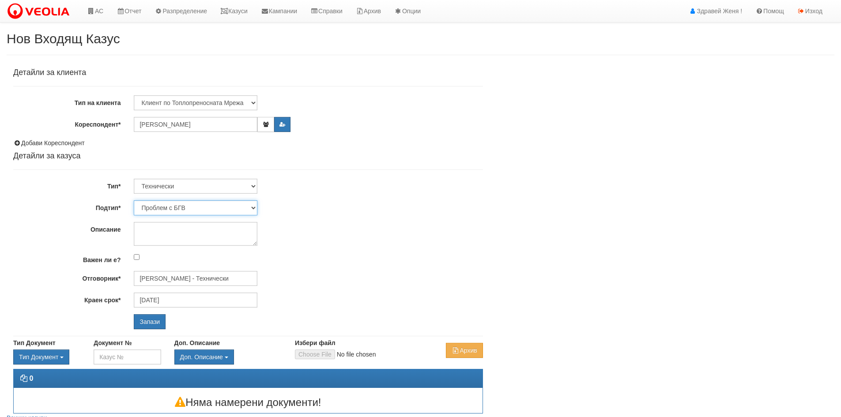
click at [134, 200] on select "Проблем с БГВ Теч ВОИ Теч БГВ Теч в АС Теч от водомер Проблем в АС Интервенция …" at bounding box center [196, 207] width 124 height 15
click at [176, 232] on textarea "Описание" at bounding box center [196, 234] width 124 height 24
click at [155, 323] on input "Запази" at bounding box center [150, 321] width 32 height 15
click at [155, 234] on textarea "Описание" at bounding box center [196, 234] width 124 height 24
type textarea "[PERSON_NAME]"
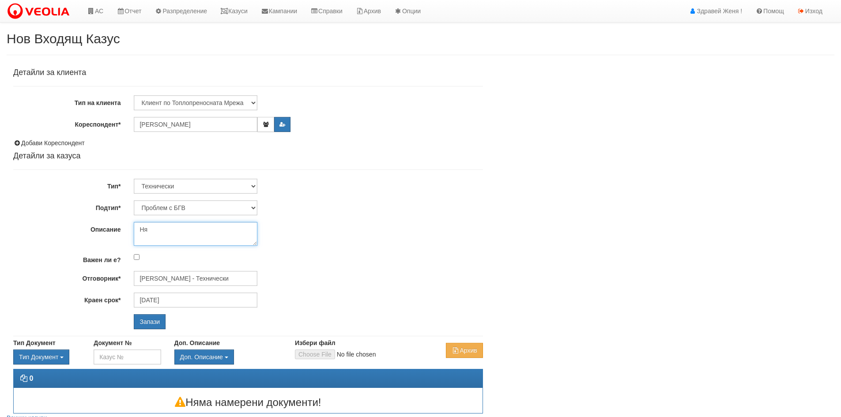
type textarea "Н"
type textarea "Няма топла ввода от снощи"
click at [156, 320] on input "Запази" at bounding box center [150, 321] width 32 height 15
click at [178, 231] on textarea "Няма топла ввода от снощи" at bounding box center [196, 234] width 124 height 24
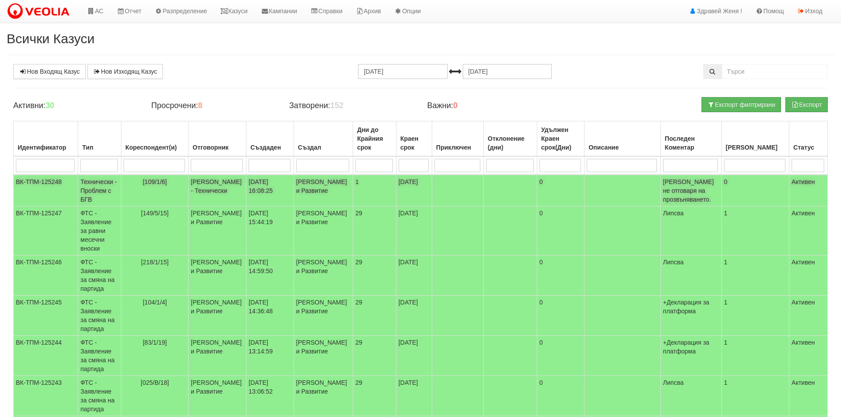
click at [310, 185] on td "[PERSON_NAME] и Развитие" at bounding box center [323, 191] width 59 height 32
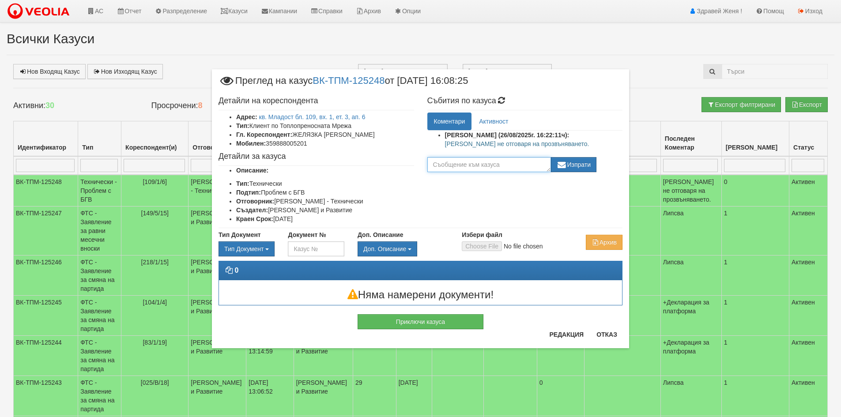
click at [443, 166] on textarea at bounding box center [489, 164] width 124 height 15
type textarea "0893619888"
click at [573, 163] on button "Изпрати" at bounding box center [574, 164] width 46 height 15
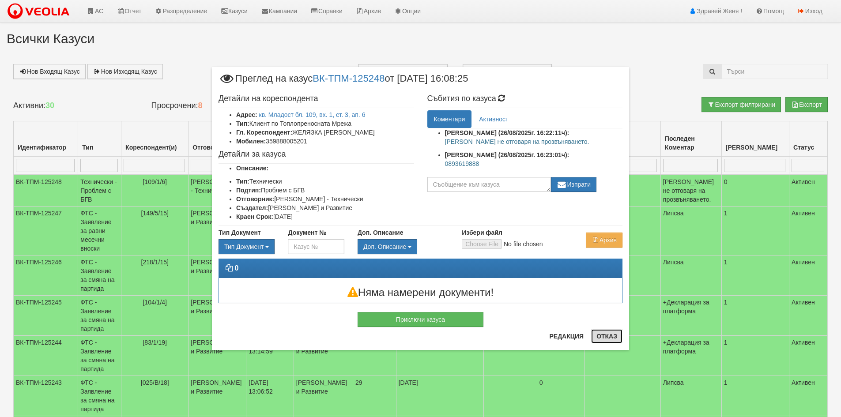
click at [603, 335] on button "Отказ" at bounding box center [606, 336] width 31 height 14
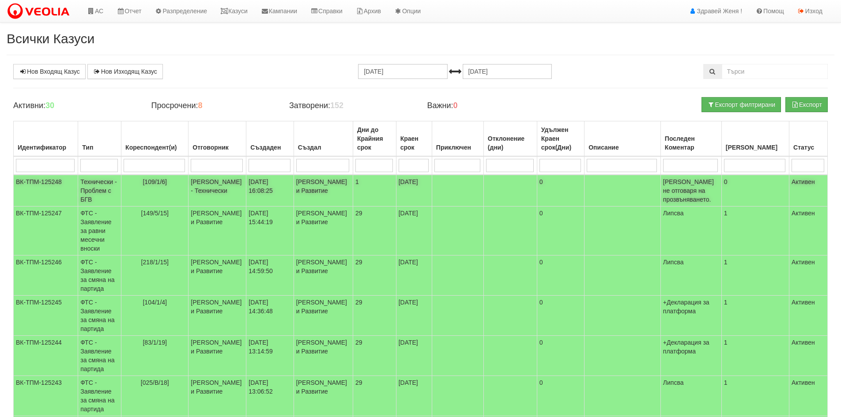
click at [714, 196] on span "[PERSON_NAME] не отговаря на прозвъняването." at bounding box center [688, 190] width 51 height 25
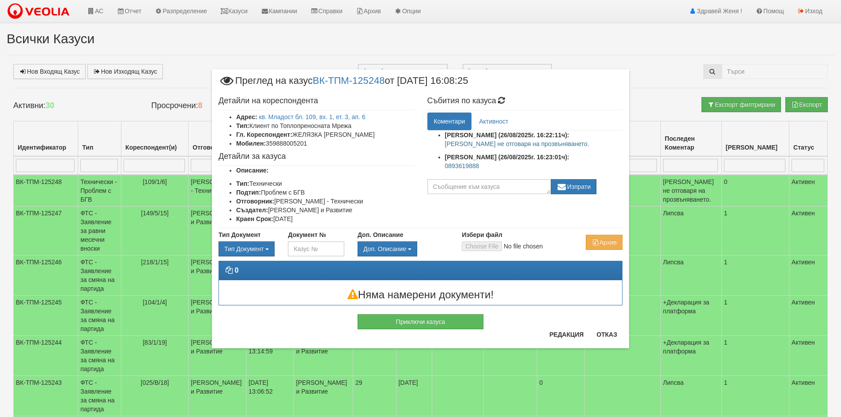
click at [433, 80] on span "Преглед на казус ВК-ТПМ-125248 от [DATE] 16:08:25" at bounding box center [343, 84] width 249 height 16
click at [618, 334] on button "Отказ" at bounding box center [606, 335] width 31 height 14
